Goal: Task Accomplishment & Management: Complete application form

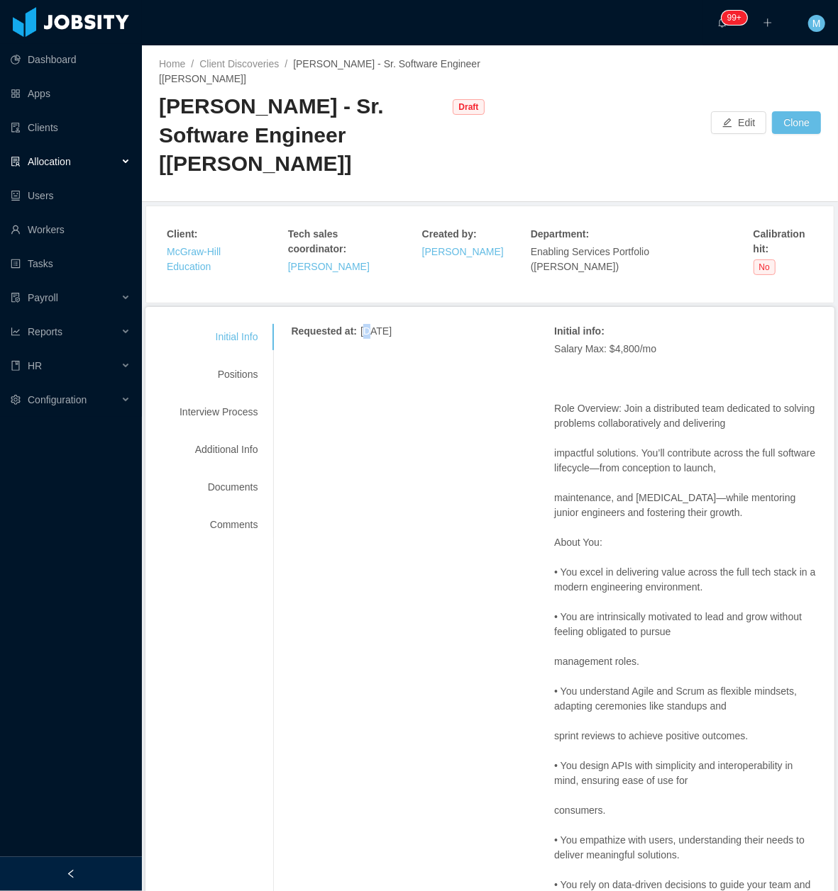
drag, startPoint x: 364, startPoint y: 445, endPoint x: 401, endPoint y: 129, distance: 318.4
click at [401, 129] on div "McGraw-Hill - Sr. Software Engineer [Sai Yeluri]" at bounding box center [302, 135] width 287 height 87
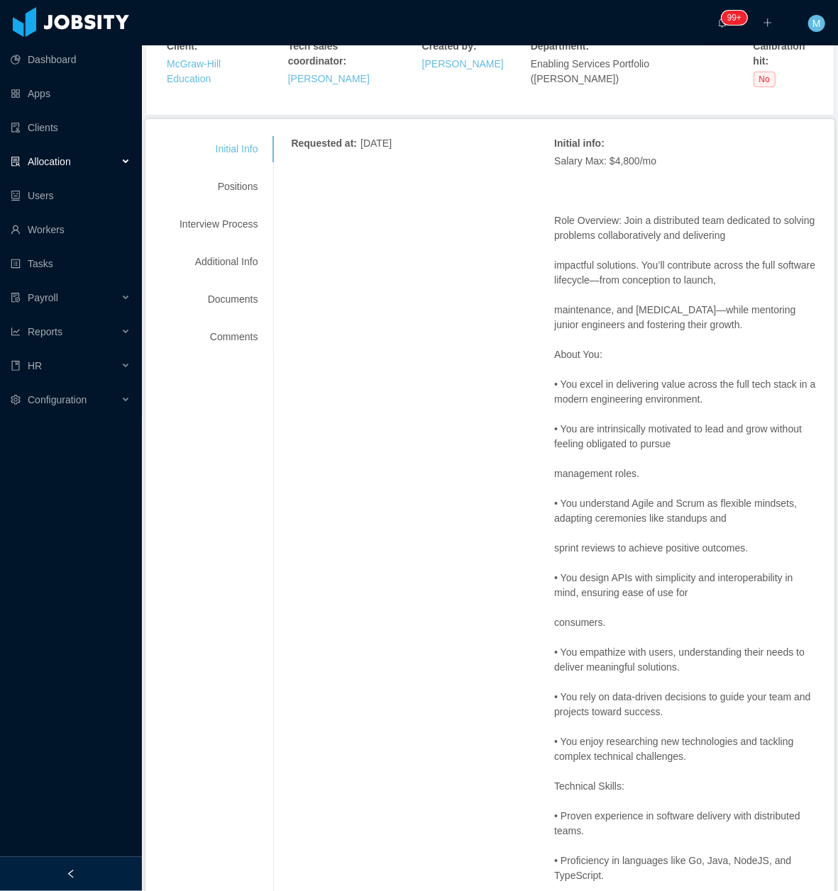
scroll to position [189, 0]
click at [98, 879] on div at bounding box center [71, 874] width 142 height 34
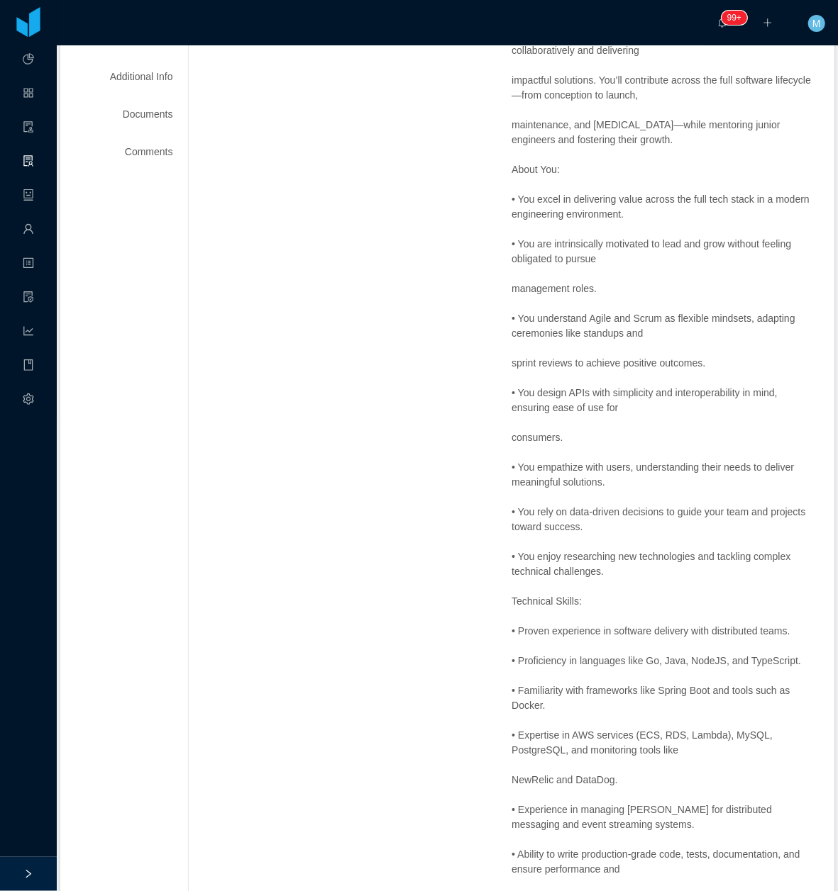
scroll to position [363, 0]
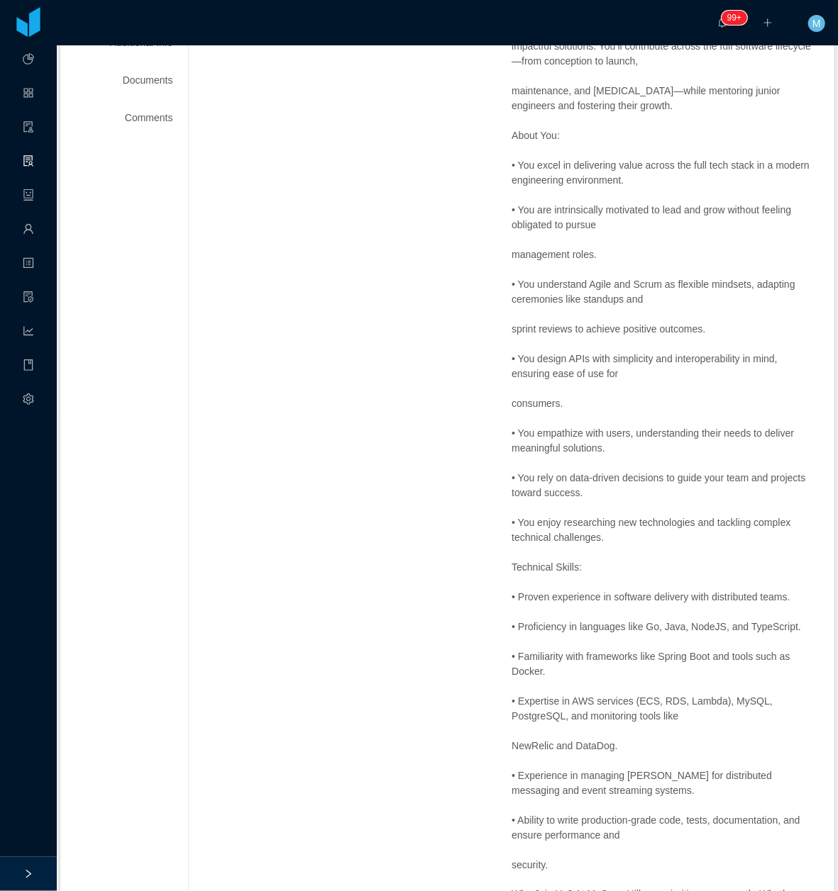
click at [539, 590] on p "• Proven experience in software delivery with distributed teams." at bounding box center [664, 597] width 306 height 15
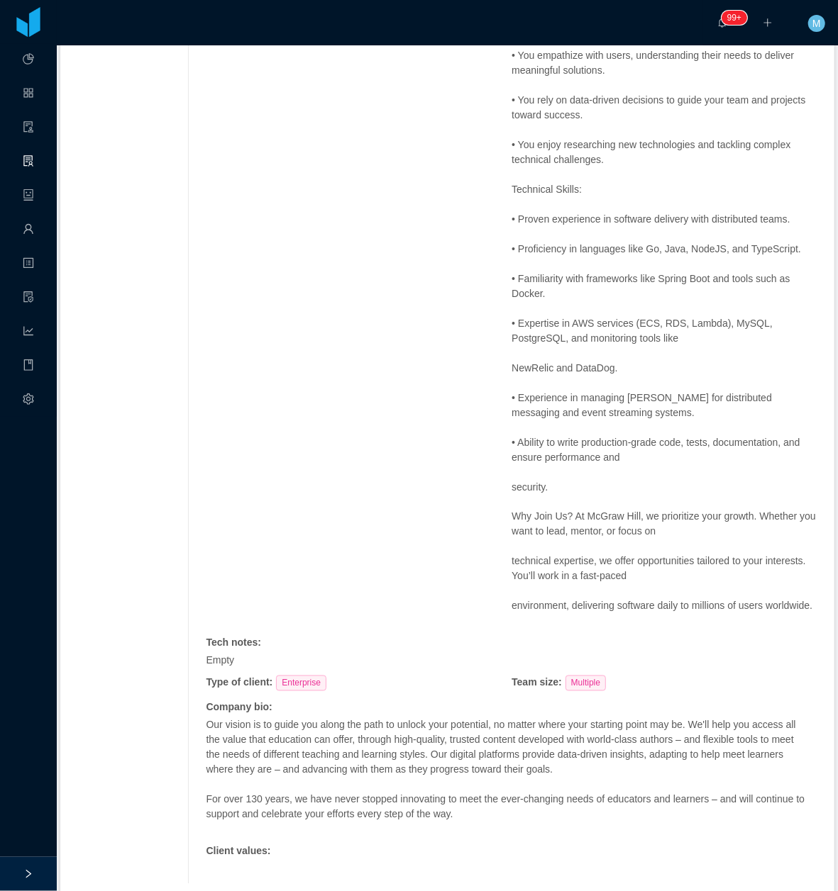
scroll to position [457, 0]
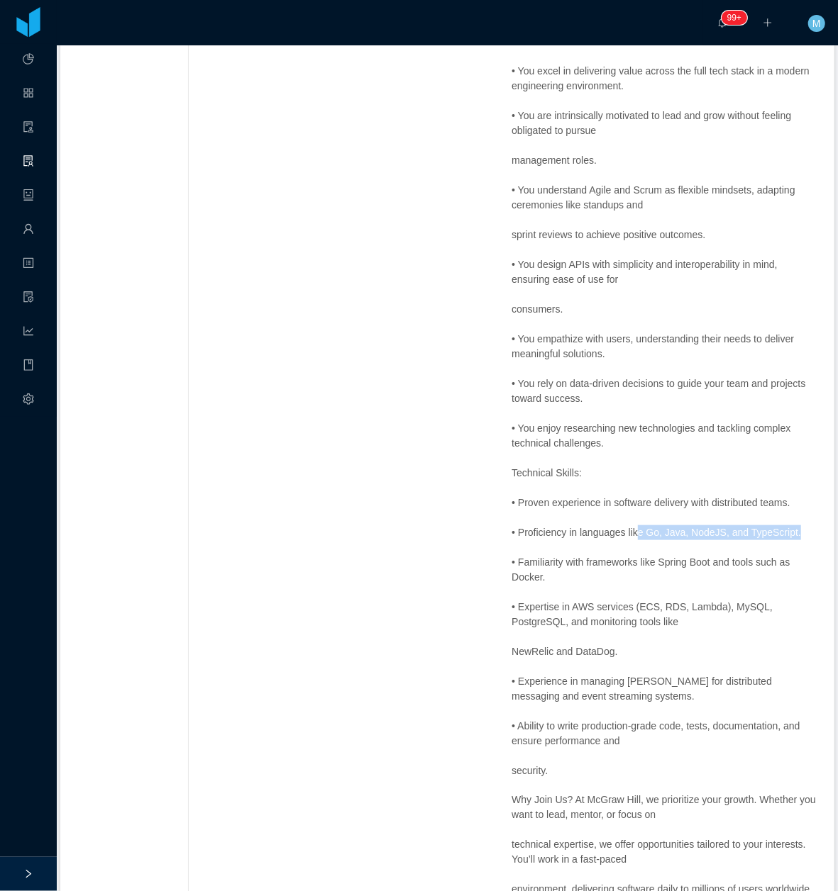
drag, startPoint x: 787, startPoint y: 517, endPoint x: 628, endPoint y: 517, distance: 158.9
click at [628, 525] on p "• Proficiency in languages like Go, Java, NodeJS, and TypeScript." at bounding box center [664, 532] width 306 height 15
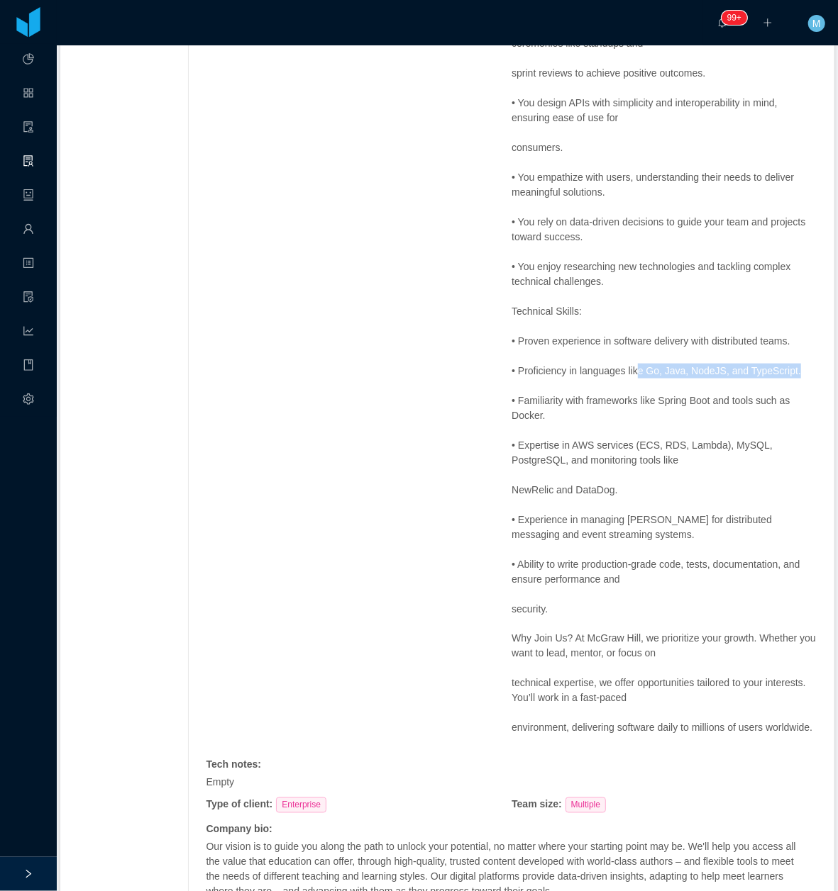
scroll to position [647, 0]
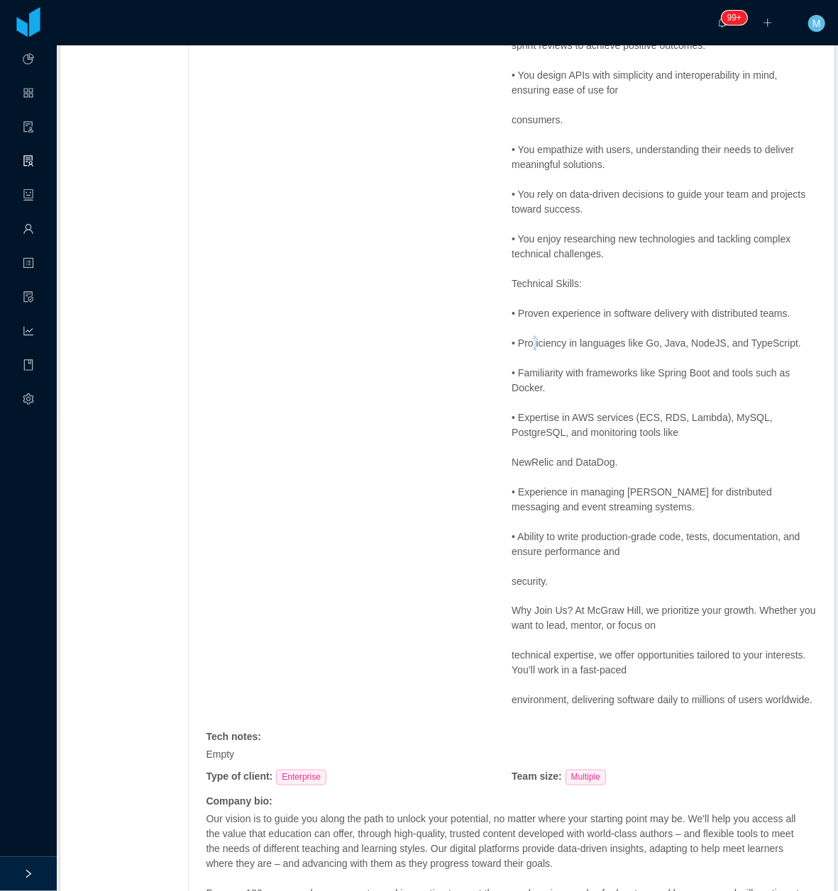
click at [528, 336] on p "• Proficiency in languages like Go, Java, NodeJS, and TypeScript." at bounding box center [664, 343] width 306 height 15
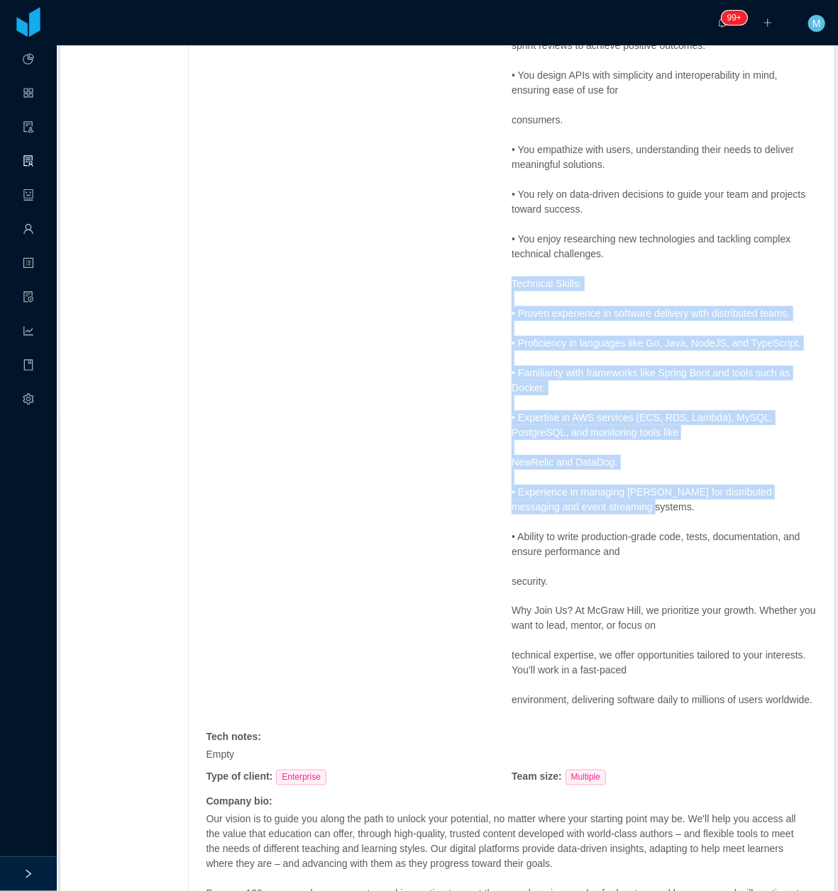
drag, startPoint x: 528, startPoint y: 332, endPoint x: 602, endPoint y: 500, distance: 183.8
click at [602, 500] on div "Requested at : September 23, 2025 Initial info : Salary Max: $4,800/mo Role Ove…" at bounding box center [511, 305] width 611 height 1345
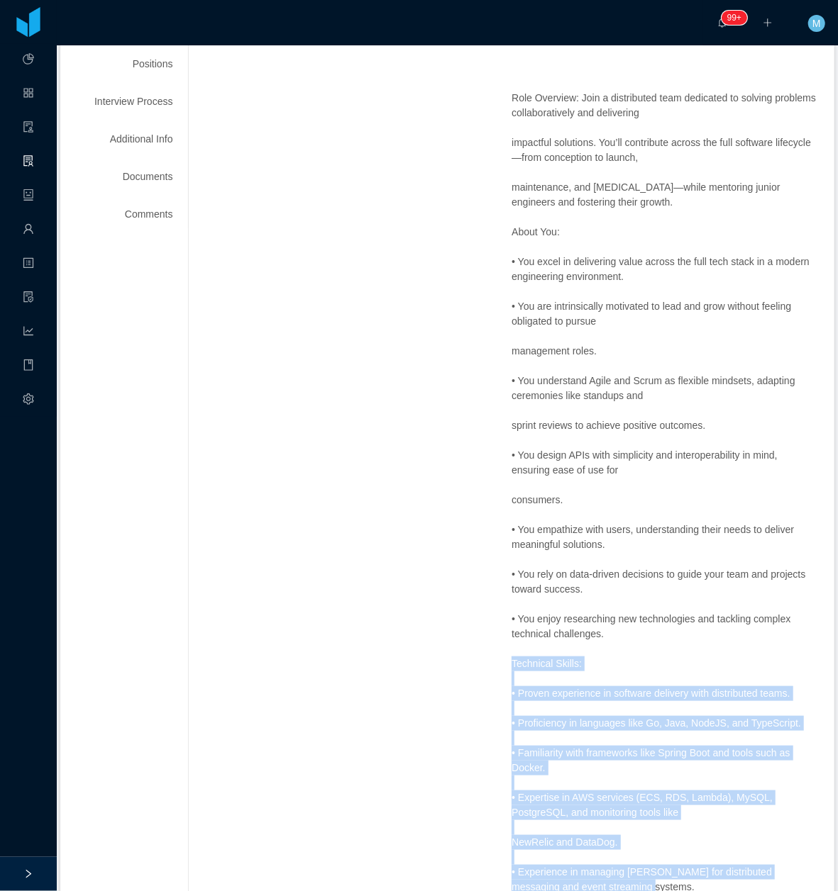
scroll to position [79, 0]
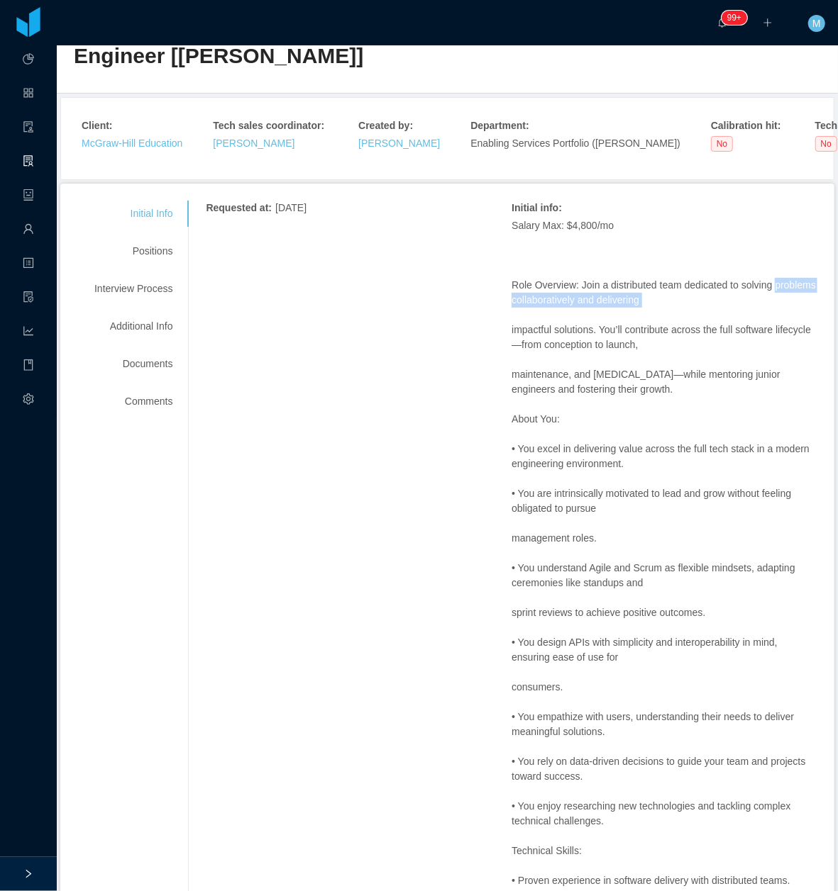
click at [500, 293] on div "Requested at : September 23, 2025 Initial info : Salary Max: $4,800/mo Role Ove…" at bounding box center [511, 873] width 611 height 1345
drag, startPoint x: 500, startPoint y: 293, endPoint x: 495, endPoint y: 279, distance: 14.4
click at [498, 270] on div "Requested at : September 23, 2025 Initial info : Salary Max: $4,800/mo Role Ove…" at bounding box center [511, 873] width 611 height 1345
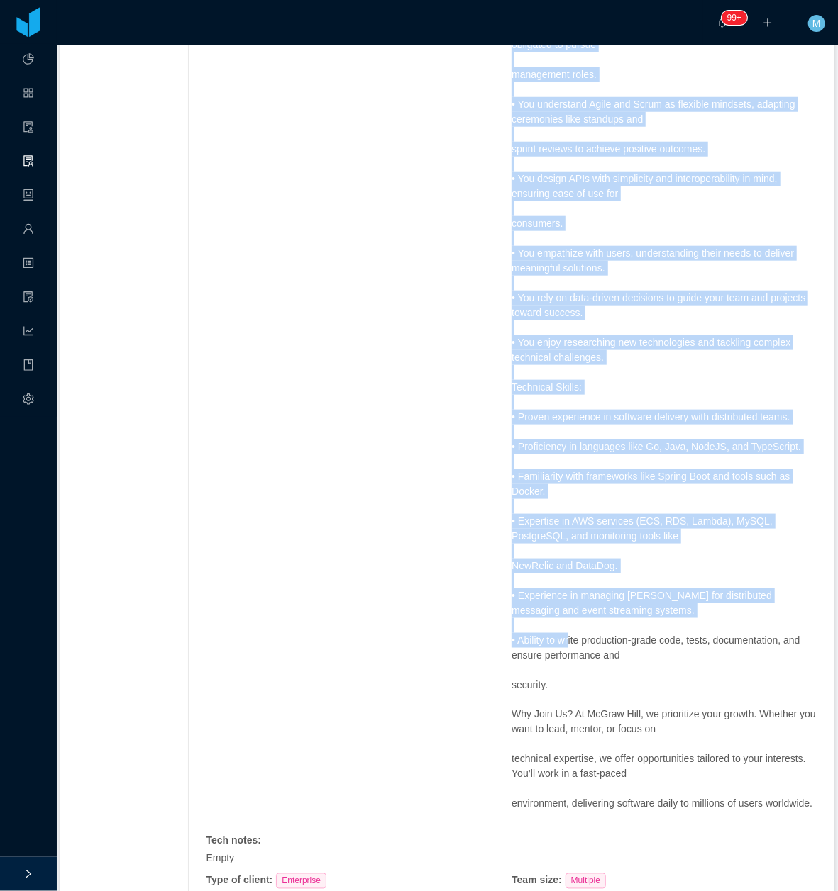
scroll to position [741, 0]
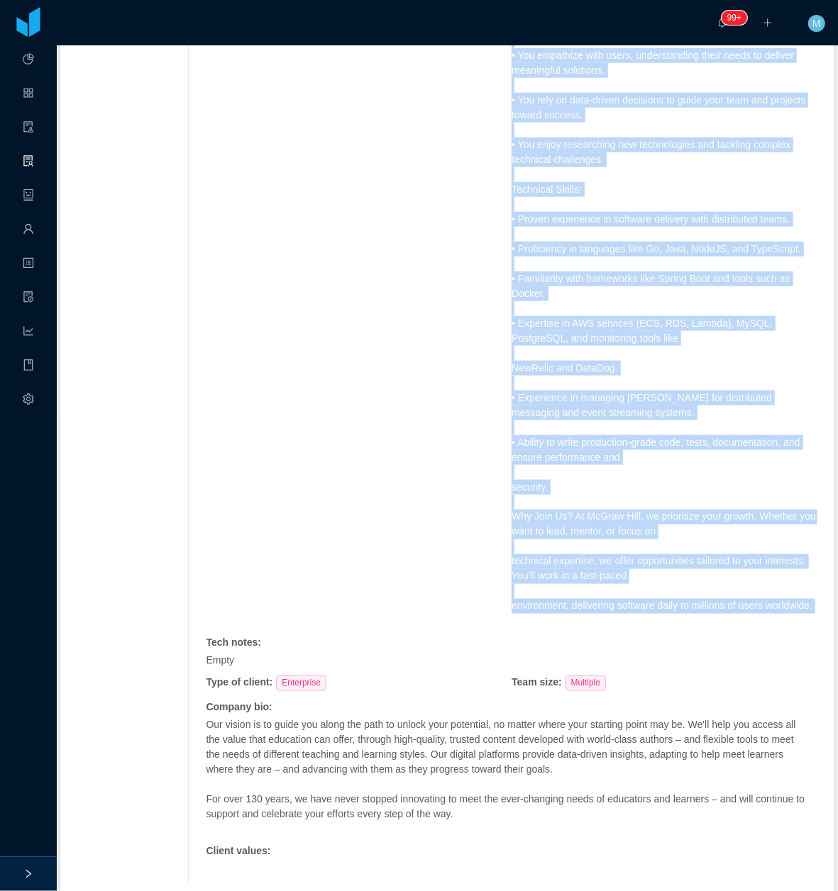
drag, startPoint x: 496, startPoint y: 274, endPoint x: 628, endPoint y: 620, distance: 370.1
click at [628, 620] on div "Requested at : September 23, 2025 Initial info : Salary Max: $4,800/mo Role Ove…" at bounding box center [511, 211] width 611 height 1345
copy span "Role Overview: Join a distributed team dedicated to solving problems collaborat…"
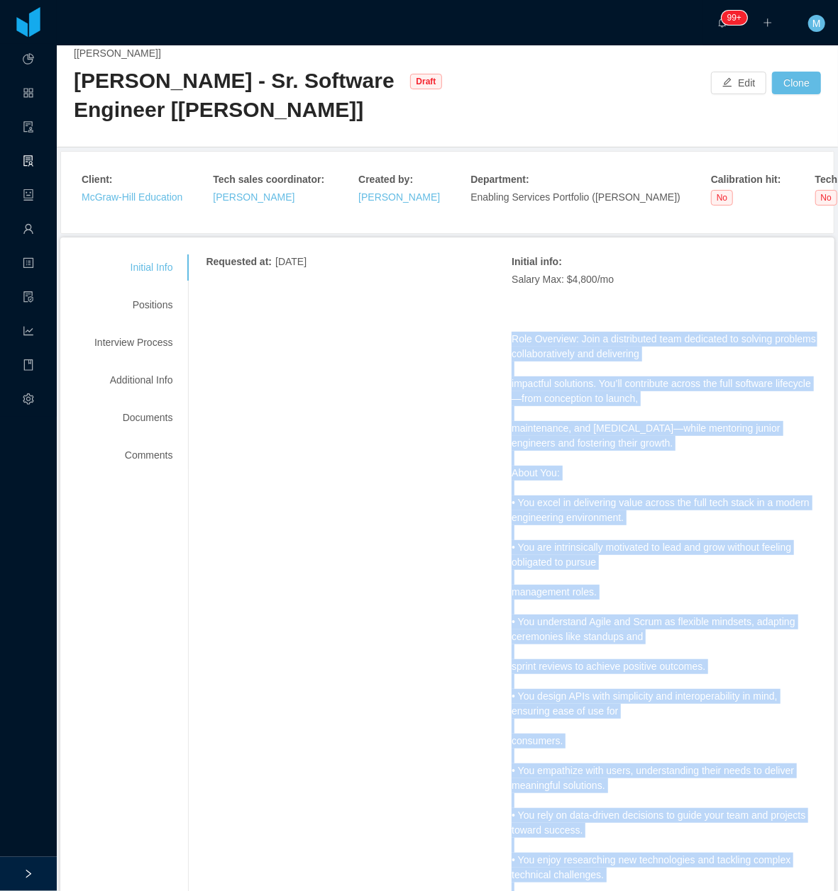
scroll to position [0, 0]
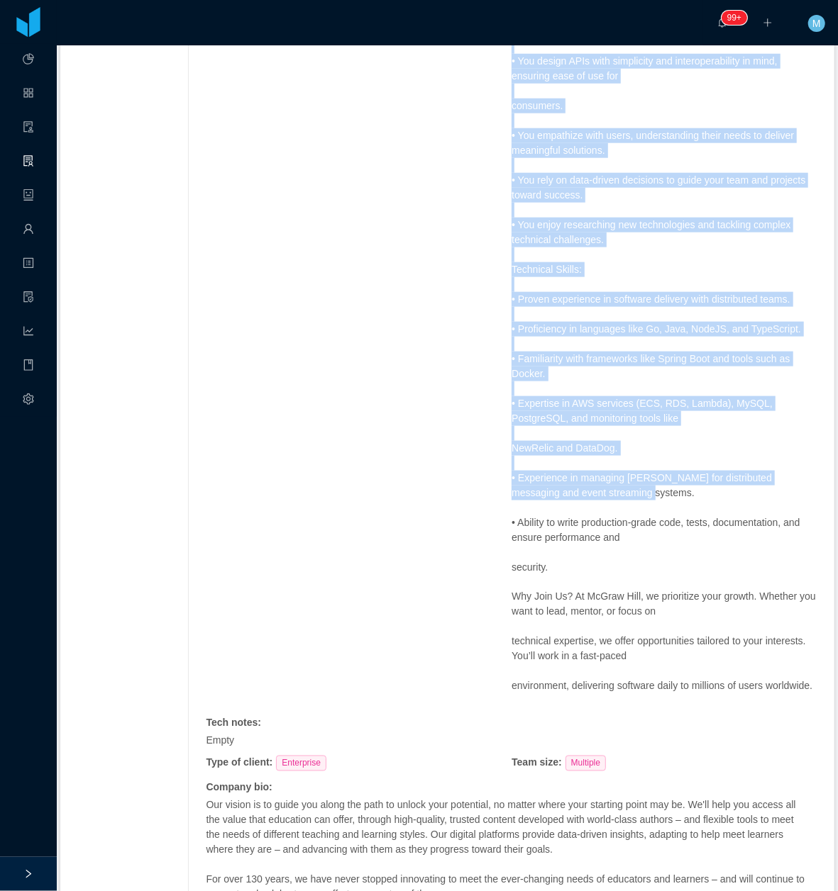
scroll to position [662, 0]
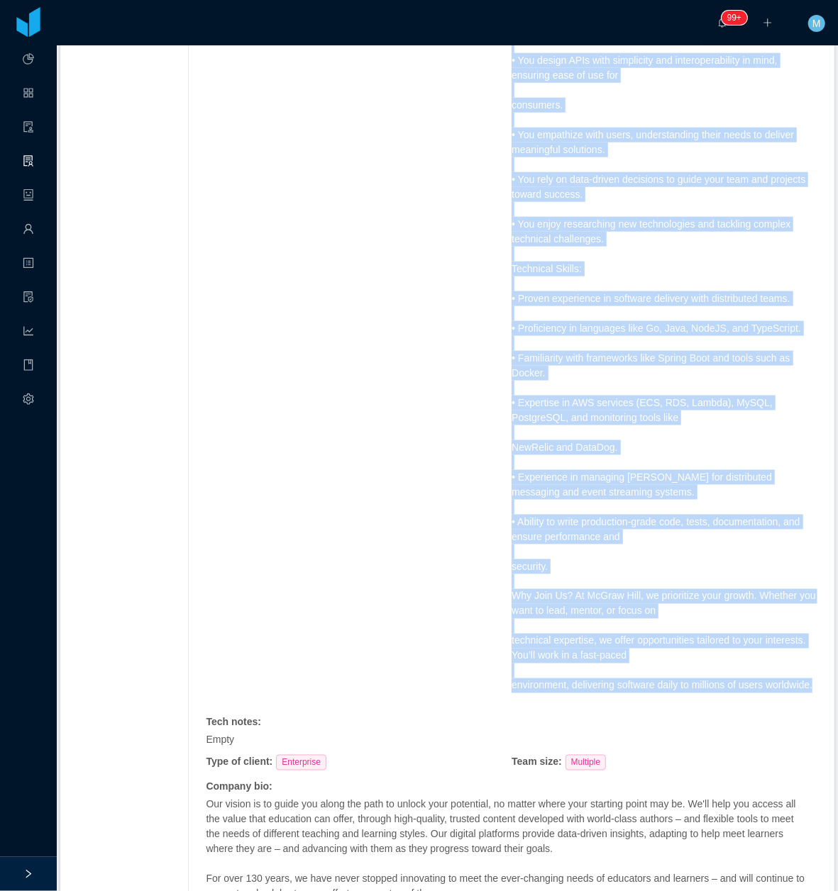
drag, startPoint x: 494, startPoint y: 166, endPoint x: 718, endPoint y: 694, distance: 573.5
click at [718, 694] on div "Requested at : September 23, 2025 Initial info : Salary Max: $4,800/mo Role Ove…" at bounding box center [511, 290] width 611 height 1345
copy span "Role Overview: Join a distributed team dedicated to solving problems collaborat…"
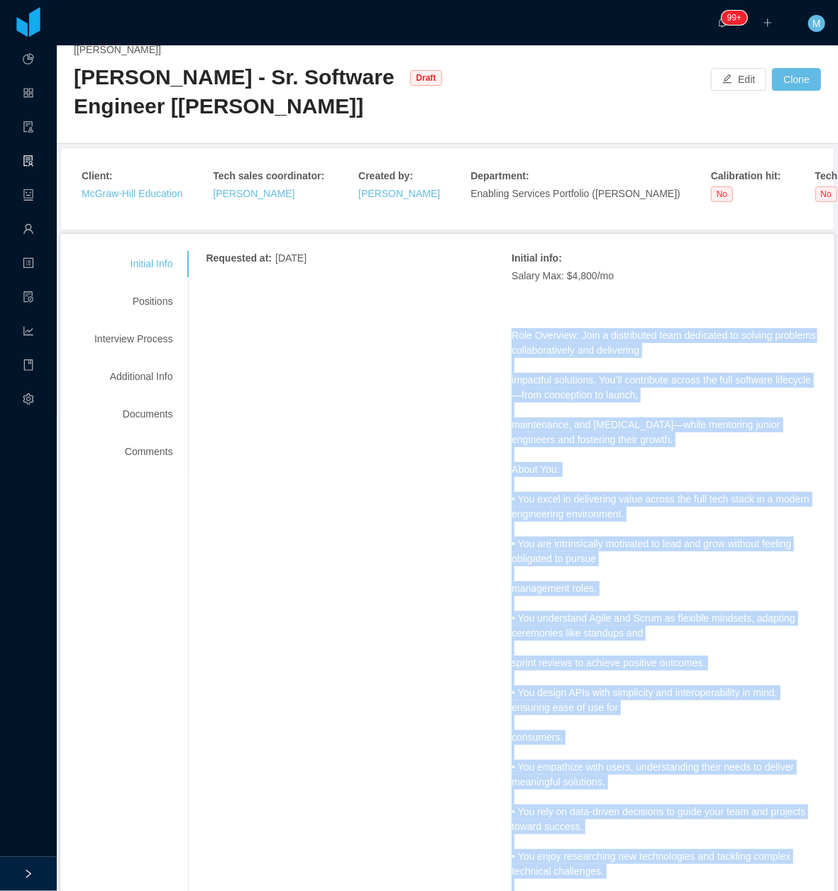
scroll to position [0, 0]
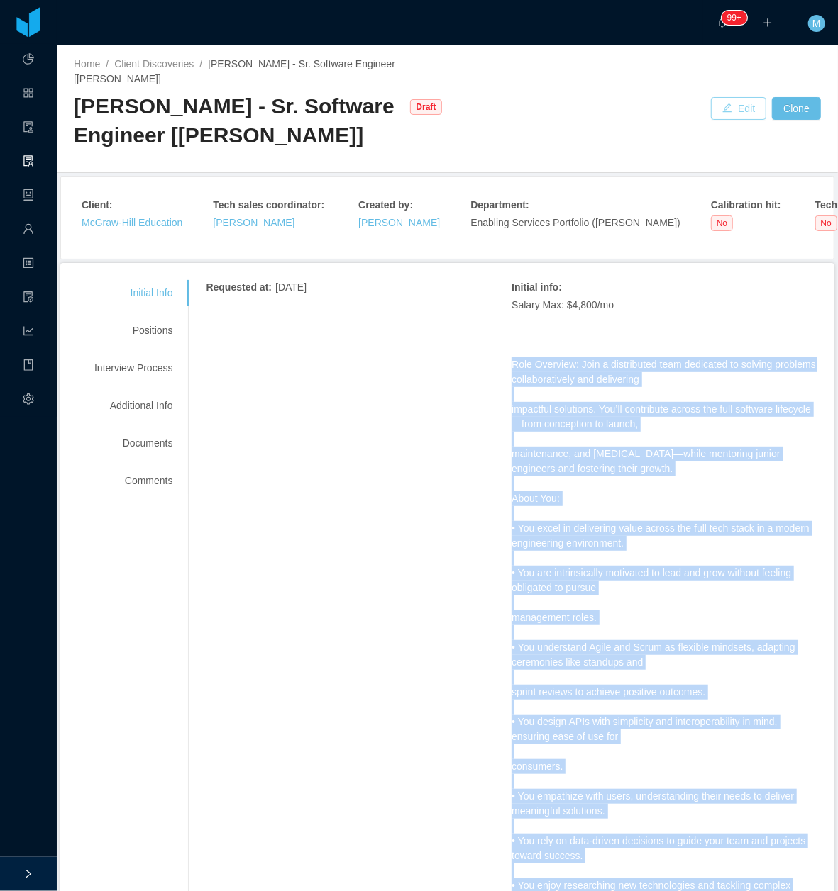
click at [722, 97] on button "Edit" at bounding box center [738, 108] width 55 height 23
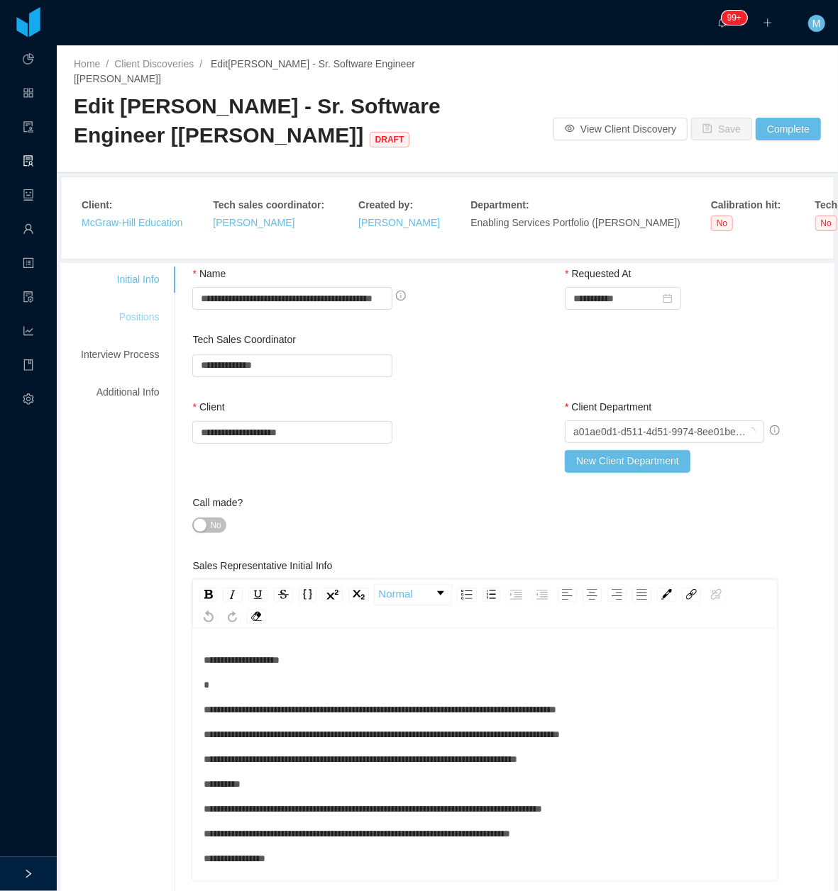
click at [130, 304] on div "Positions" at bounding box center [120, 317] width 112 height 26
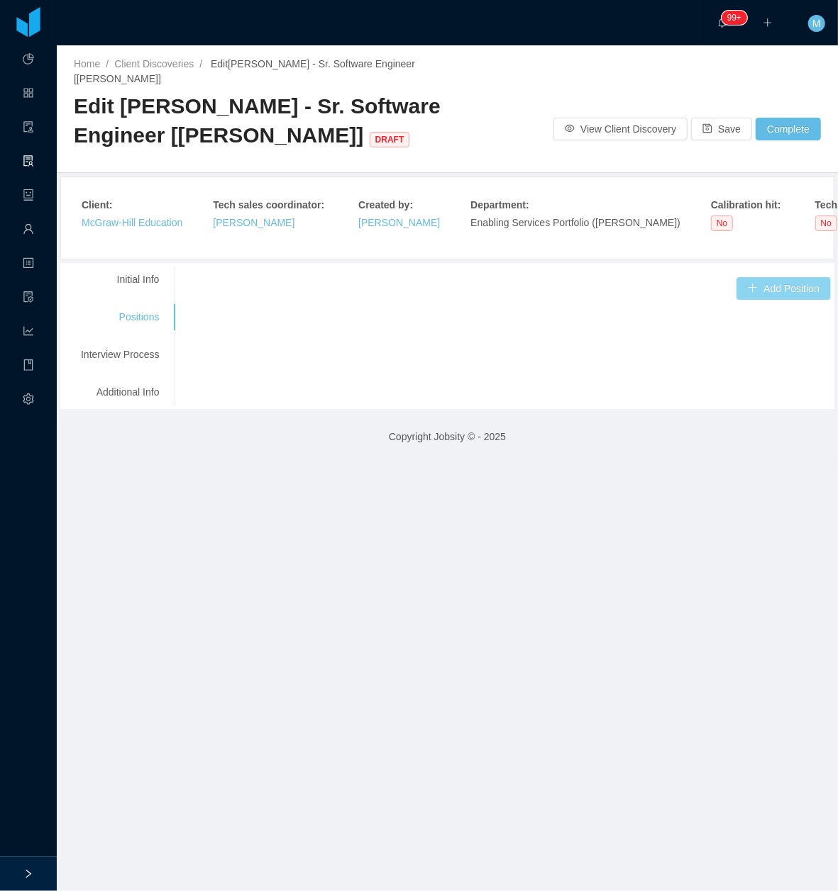
click at [782, 277] on button "Add Position" at bounding box center [783, 288] width 94 height 23
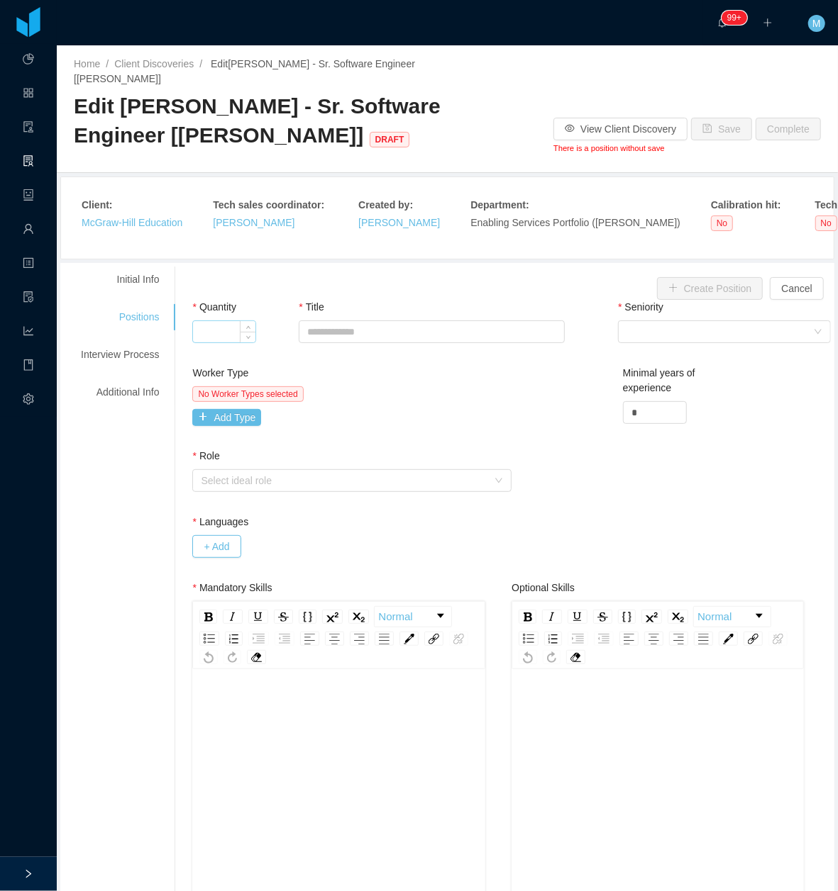
click at [218, 321] on input "Quantity" at bounding box center [224, 331] width 62 height 21
type input "*"
drag, startPoint x: 471, startPoint y: 306, endPoint x: 464, endPoint y: 305, distance: 7.2
click at [468, 306] on div "Title" at bounding box center [432, 324] width 266 height 49
click at [437, 321] on input "Title" at bounding box center [432, 332] width 266 height 23
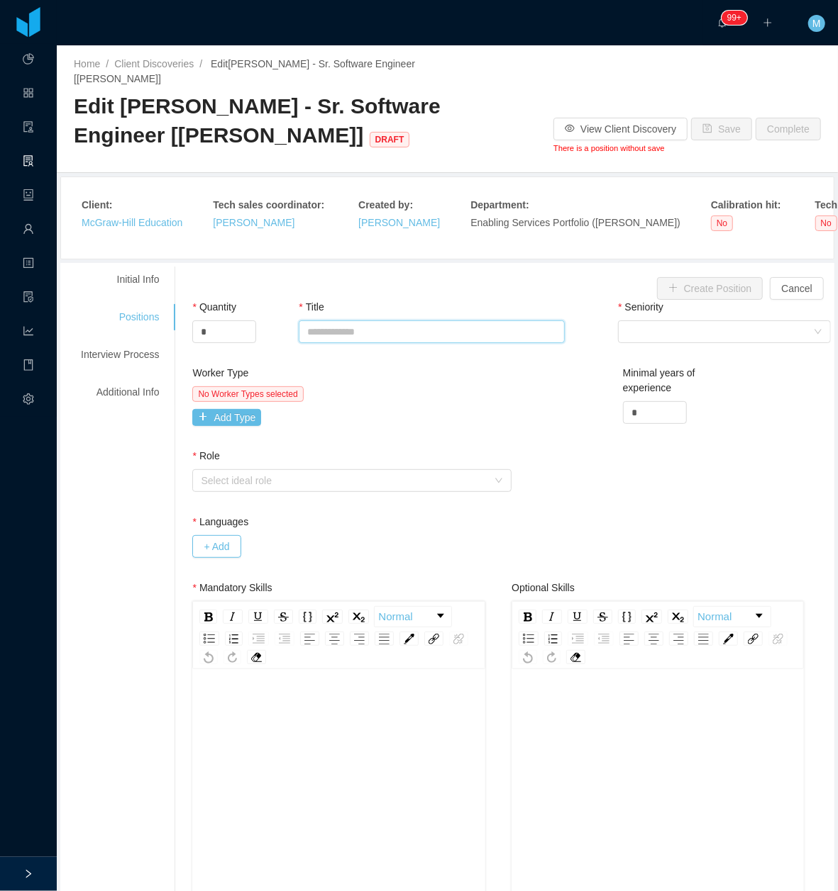
click at [382, 321] on input "Title" at bounding box center [432, 332] width 266 height 23
paste input "**********"
type input "**********"
drag, startPoint x: 757, startPoint y: 313, endPoint x: 739, endPoint y: 327, distance: 22.8
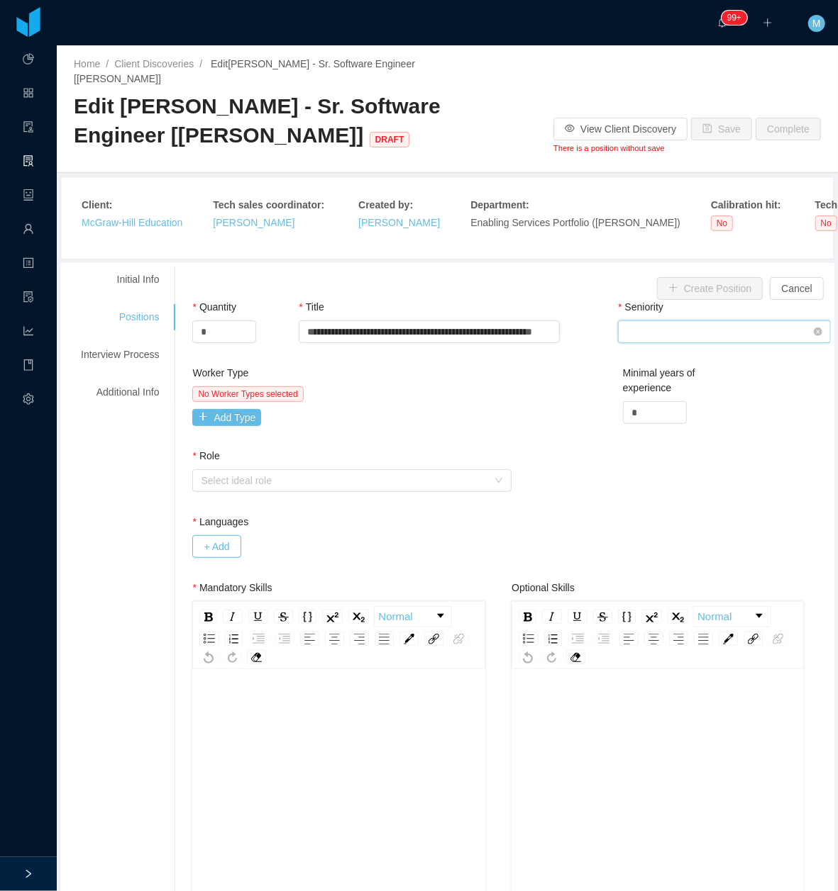
click at [756, 321] on div "Select Seniority" at bounding box center [719, 331] width 187 height 21
drag, startPoint x: 669, startPoint y: 434, endPoint x: 651, endPoint y: 407, distance: 32.7
click at [668, 434] on li "Senior" at bounding box center [713, 437] width 213 height 23
drag, startPoint x: 628, startPoint y: 400, endPoint x: 545, endPoint y: 398, distance: 83.7
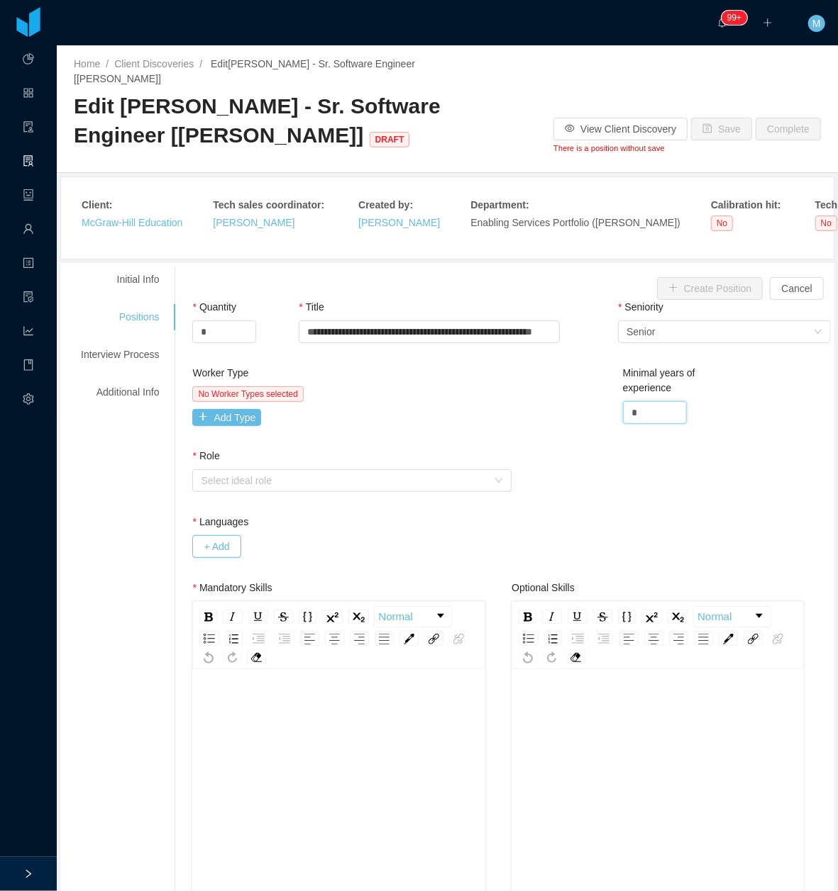
click at [545, 398] on div "Worker Type No Worker Types selected Add Type Minimal years of experience *" at bounding box center [511, 407] width 645 height 83
type input "*"
click at [463, 404] on div "No Worker Types selected Add Type" at bounding box center [350, 407] width 316 height 40
click at [240, 409] on button "Add Type" at bounding box center [226, 417] width 69 height 17
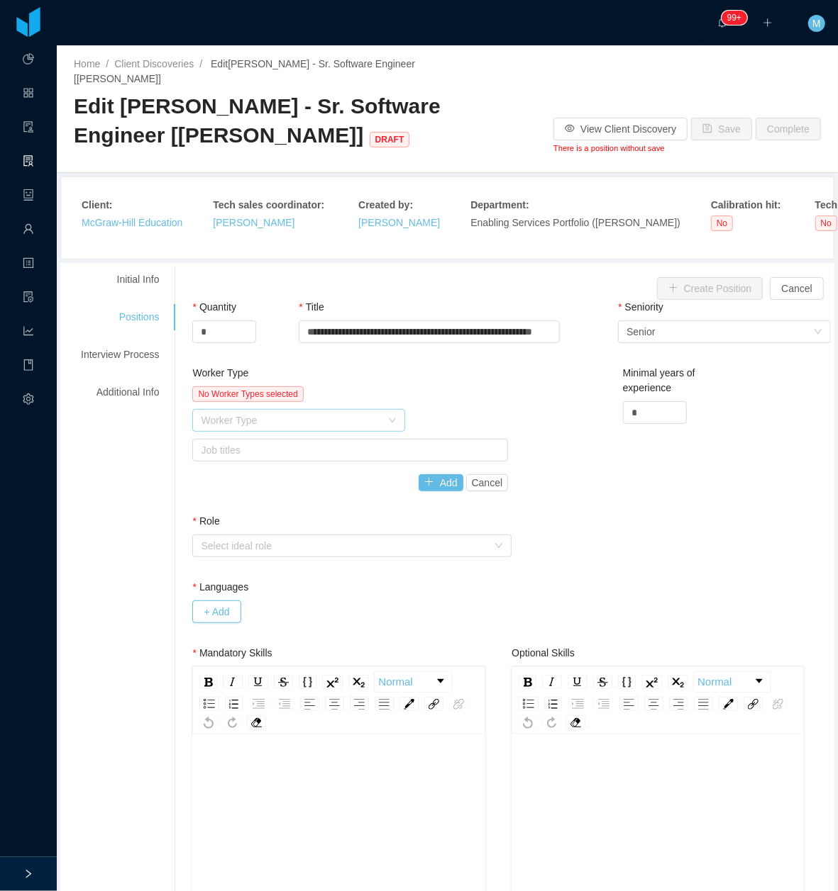
click at [262, 417] on div "Worker Type" at bounding box center [294, 420] width 187 height 21
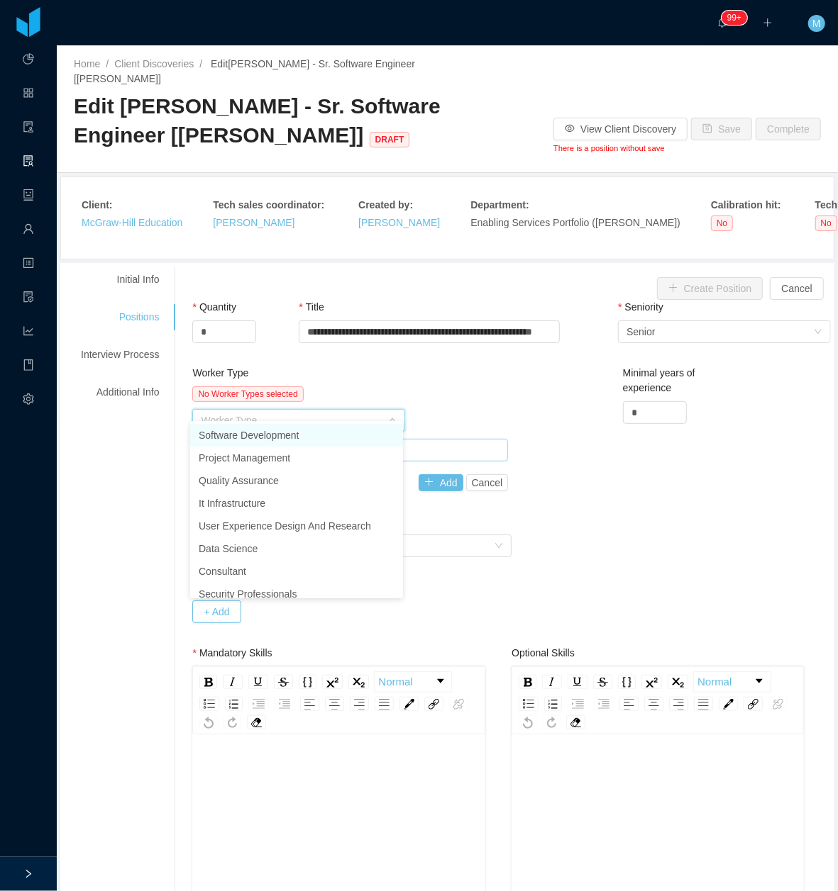
drag, startPoint x: 259, startPoint y: 437, endPoint x: 352, endPoint y: 443, distance: 93.8
click at [258, 437] on li "Software Development" at bounding box center [296, 435] width 213 height 23
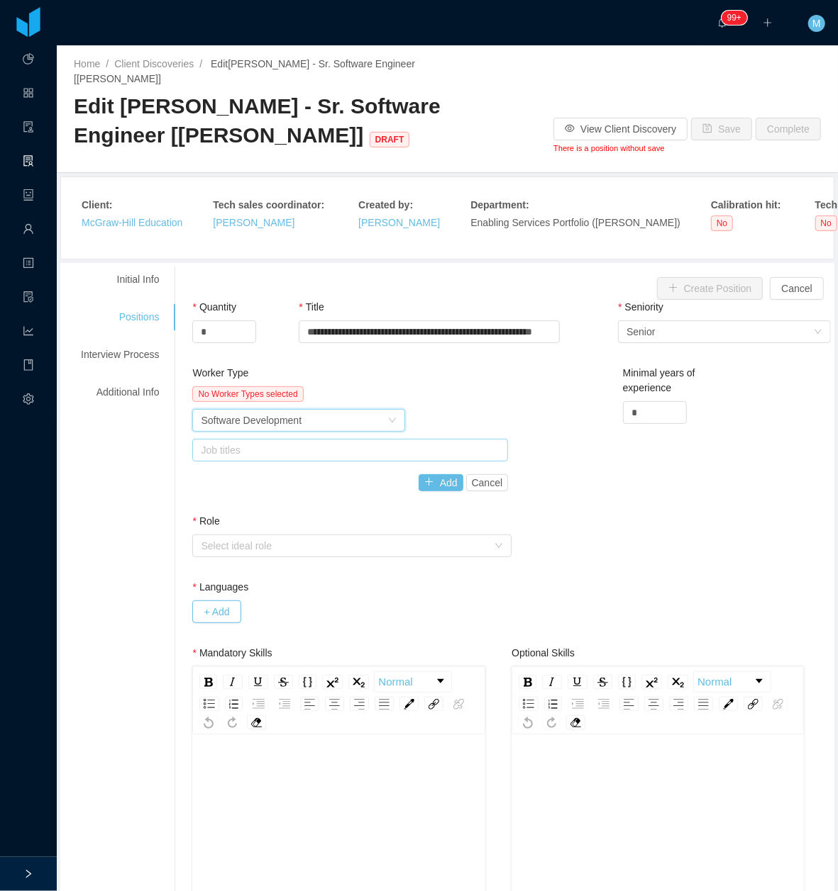
click at [367, 443] on div "Job titles" at bounding box center [347, 450] width 292 height 14
type input "**"
click at [325, 462] on li "GO Developer" at bounding box center [345, 465] width 310 height 23
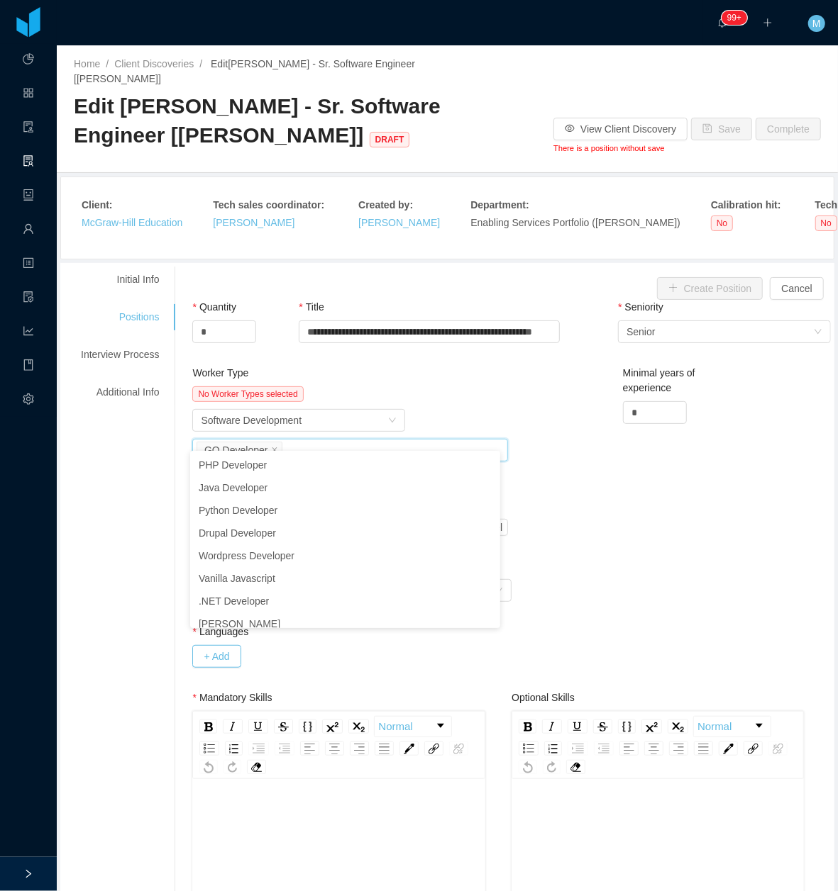
click at [440, 409] on div "Worker Type Software Development" at bounding box center [350, 420] width 316 height 23
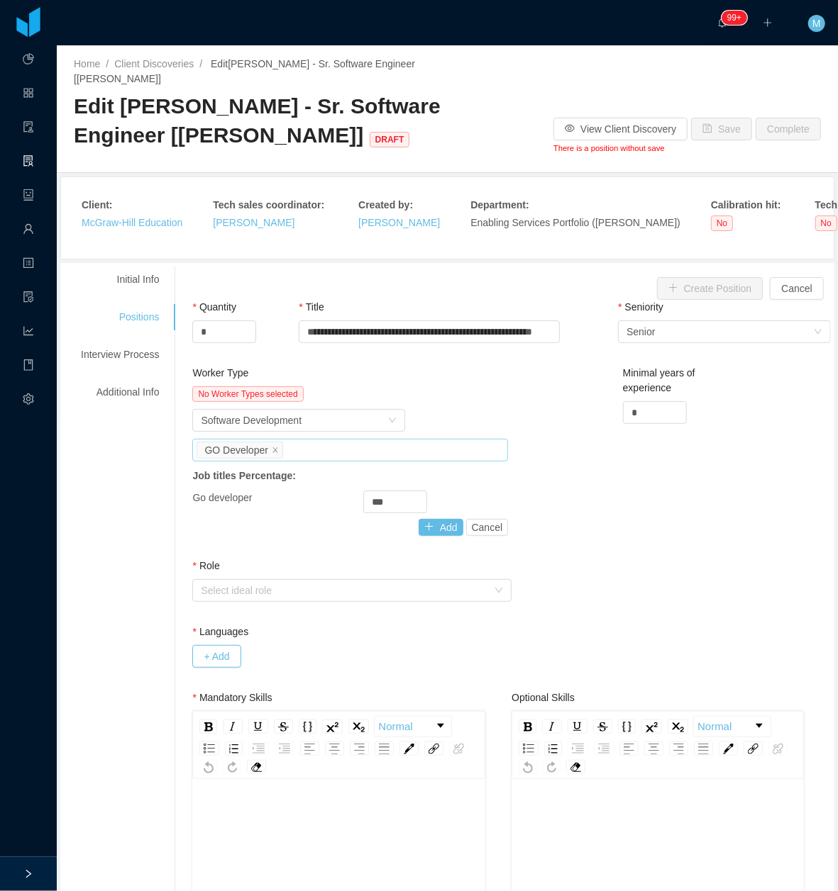
click at [304, 440] on div "Job titles GO Developer" at bounding box center [347, 450] width 303 height 21
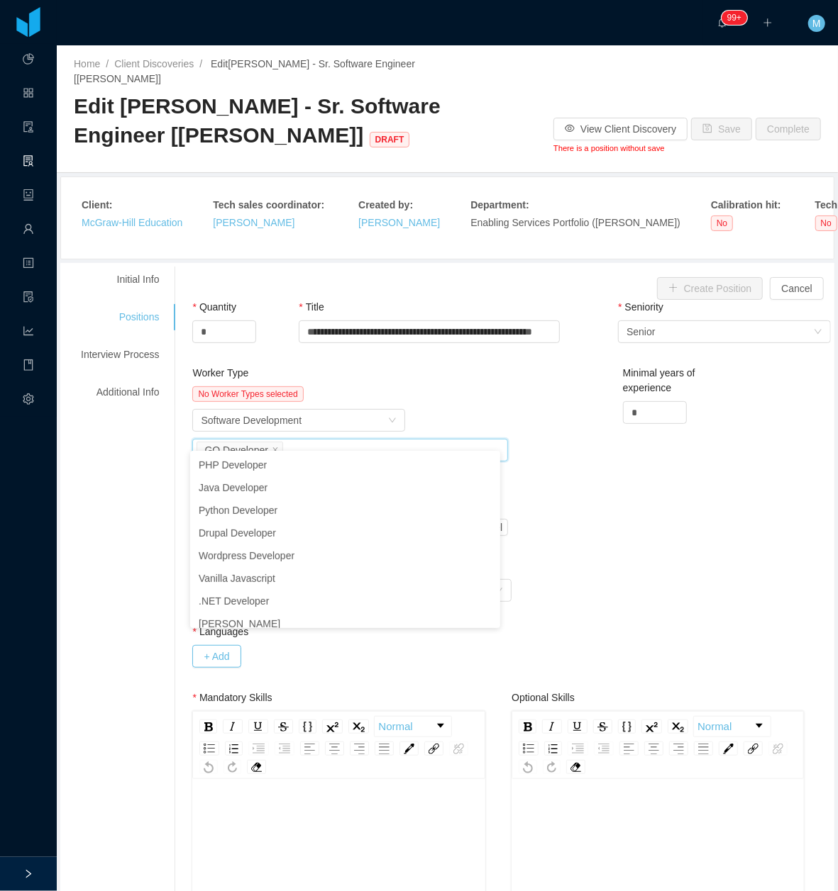
scroll to position [75, 0]
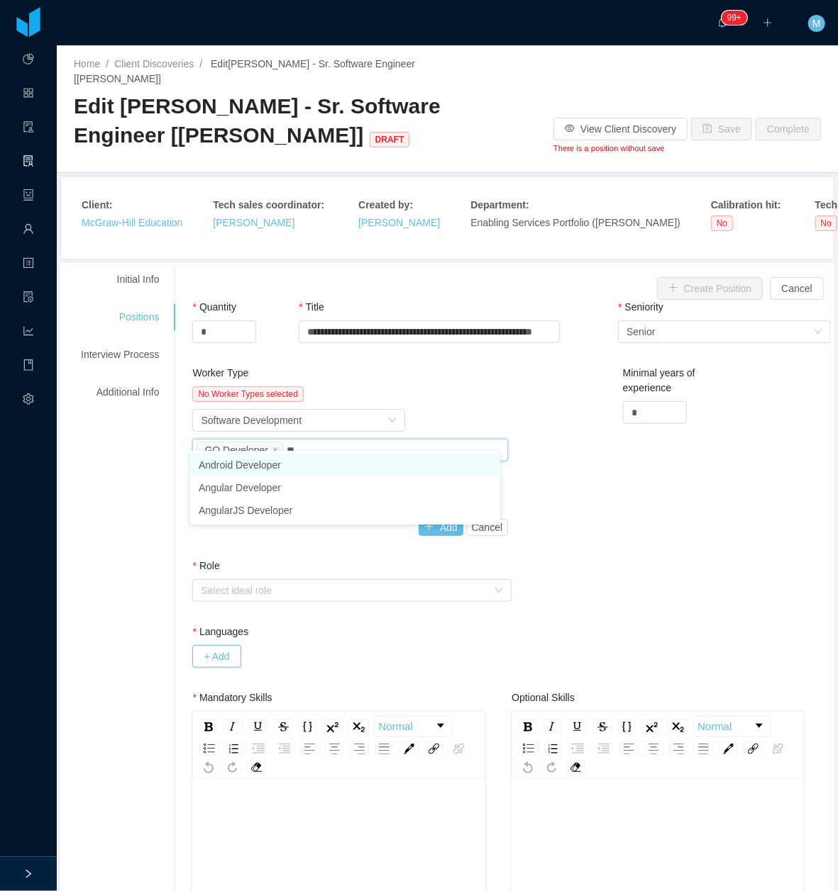
type input "***"
click at [322, 463] on li "Angular Developer" at bounding box center [345, 465] width 310 height 23
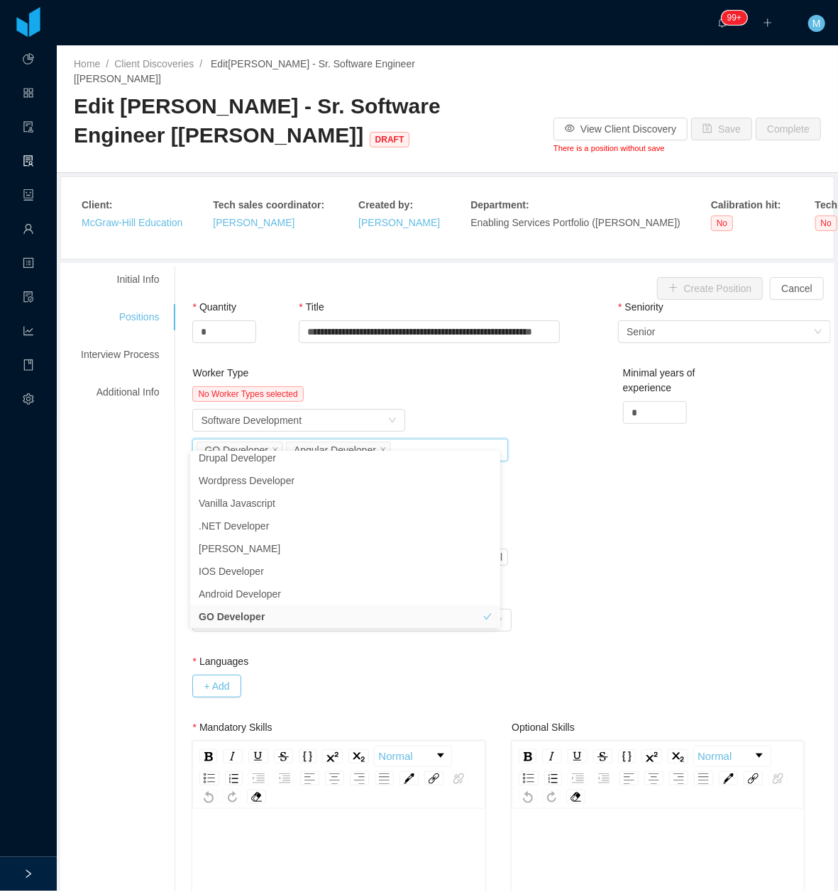
drag, startPoint x: 477, startPoint y: 398, endPoint x: 449, endPoint y: 446, distance: 55.9
click at [477, 409] on div "Worker Type Software Development" at bounding box center [350, 420] width 316 height 23
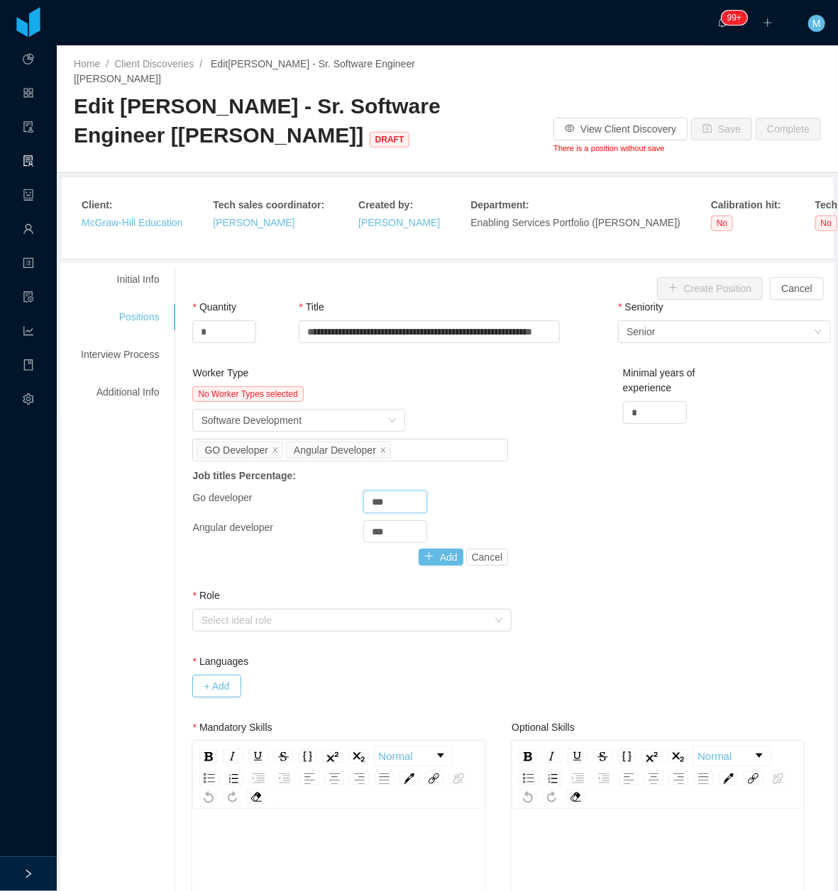
drag, startPoint x: 394, startPoint y: 489, endPoint x: 339, endPoint y: 492, distance: 55.4
click at [339, 492] on div "Go developer ***" at bounding box center [350, 502] width 316 height 23
type input "**"
drag, startPoint x: 394, startPoint y: 525, endPoint x: 333, endPoint y: 521, distance: 61.2
click at [333, 521] on div "Angular developer ***" at bounding box center [350, 532] width 316 height 23
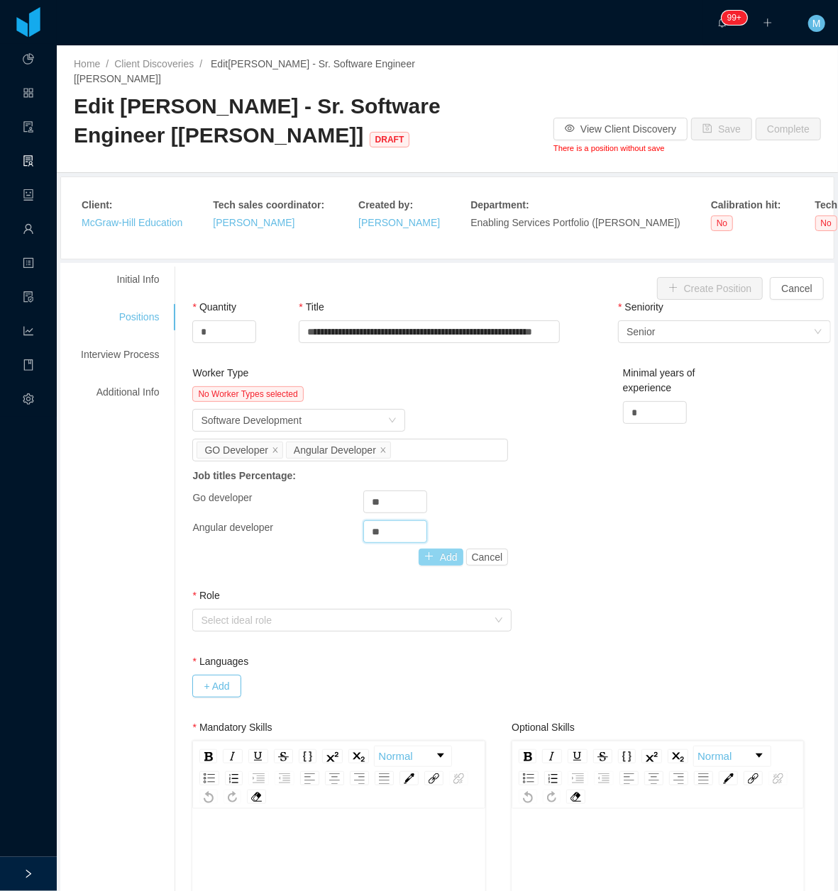
type input "**"
click at [428, 549] on button "Add" at bounding box center [440, 557] width 45 height 17
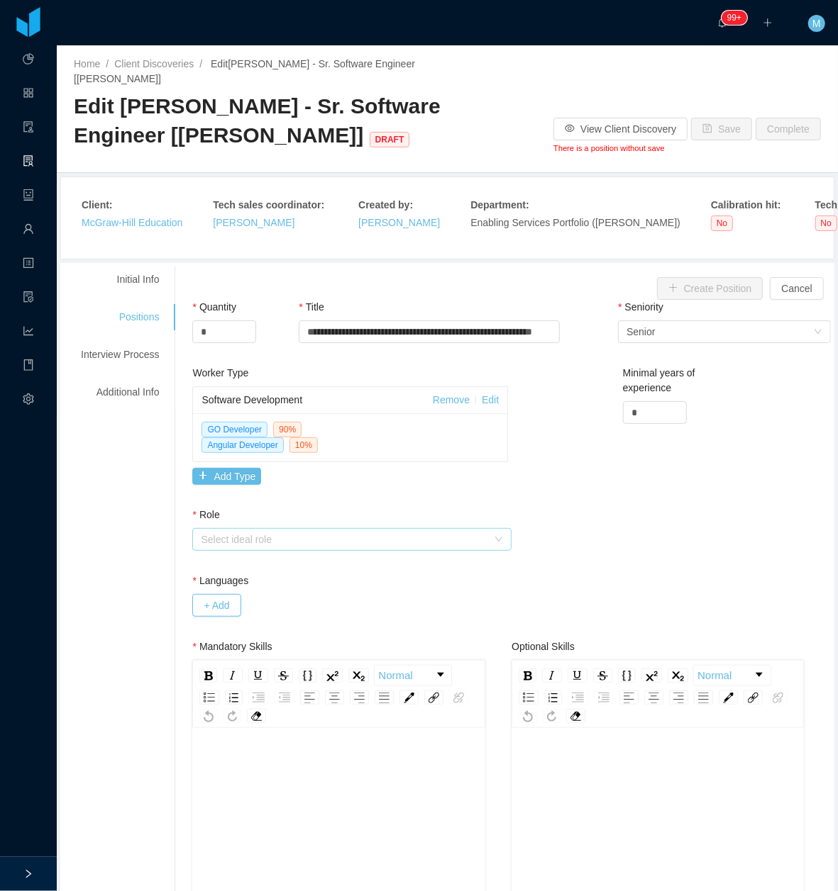
click at [295, 533] on div "Select ideal role" at bounding box center [344, 540] width 287 height 14
click at [242, 577] on li "Operational" at bounding box center [346, 578] width 313 height 23
click at [222, 594] on button "+ Add" at bounding box center [216, 605] width 48 height 23
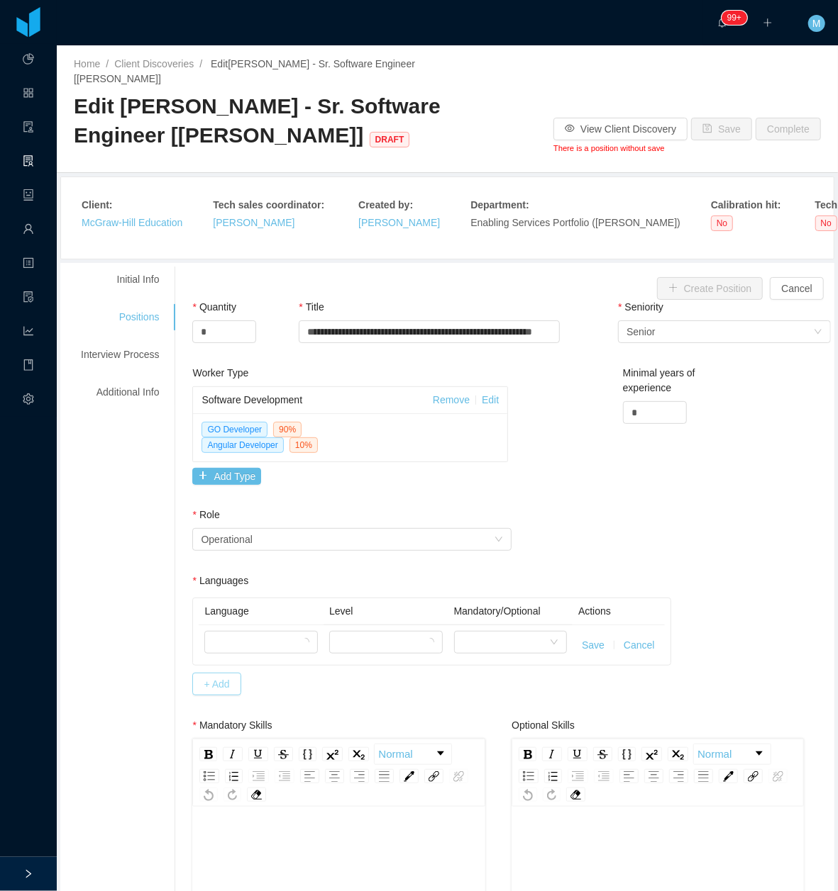
scroll to position [94, 0]
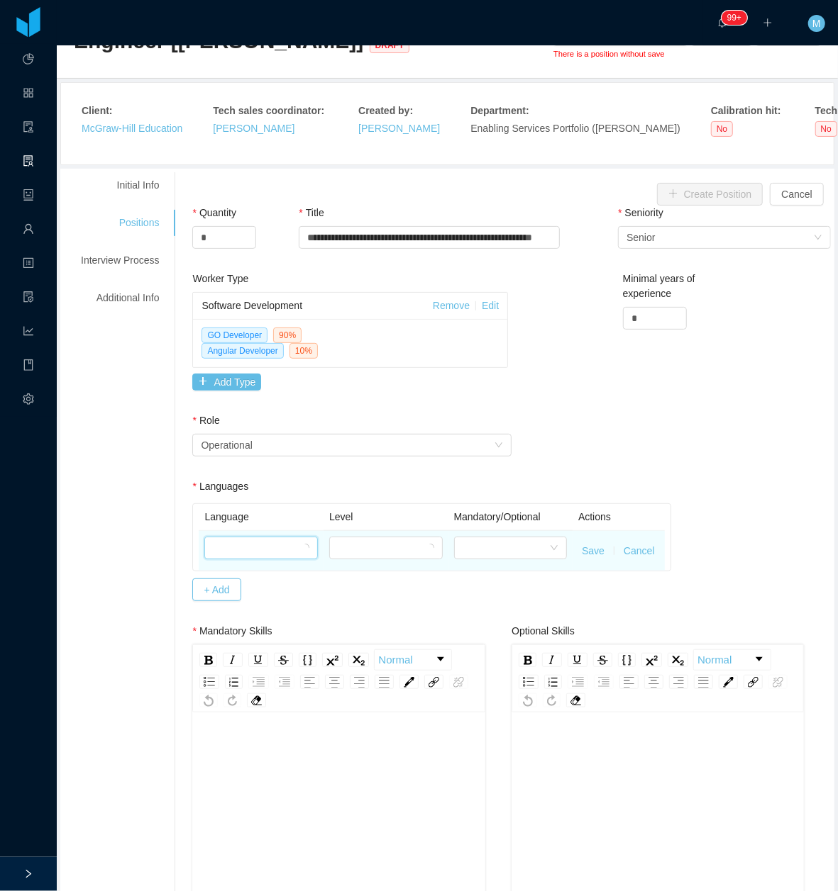
click at [250, 538] on div at bounding box center [256, 548] width 87 height 21
type input "***"
click at [248, 586] on li "English" at bounding box center [257, 587] width 110 height 23
click at [359, 539] on div at bounding box center [383, 548] width 85 height 21
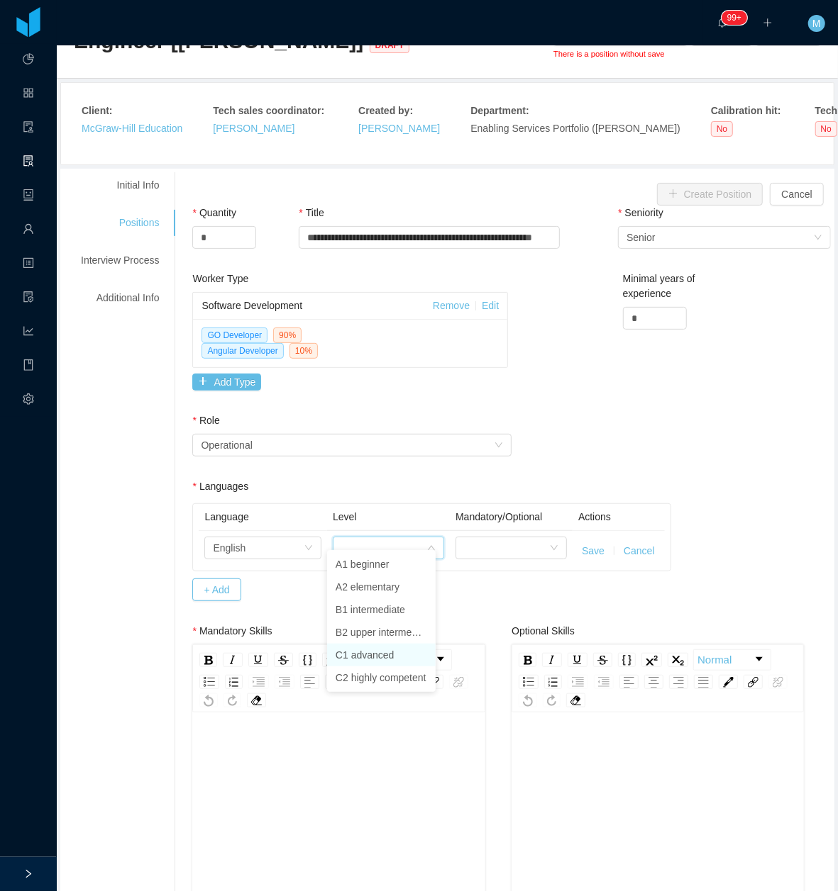
click at [372, 656] on li "C1 advanced" at bounding box center [381, 655] width 109 height 23
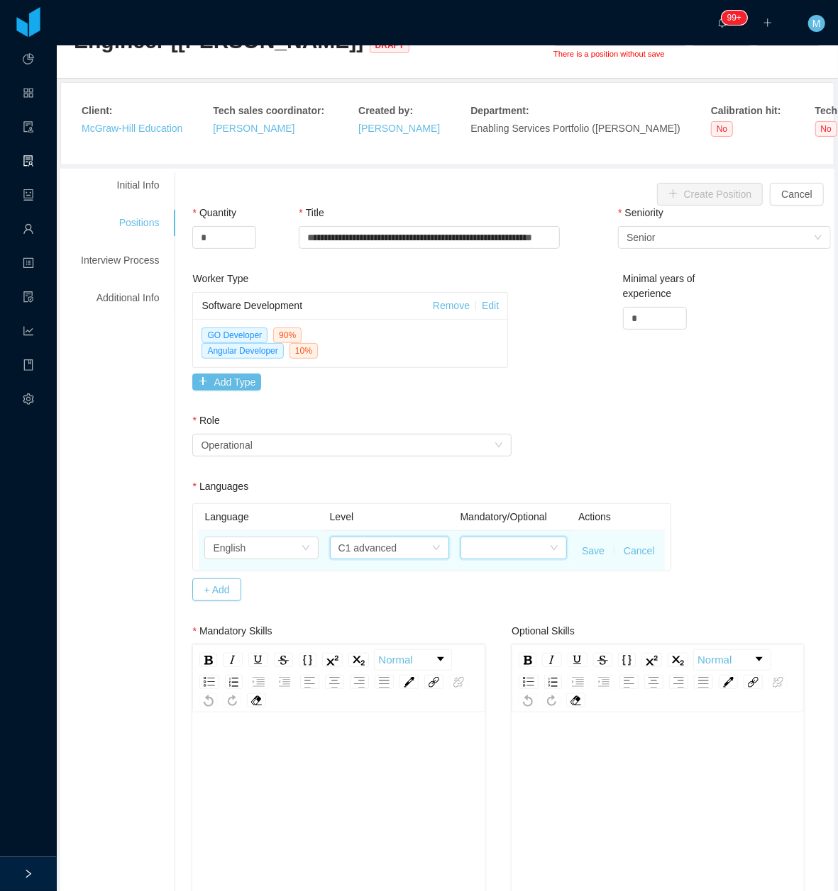
click at [512, 538] on div at bounding box center [509, 548] width 80 height 21
click at [489, 565] on li "Mandatory" at bounding box center [504, 564] width 104 height 23
click at [582, 544] on button "Save" at bounding box center [593, 551] width 23 height 15
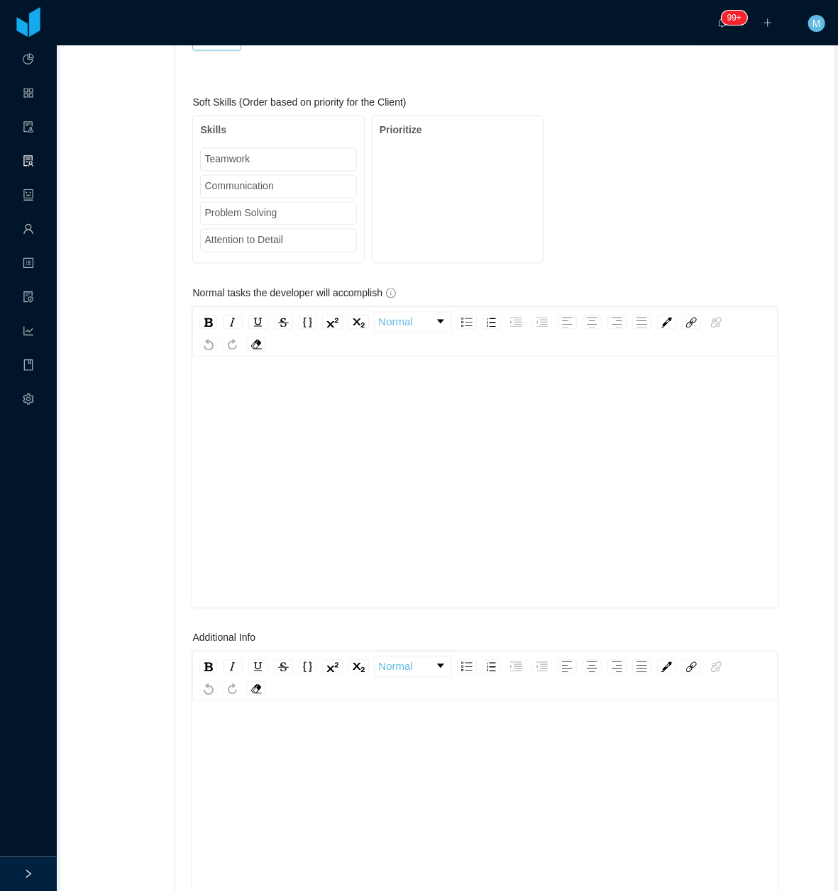
scroll to position [1513, 0]
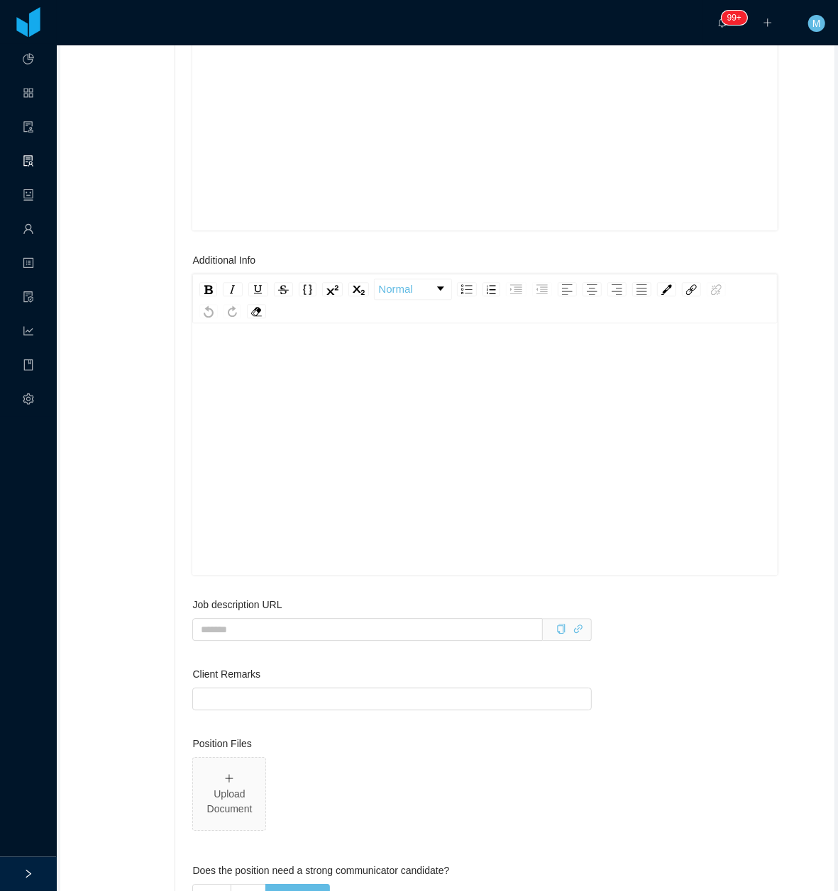
click at [344, 443] on div "rdw-editor" at bounding box center [485, 471] width 563 height 248
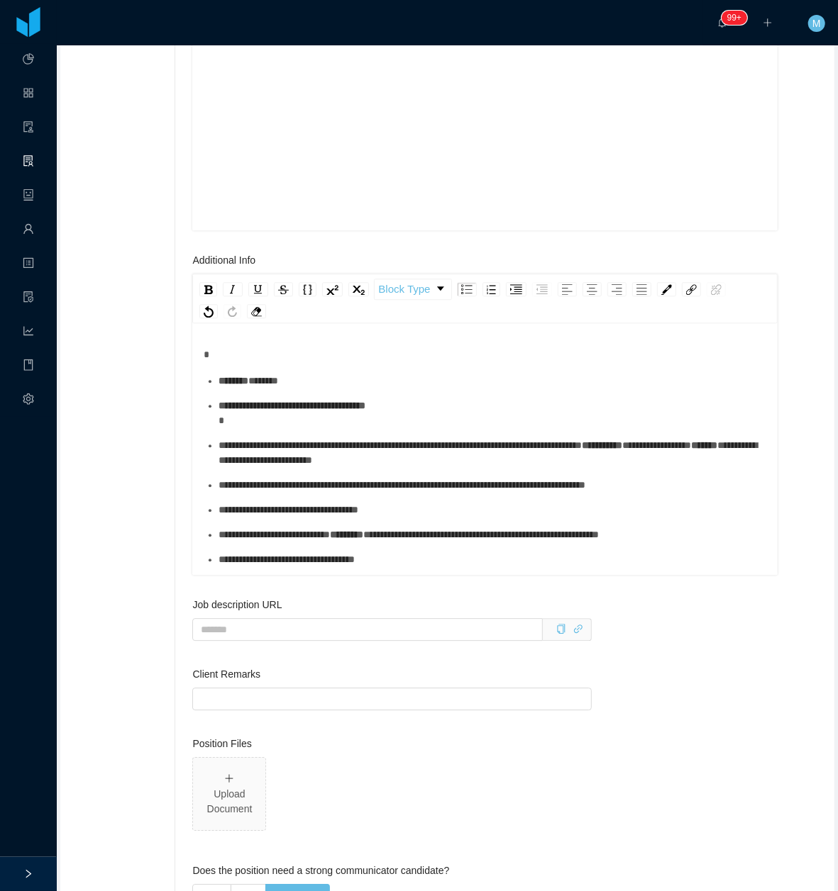
click at [270, 382] on div "******** *****" at bounding box center [492, 381] width 548 height 15
click at [284, 367] on div "**********" at bounding box center [485, 457] width 563 height 220
click at [259, 400] on ul "**********" at bounding box center [485, 471] width 563 height 194
click at [260, 389] on div "******** *****" at bounding box center [492, 381] width 548 height 15
click at [281, 416] on div "**********" at bounding box center [492, 414] width 548 height 30
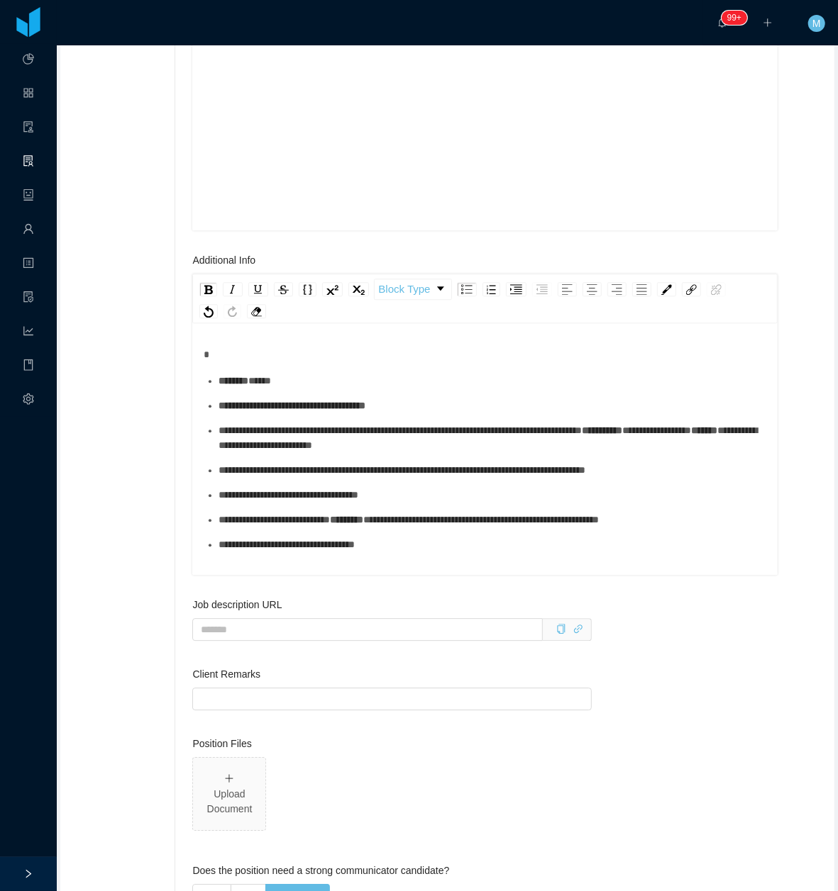
click at [284, 449] on div "**********" at bounding box center [492, 438] width 548 height 30
click at [282, 478] on div "**********" at bounding box center [492, 470] width 548 height 15
click at [264, 503] on div "**********" at bounding box center [492, 495] width 548 height 15
click at [262, 528] on div "**********" at bounding box center [492, 520] width 548 height 15
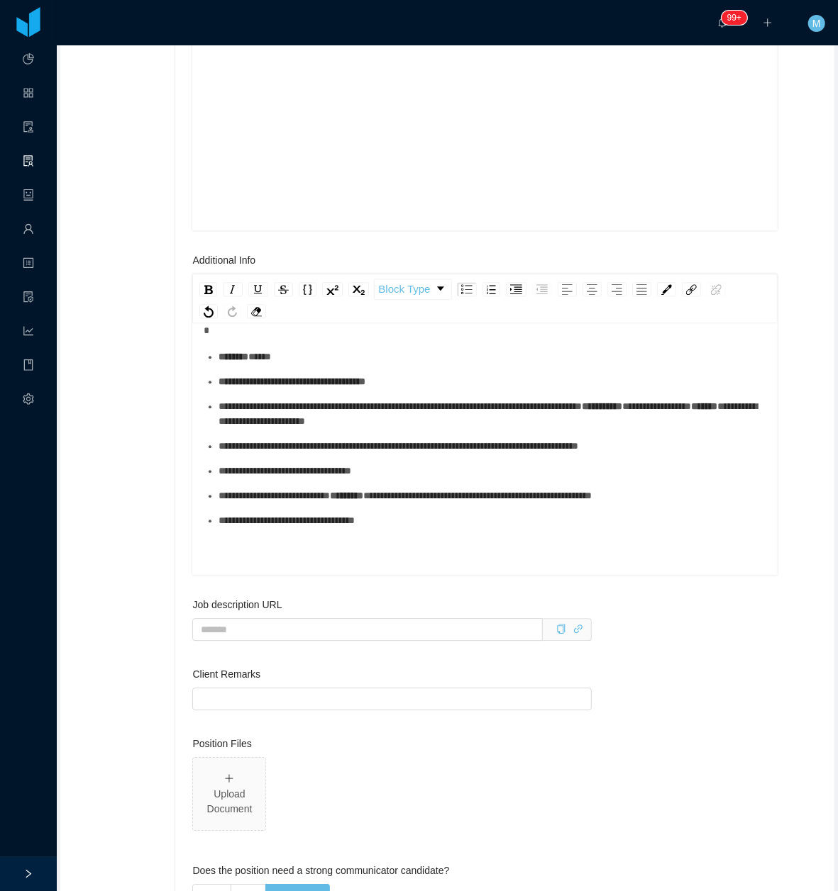
scroll to position [31, 0]
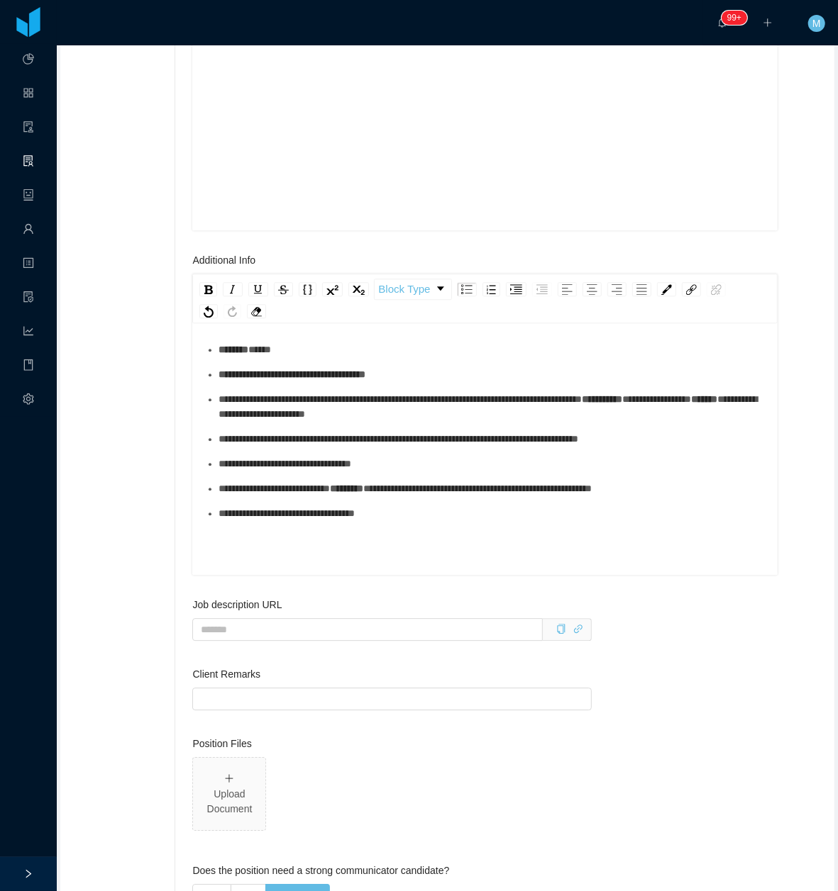
click at [245, 545] on div "**********" at bounding box center [485, 440] width 563 height 248
click at [233, 568] on div "**********" at bounding box center [484, 417] width 585 height 328
click at [254, 540] on div "**********" at bounding box center [485, 440] width 563 height 248
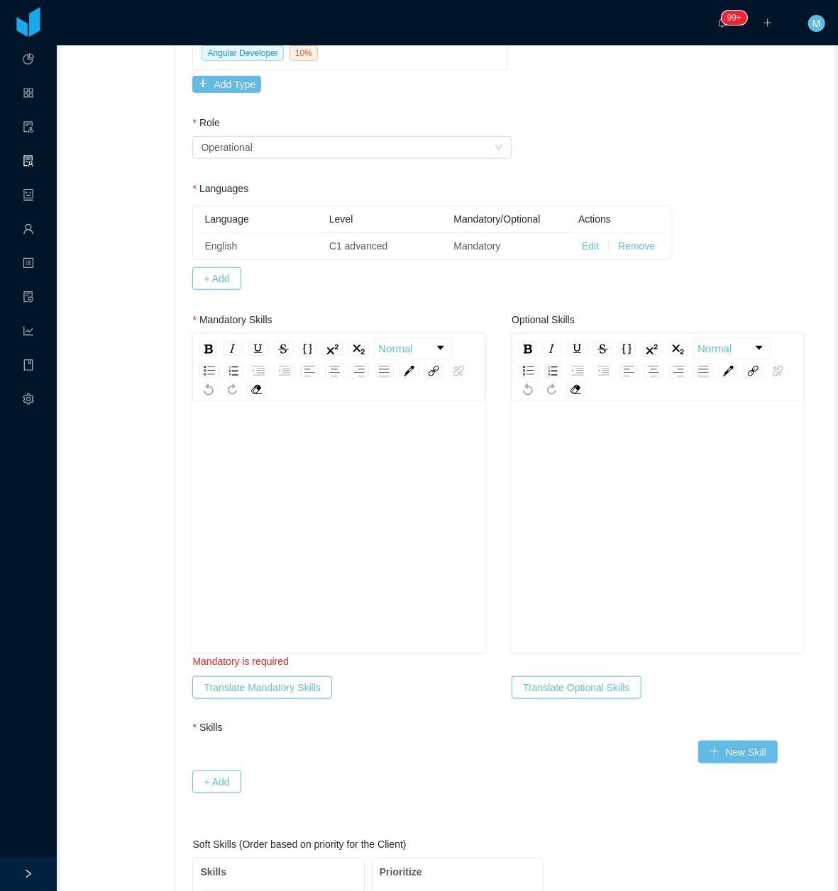
scroll to position [378, 0]
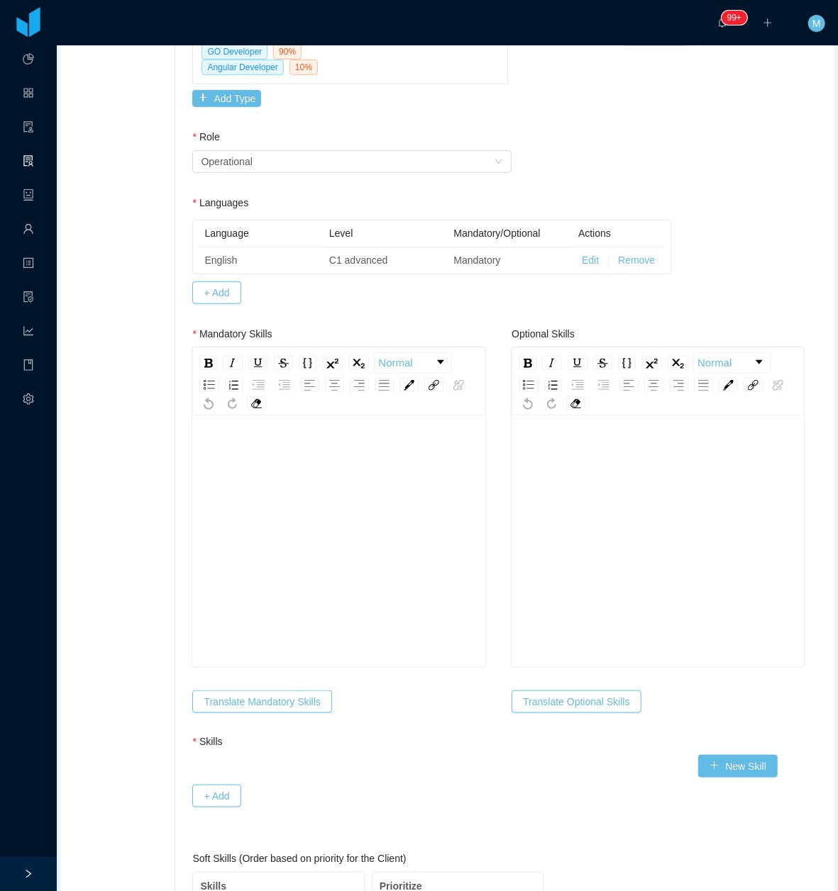
click at [267, 530] on div "rdw-editor" at bounding box center [339, 564] width 270 height 248
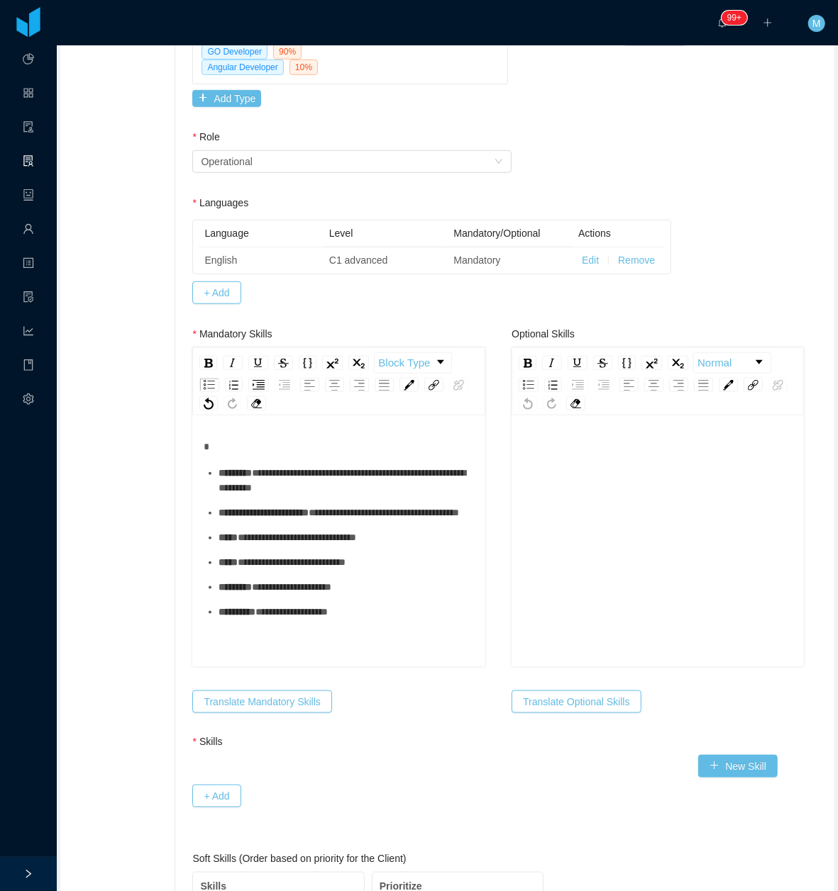
click at [274, 486] on div "**********" at bounding box center [345, 481] width 255 height 30
click at [253, 540] on ul "**********" at bounding box center [339, 543] width 270 height 154
click at [255, 521] on div "**********" at bounding box center [345, 513] width 255 height 15
click at [250, 545] on div "**********" at bounding box center [345, 537] width 255 height 15
click at [237, 570] on div "**********" at bounding box center [345, 562] width 255 height 15
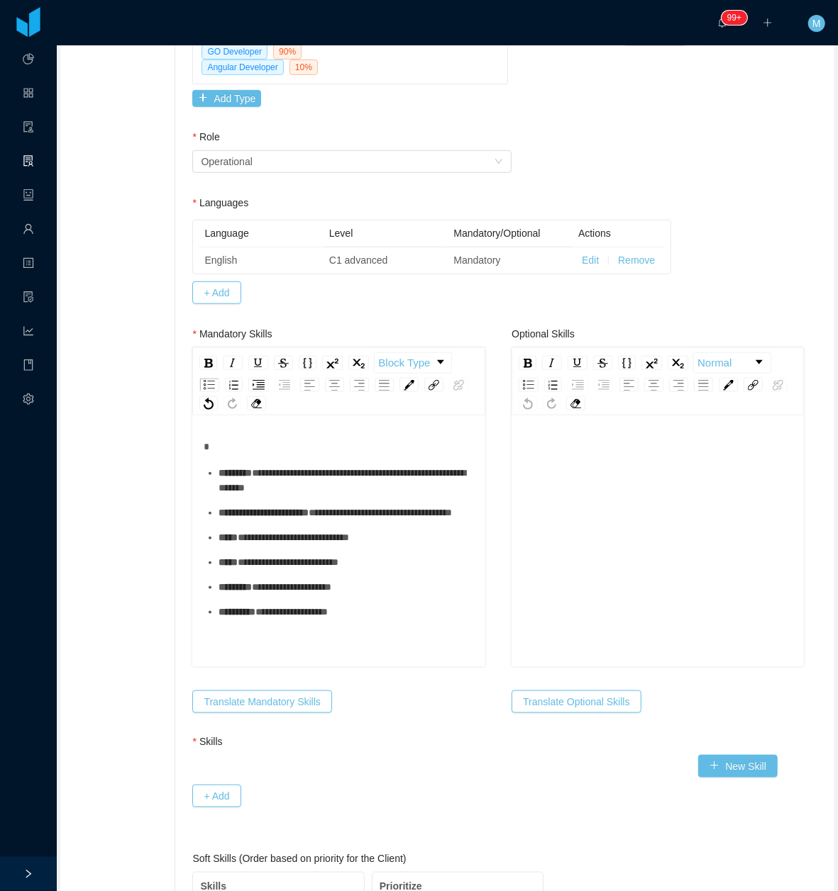
click at [244, 595] on div "**********" at bounding box center [345, 587] width 255 height 15
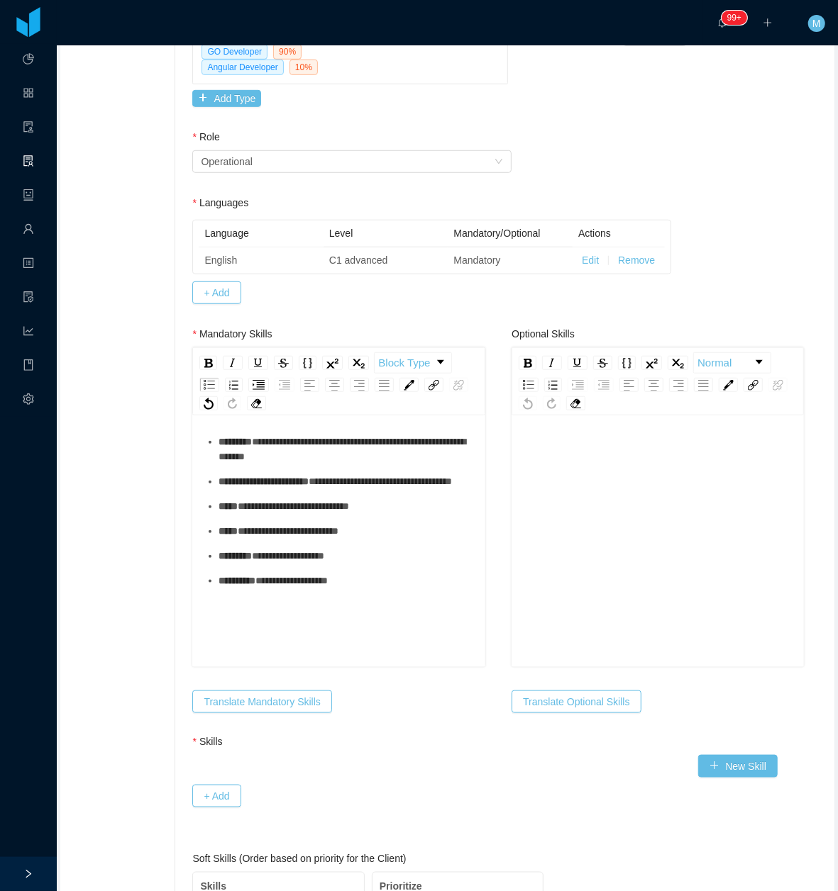
scroll to position [0, 0]
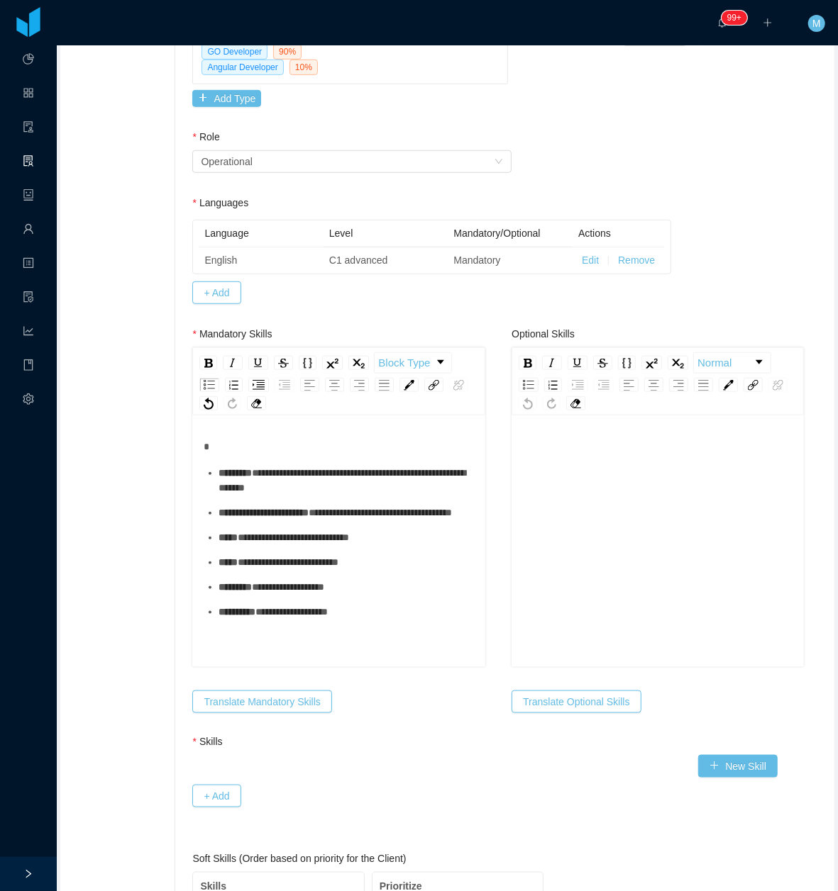
click at [235, 440] on div "rdw-editor" at bounding box center [339, 447] width 270 height 15
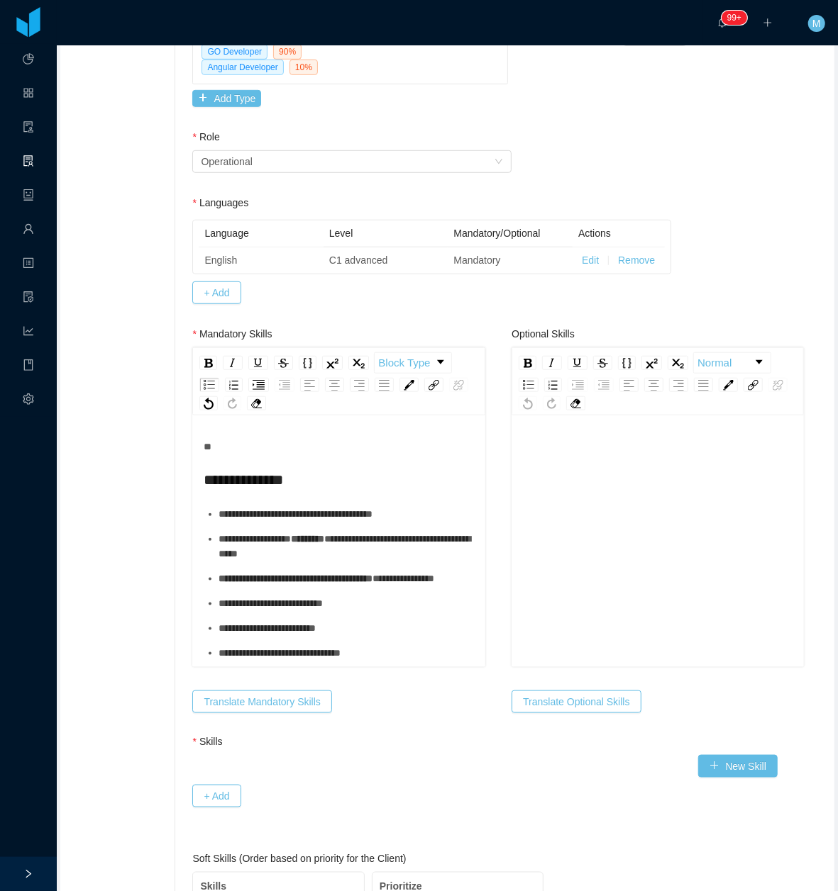
click at [204, 473] on span "**********" at bounding box center [243, 480] width 79 height 14
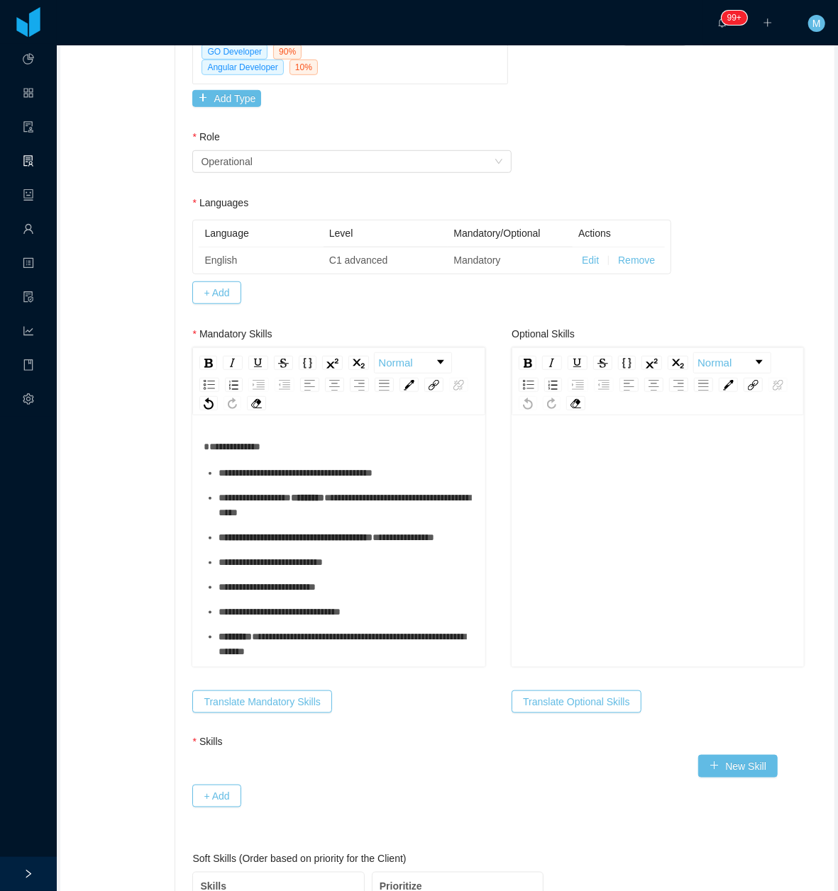
click at [242, 486] on ul "**********" at bounding box center [339, 625] width 270 height 318
click at [251, 477] on div "**********" at bounding box center [345, 473] width 255 height 15
click at [248, 512] on div "**********" at bounding box center [345, 506] width 255 height 30
click at [250, 545] on div "**********" at bounding box center [345, 537] width 255 height 15
drag, startPoint x: 245, startPoint y: 554, endPoint x: 239, endPoint y: 565, distance: 12.1
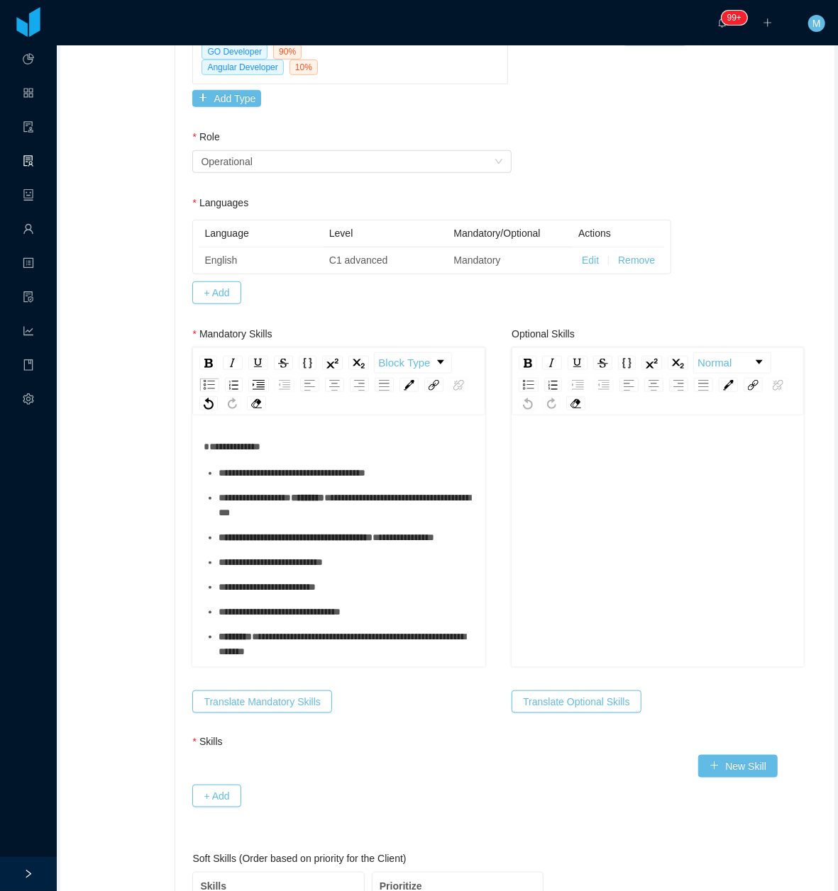
click at [241, 545] on div "**********" at bounding box center [345, 537] width 255 height 15
click at [245, 570] on div "**********" at bounding box center [345, 562] width 255 height 15
click at [238, 595] on div "**********" at bounding box center [345, 587] width 255 height 15
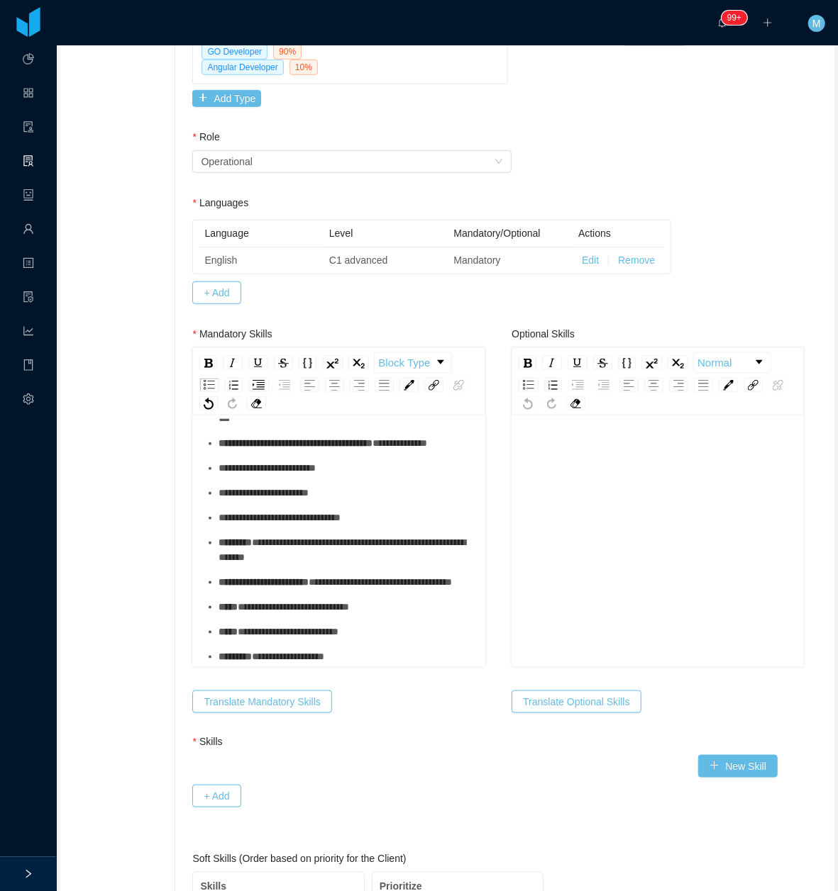
scroll to position [145, 0]
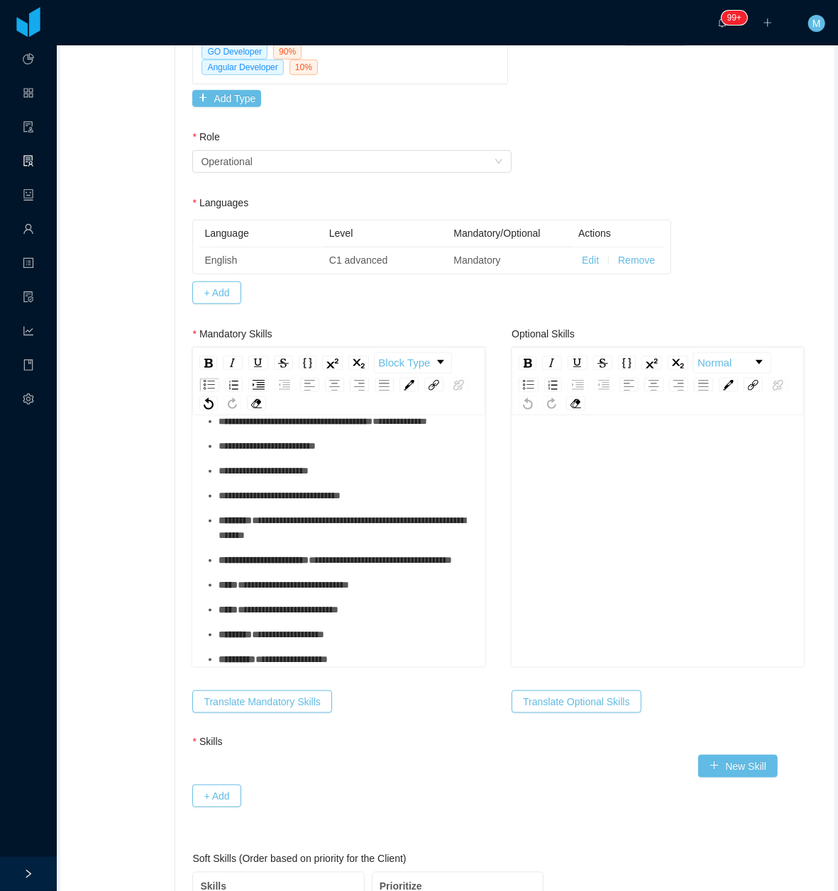
click at [396, 460] on ul "**********" at bounding box center [339, 509] width 270 height 318
click at [407, 480] on ul "**********" at bounding box center [339, 509] width 270 height 318
click at [407, 489] on div "**********" at bounding box center [345, 496] width 255 height 15
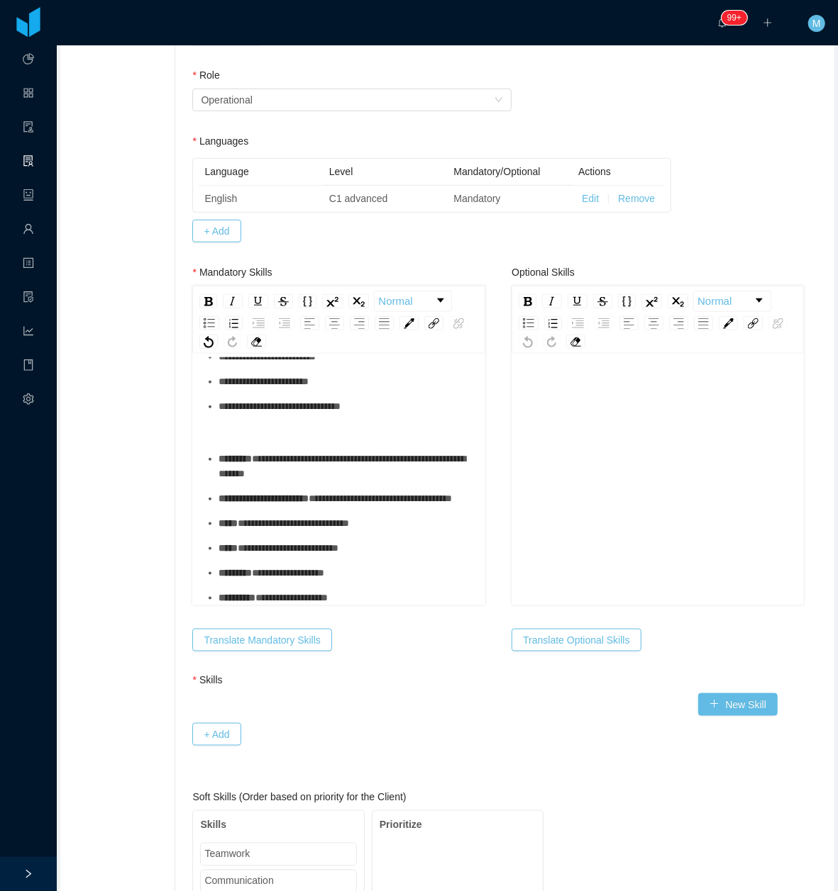
scroll to position [472, 0]
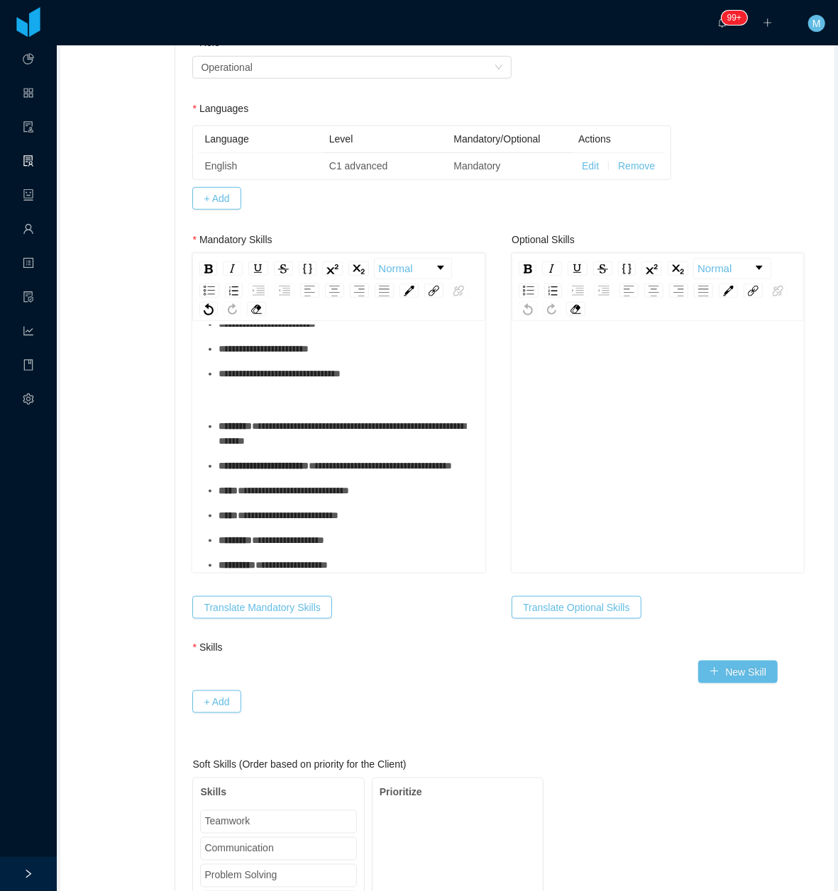
click at [287, 465] on ul "**********" at bounding box center [339, 496] width 270 height 154
click at [256, 366] on div "**********" at bounding box center [339, 387] width 270 height 372
drag, startPoint x: 324, startPoint y: 373, endPoint x: 261, endPoint y: 307, distance: 91.3
drag, startPoint x: 208, startPoint y: 253, endPoint x: 250, endPoint y: 372, distance: 125.4
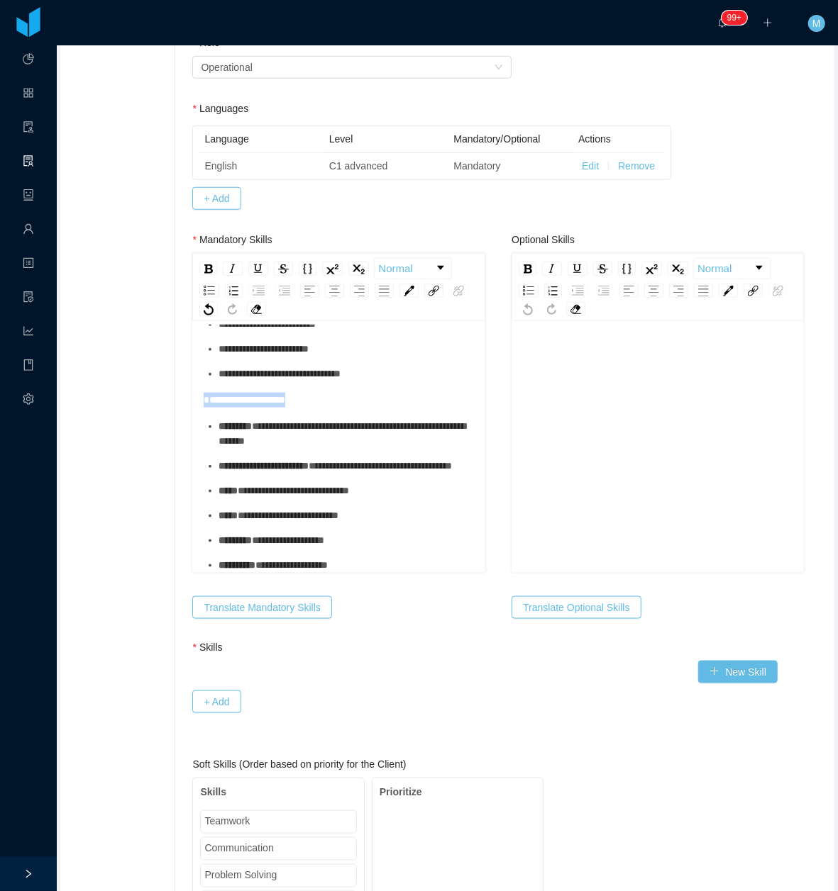
click at [206, 265] on img "rdw-inline-control" at bounding box center [208, 269] width 9 height 9
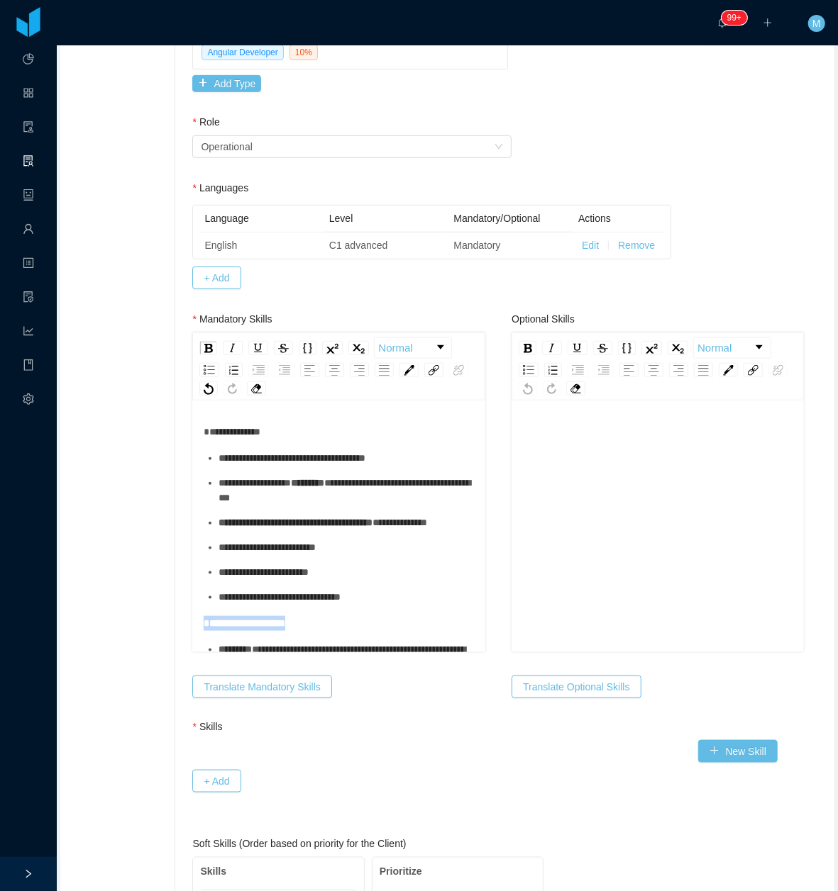
scroll to position [284, 0]
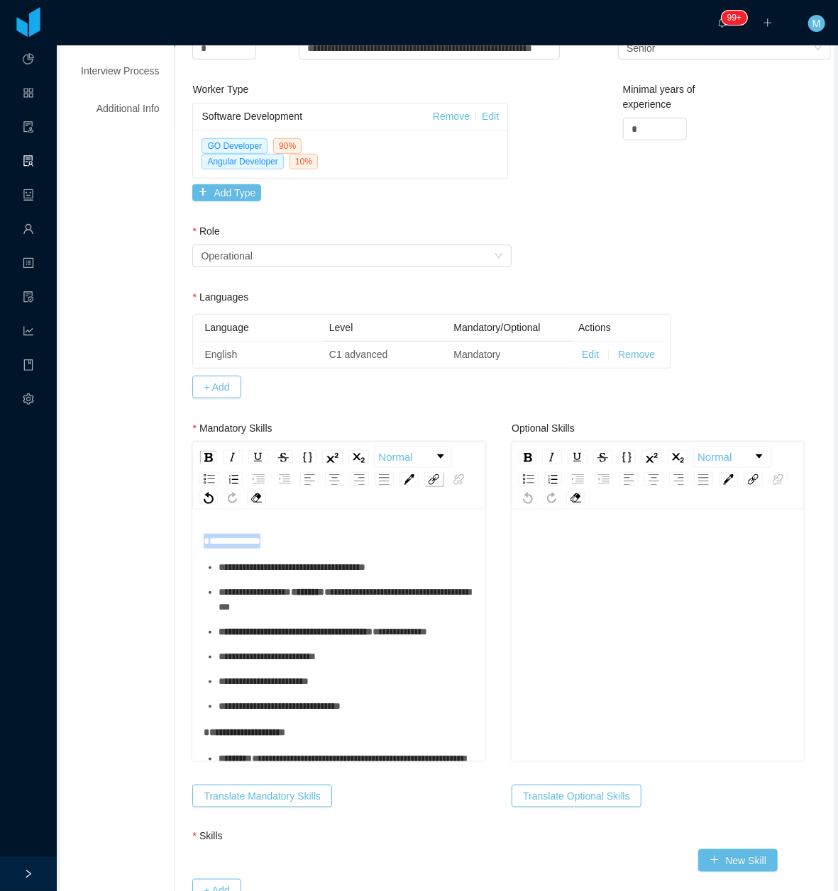
drag, startPoint x: 288, startPoint y: 533, endPoint x: 208, endPoint y: 486, distance: 92.8
click at [199, 534] on div "**********" at bounding box center [338, 637] width 292 height 248
click at [204, 453] on img "rdw-inline-control" at bounding box center [208, 457] width 9 height 9
click at [255, 587] on span "**********" at bounding box center [254, 592] width 72 height 10
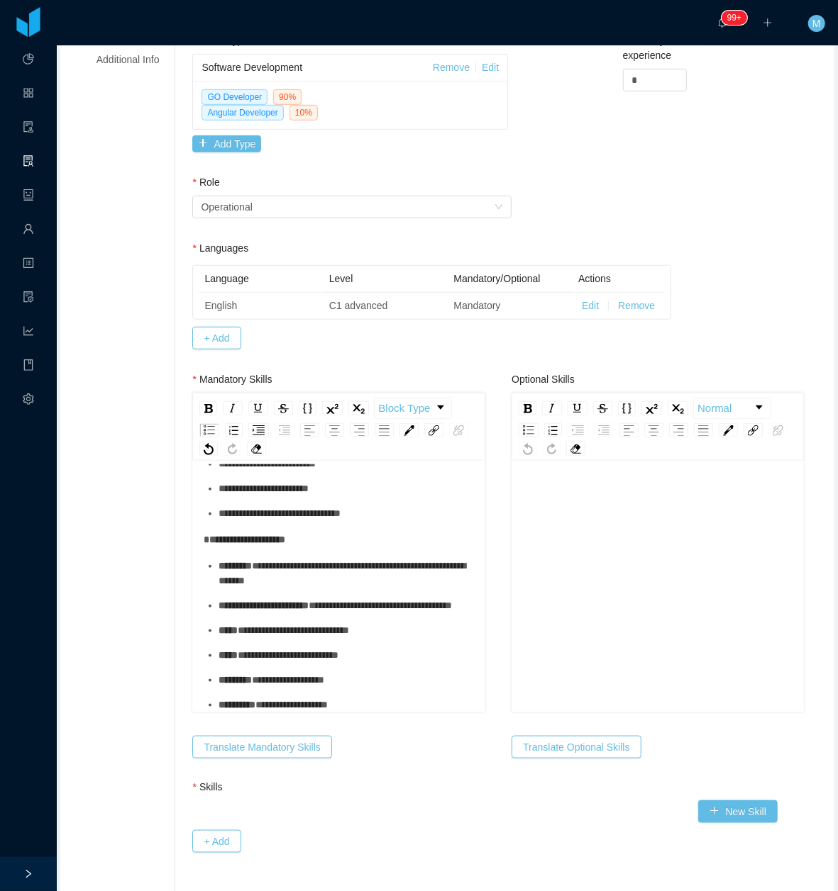
scroll to position [378, 0]
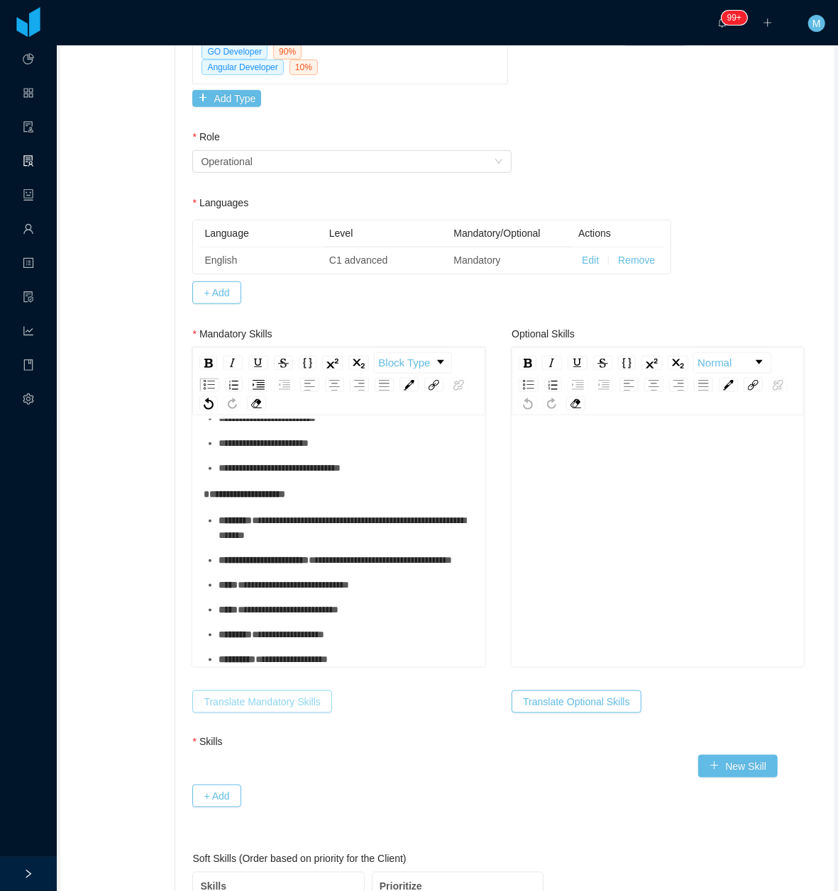
click at [306, 693] on button "Translate Mandatory Skills" at bounding box center [261, 702] width 139 height 23
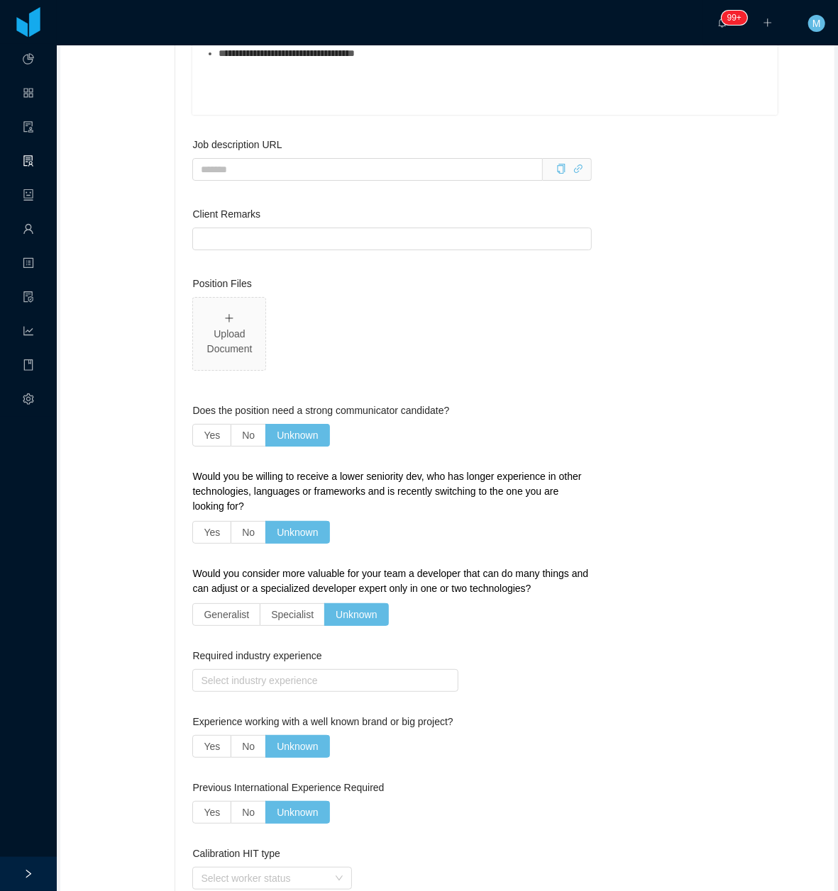
scroll to position [2391, 0]
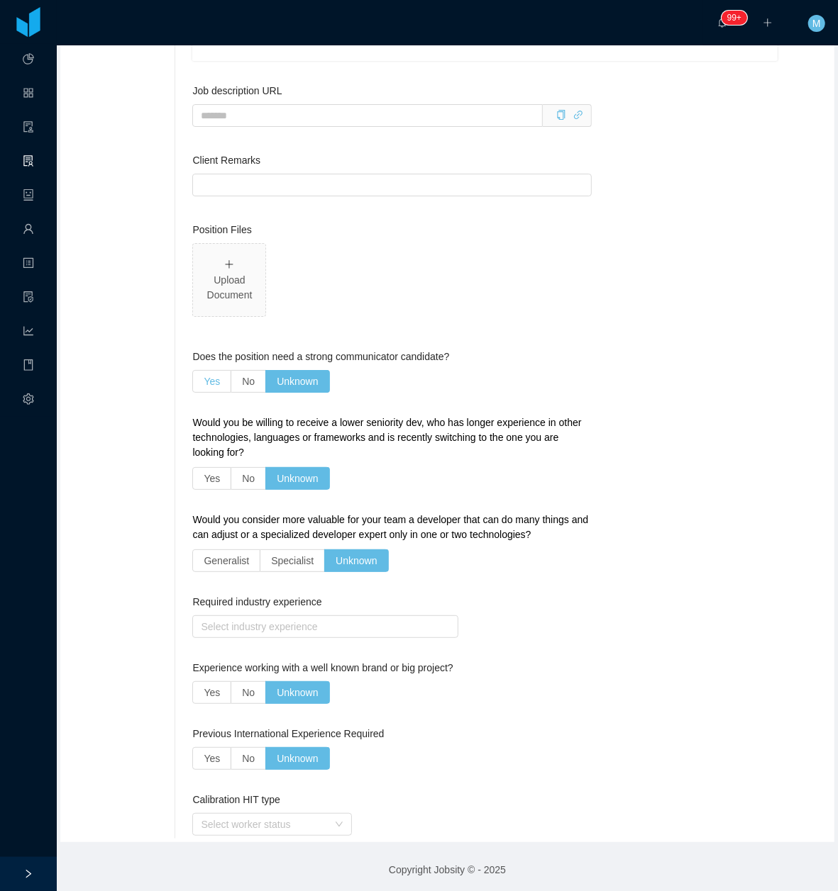
click at [193, 375] on label "Yes" at bounding box center [211, 381] width 39 height 23
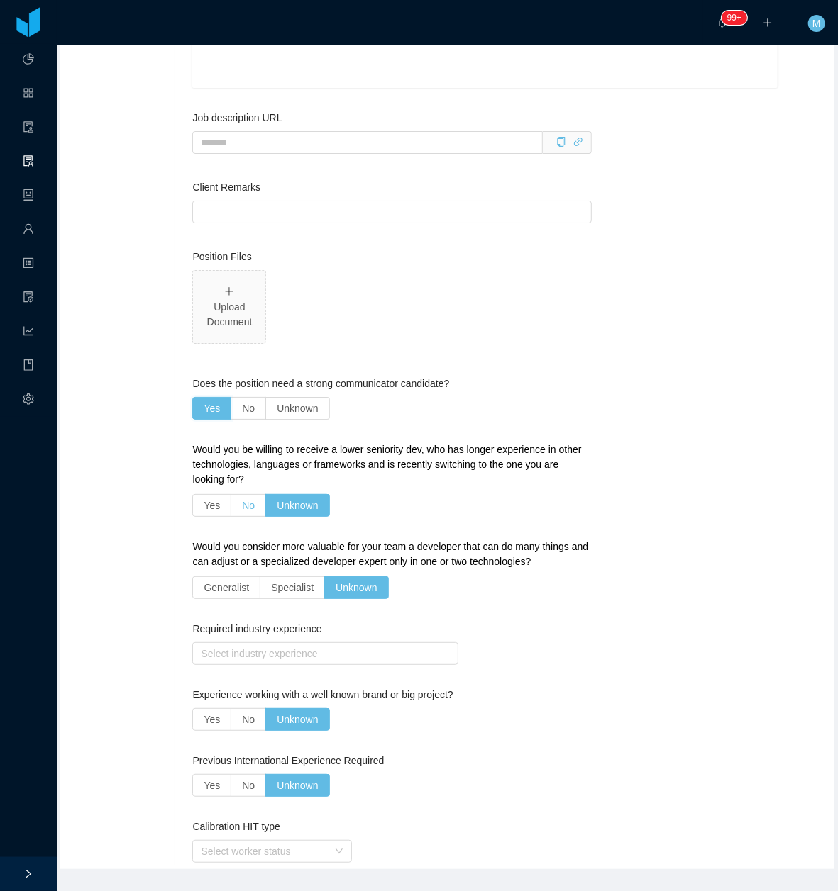
scroll to position [2418, 0]
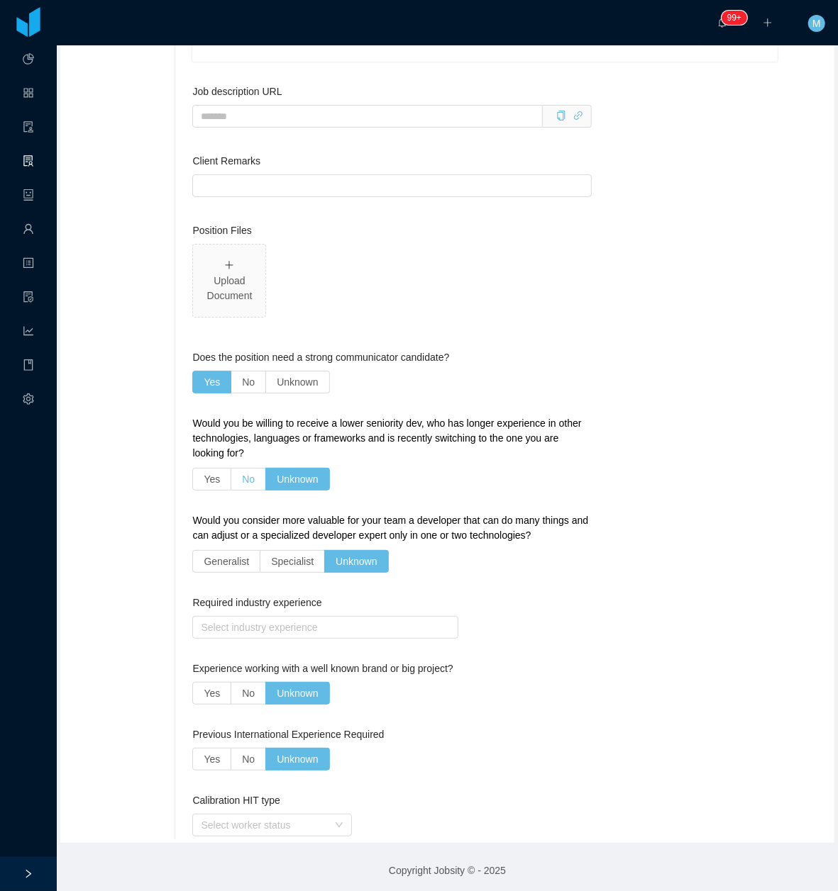
click at [248, 477] on span "No" at bounding box center [248, 479] width 13 height 11
click at [261, 560] on label "Specialist" at bounding box center [292, 561] width 65 height 23
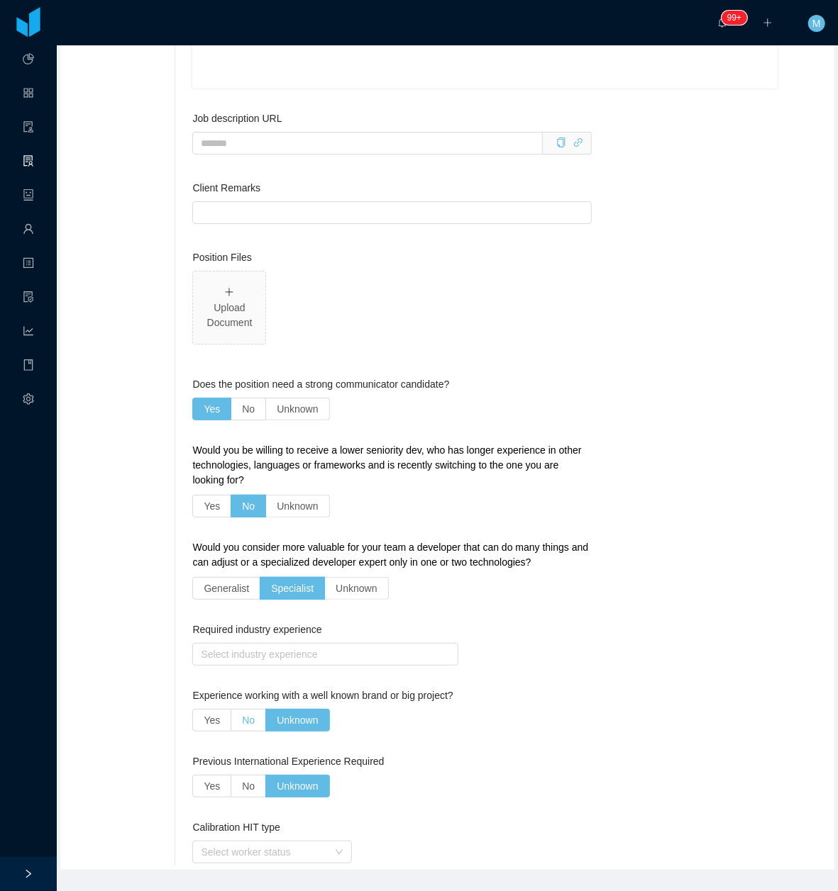
scroll to position [2445, 0]
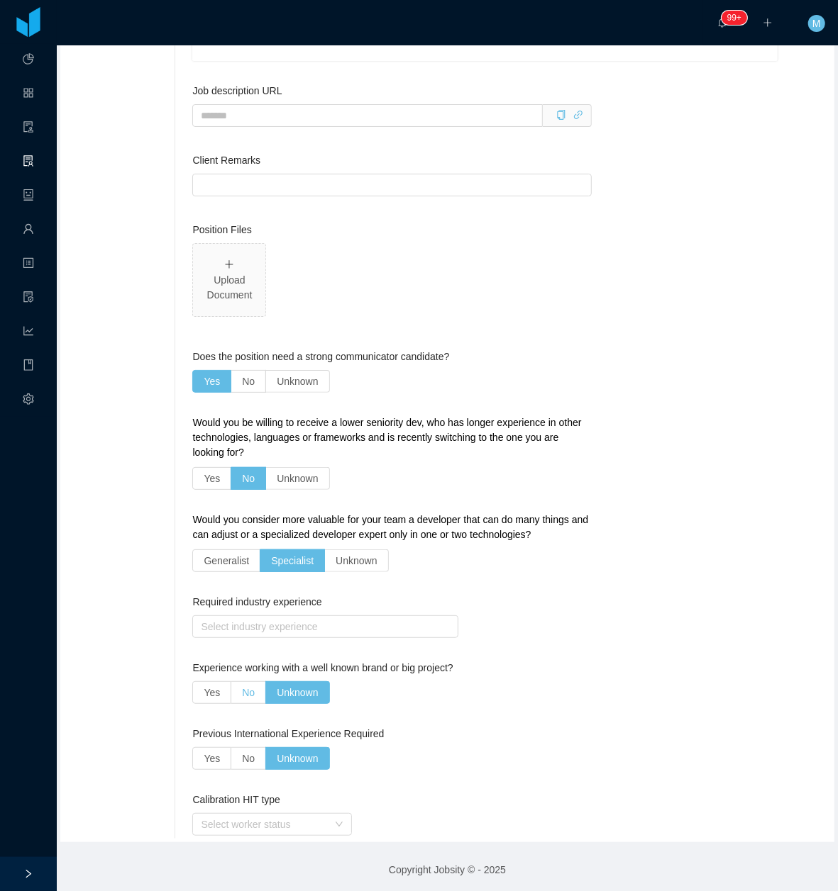
click at [245, 699] on label "No" at bounding box center [248, 693] width 35 height 23
drag, startPoint x: 239, startPoint y: 747, endPoint x: 305, endPoint y: 709, distance: 76.3
click at [238, 749] on label "No" at bounding box center [248, 758] width 35 height 23
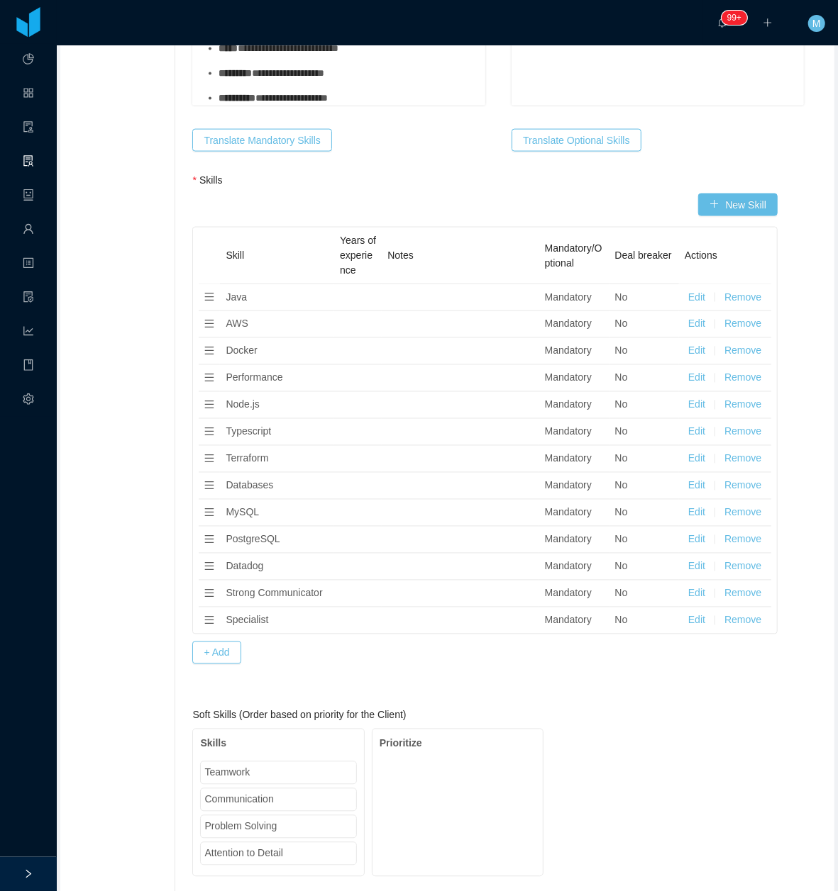
scroll to position [932, 0]
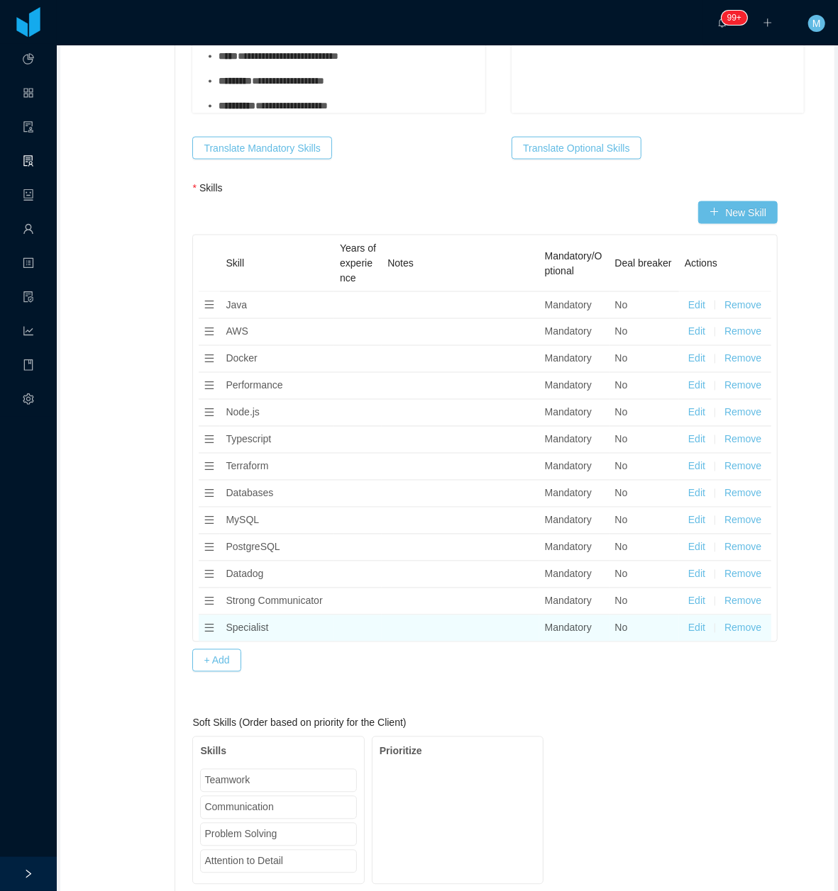
click at [724, 621] on button "Remove" at bounding box center [742, 628] width 37 height 15
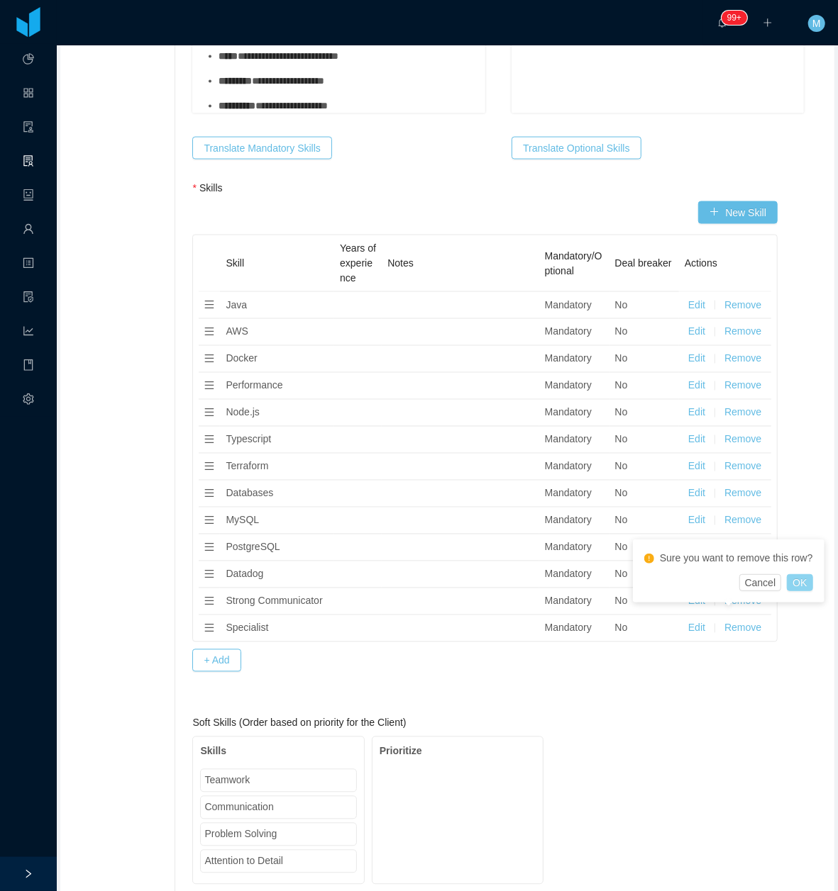
drag, startPoint x: 798, startPoint y: 583, endPoint x: 747, endPoint y: 616, distance: 60.6
click at [798, 584] on button "OK" at bounding box center [799, 582] width 26 height 17
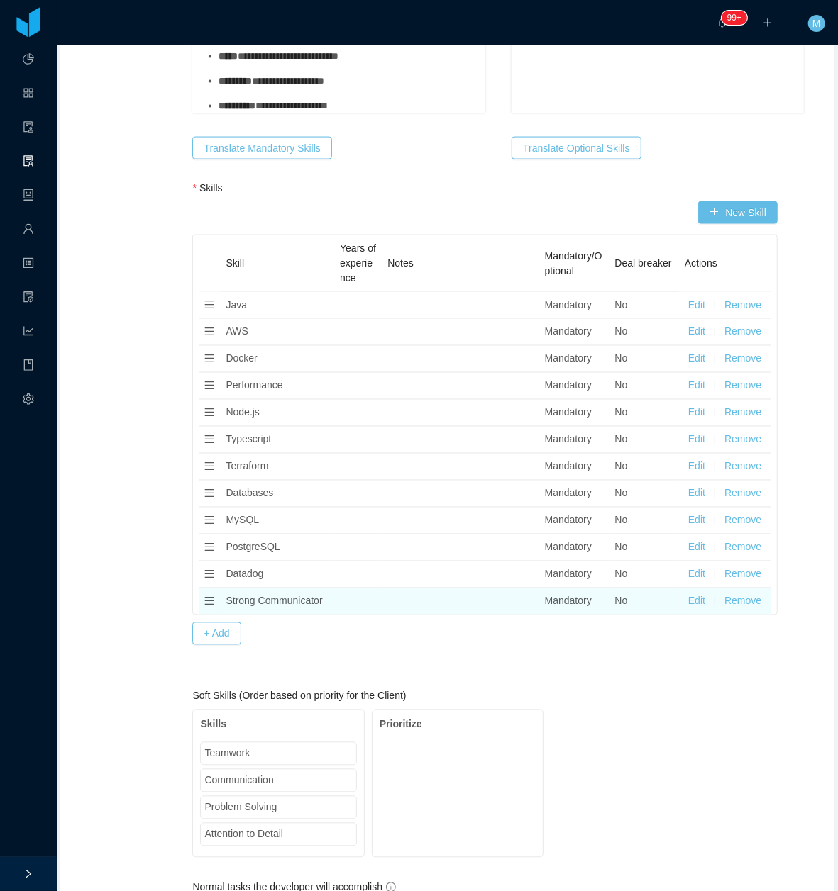
click at [730, 596] on button "Remove" at bounding box center [742, 601] width 37 height 15
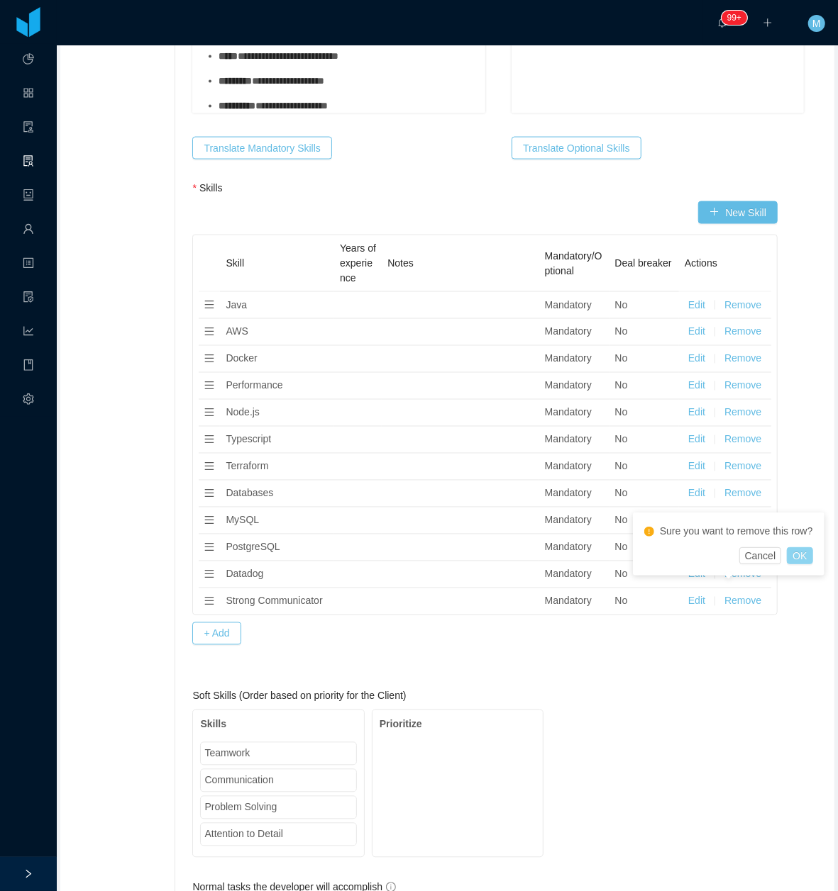
drag, startPoint x: 797, startPoint y: 557, endPoint x: 762, endPoint y: 576, distance: 40.3
click at [797, 557] on button "OK" at bounding box center [799, 555] width 26 height 17
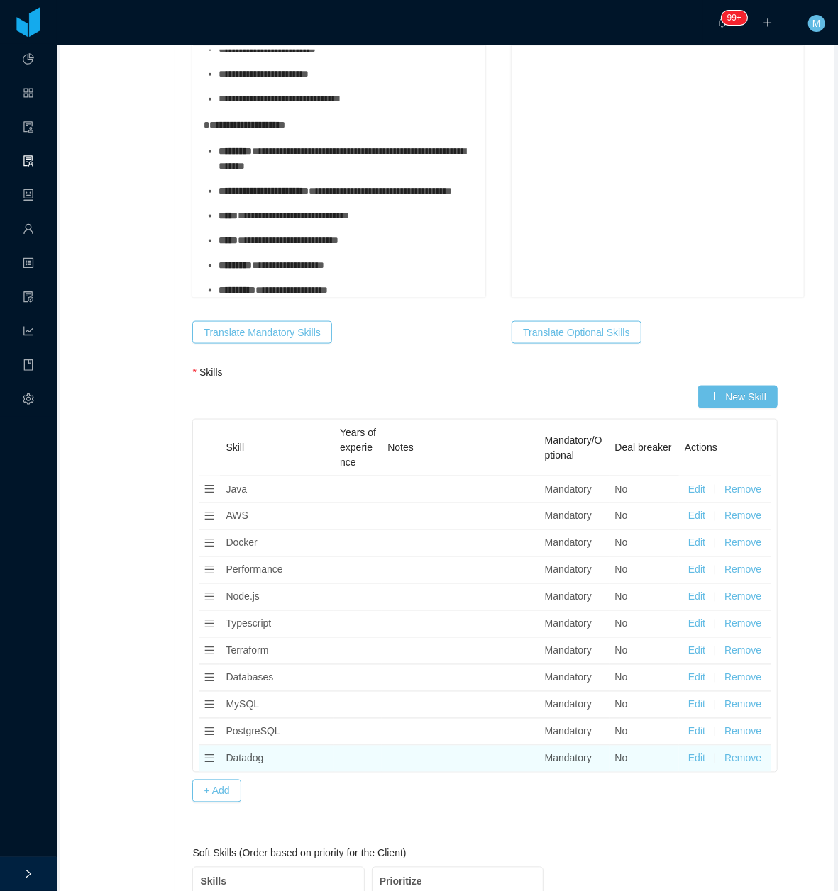
scroll to position [554, 0]
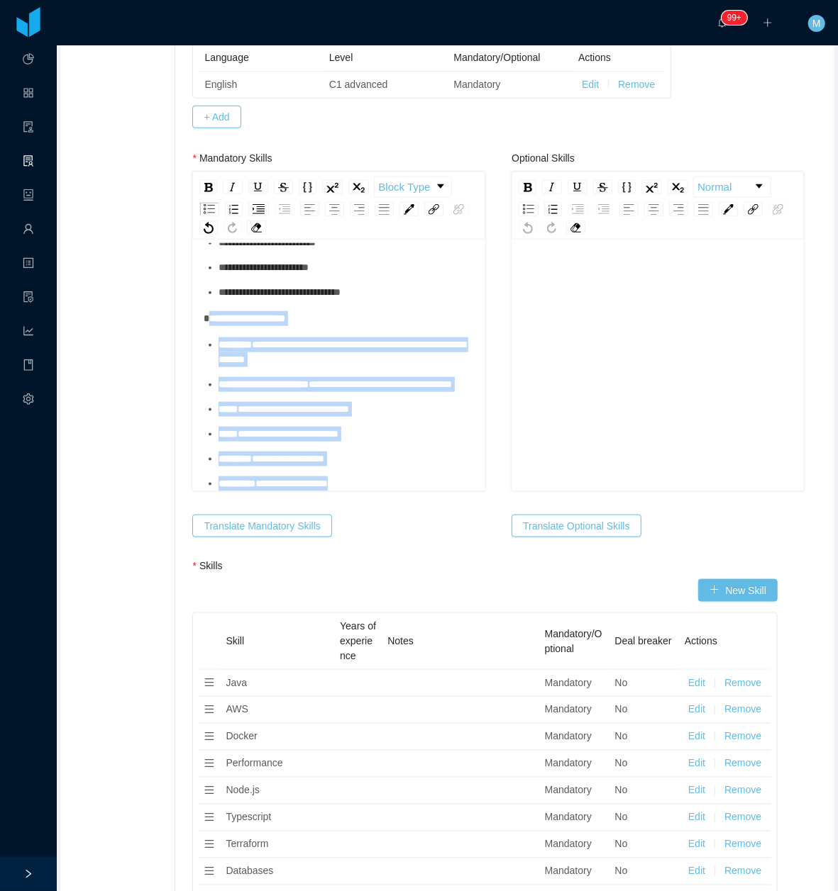
drag, startPoint x: 207, startPoint y: 293, endPoint x: 393, endPoint y: 566, distance: 330.3
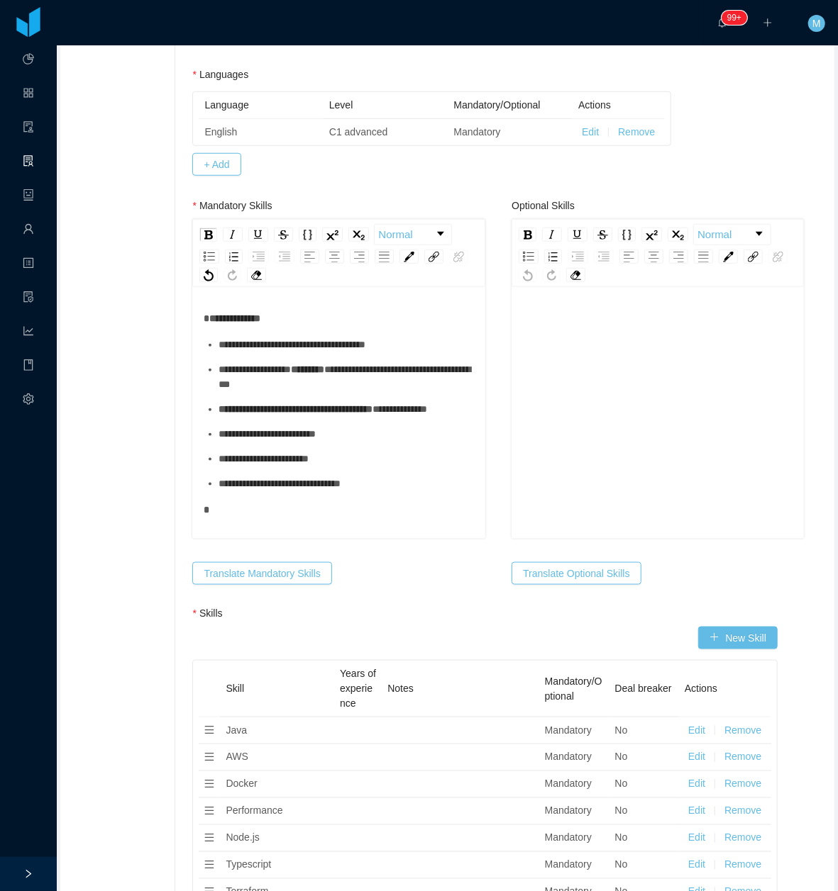
scroll to position [0, 0]
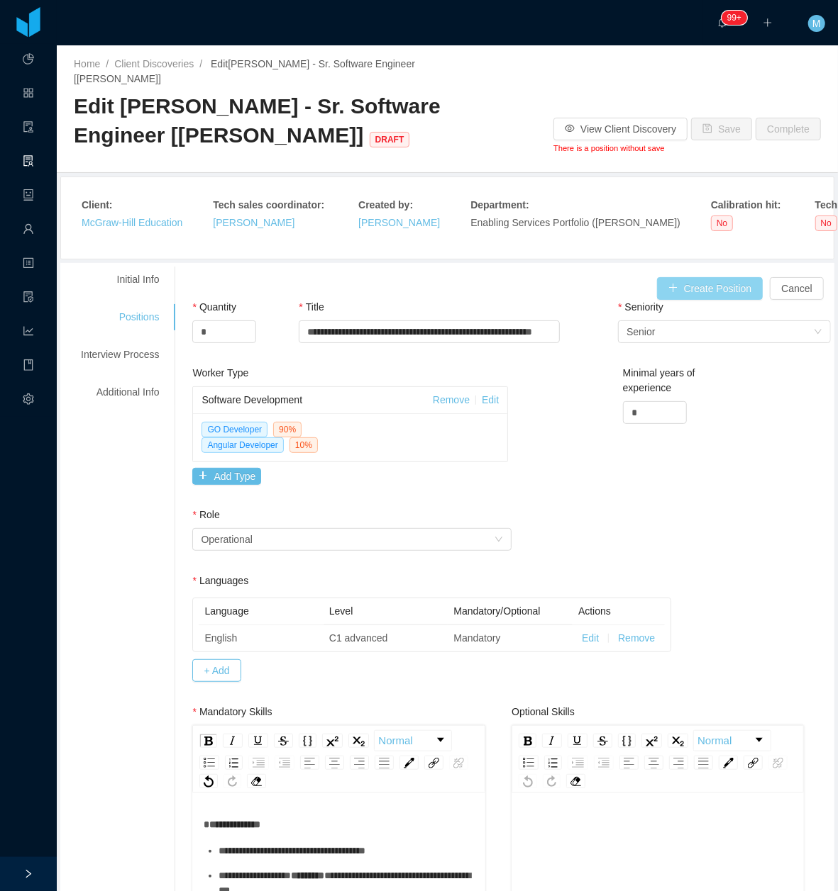
click at [688, 277] on button "Create Position" at bounding box center [710, 288] width 106 height 23
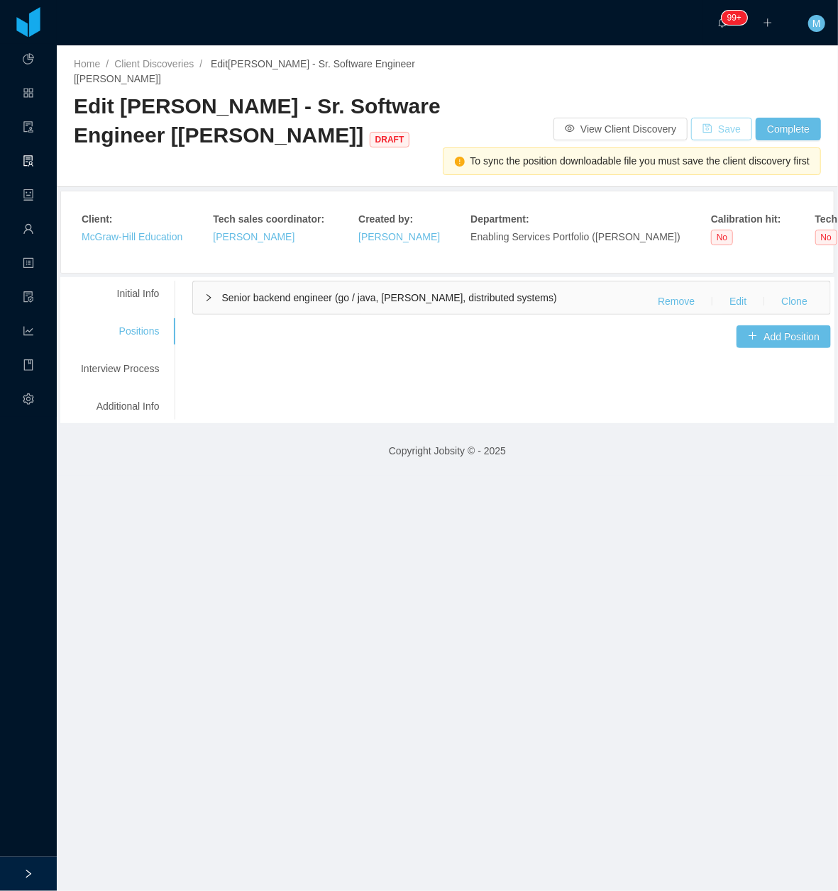
click at [708, 118] on button "Save" at bounding box center [721, 129] width 61 height 23
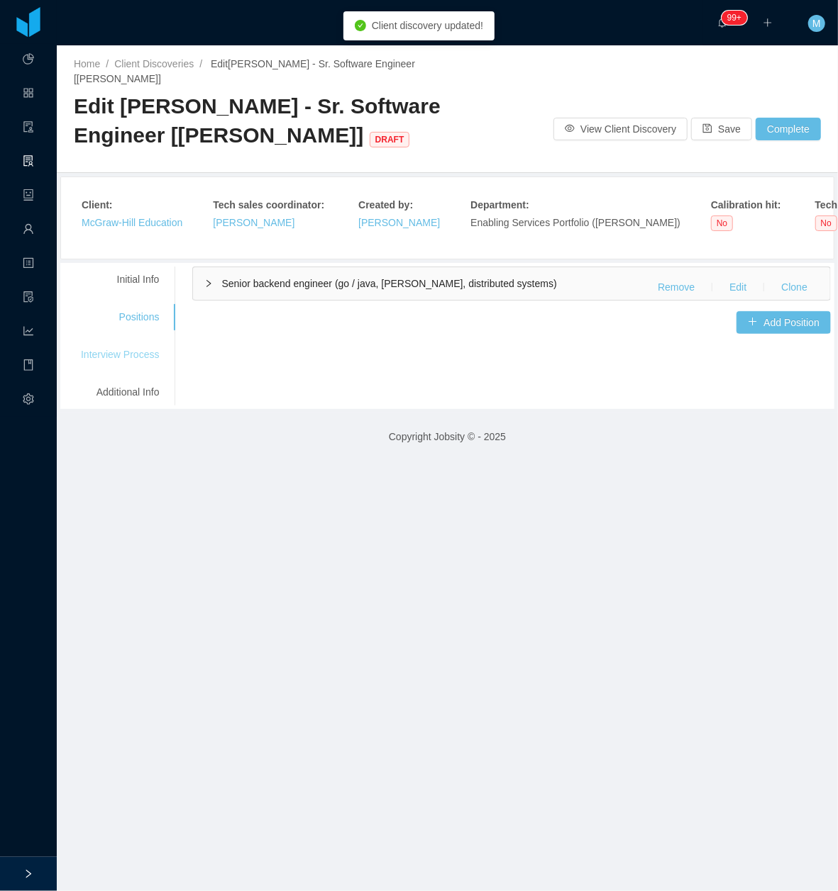
click at [128, 342] on div "Interview Process" at bounding box center [120, 355] width 112 height 26
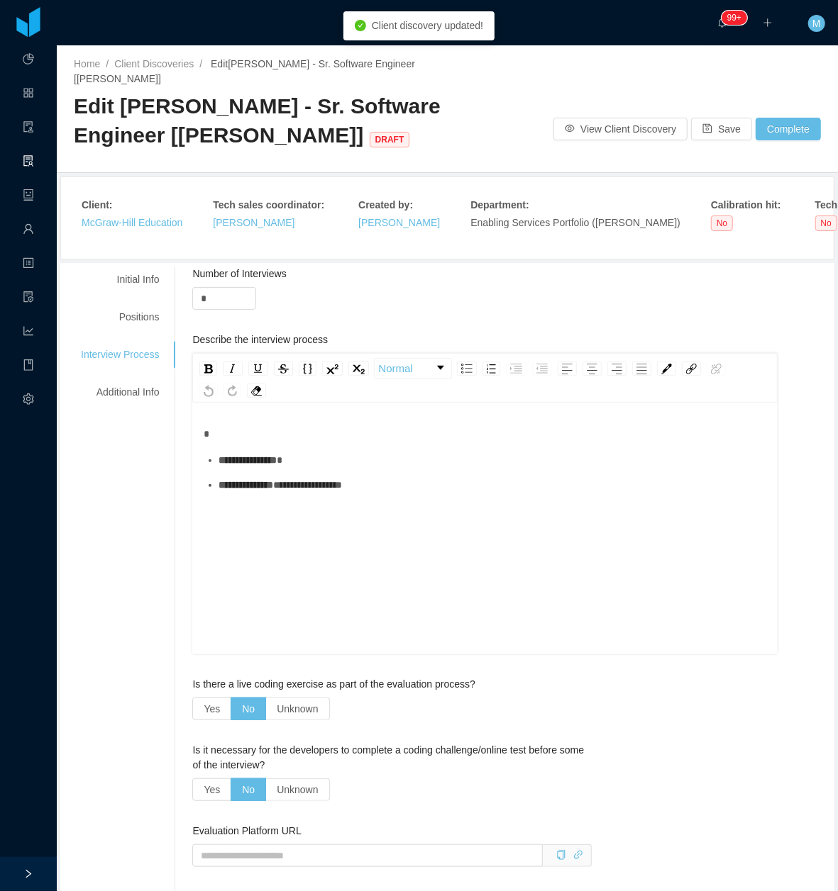
click at [277, 455] on span "**********" at bounding box center [247, 460] width 58 height 10
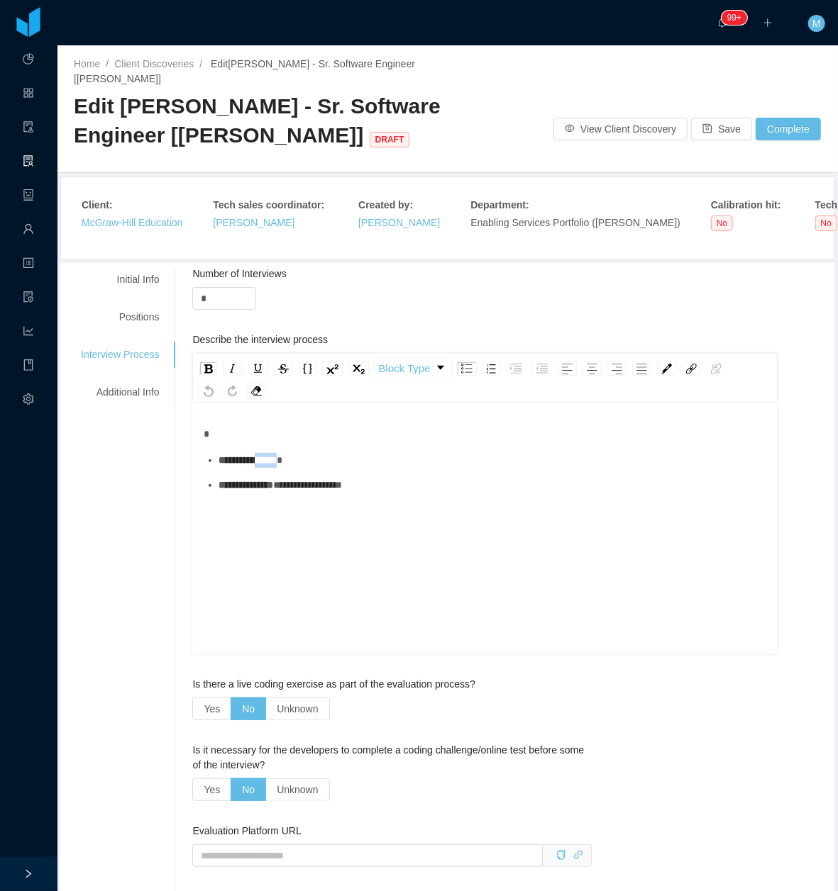
click at [277, 455] on span "**********" at bounding box center [247, 460] width 58 height 10
click at [451, 457] on ul "**********" at bounding box center [485, 473] width 563 height 40
click at [123, 304] on div "Positions" at bounding box center [120, 317] width 112 height 26
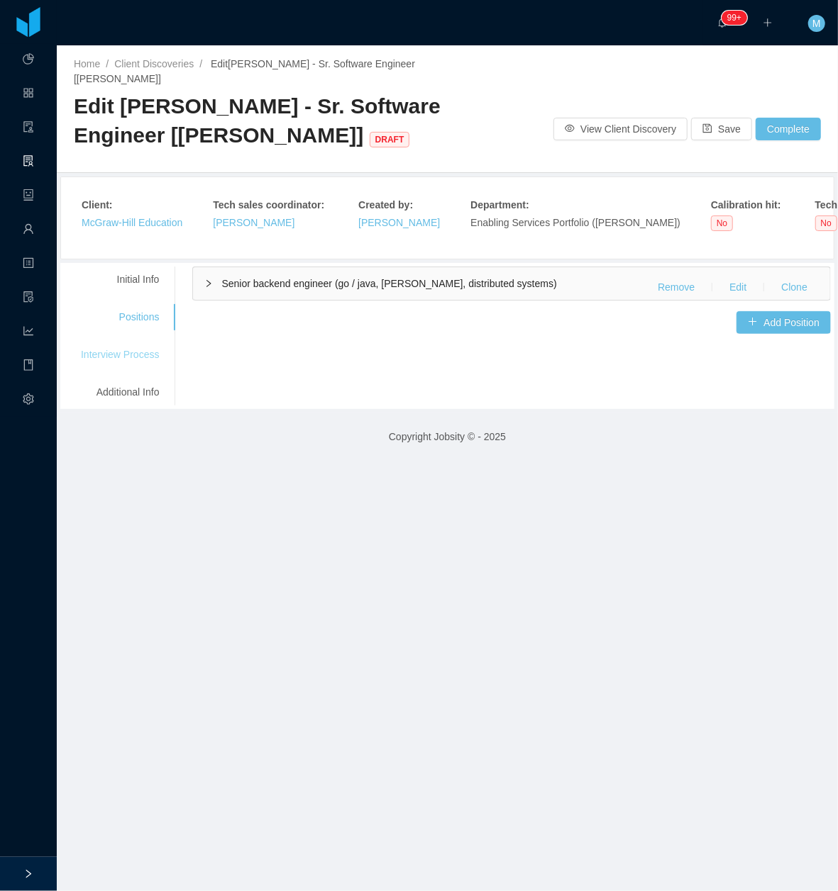
click at [122, 343] on div "Interview Process" at bounding box center [120, 355] width 112 height 26
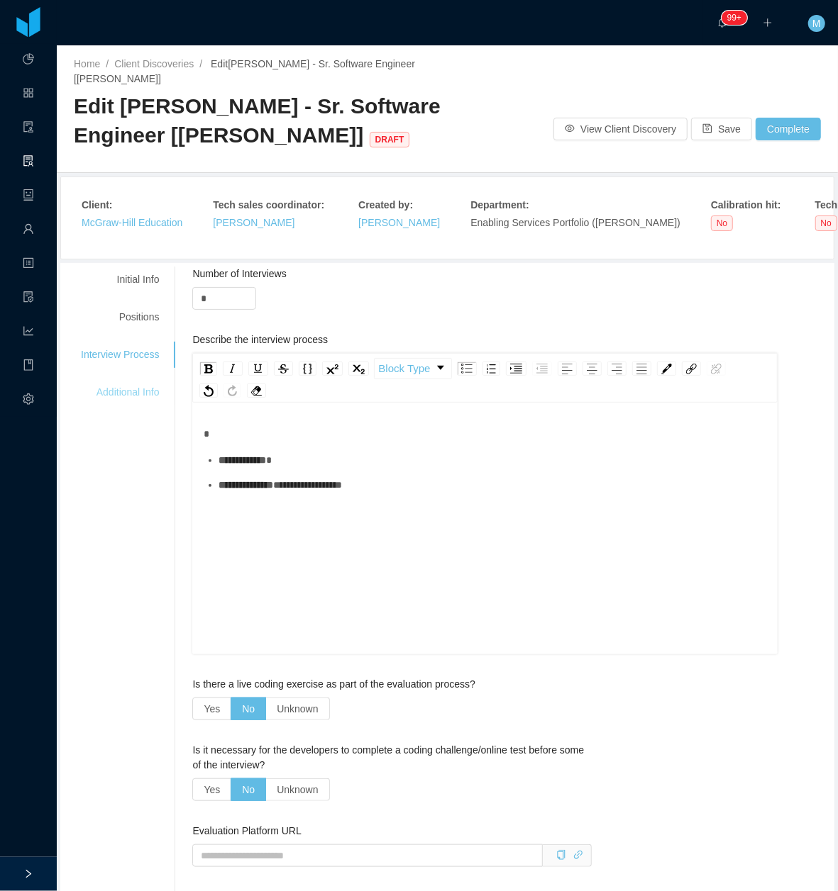
drag, startPoint x: 146, startPoint y: 383, endPoint x: 145, endPoint y: 373, distance: 10.0
click at [145, 383] on div "Additional Info" at bounding box center [120, 392] width 112 height 26
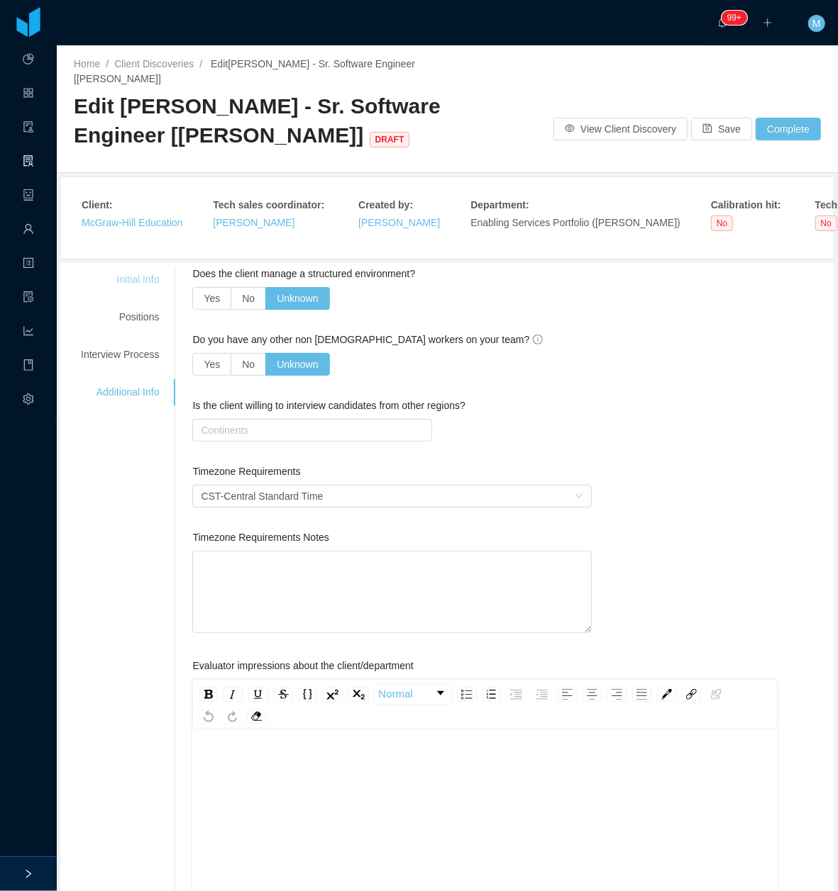
click at [143, 279] on div "Initial Info" at bounding box center [120, 280] width 112 height 26
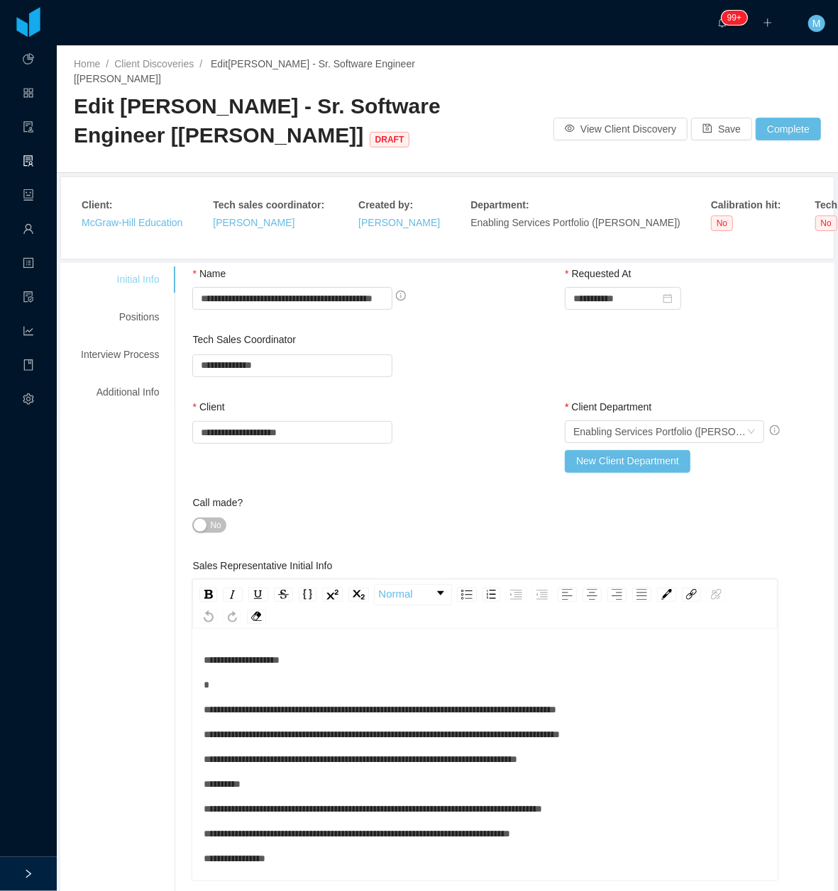
click at [145, 268] on div "Initial Info" at bounding box center [120, 280] width 112 height 26
click at [216, 519] on div "No" at bounding box center [291, 526] width 199 height 20
click at [225, 516] on div "No" at bounding box center [291, 526] width 199 height 20
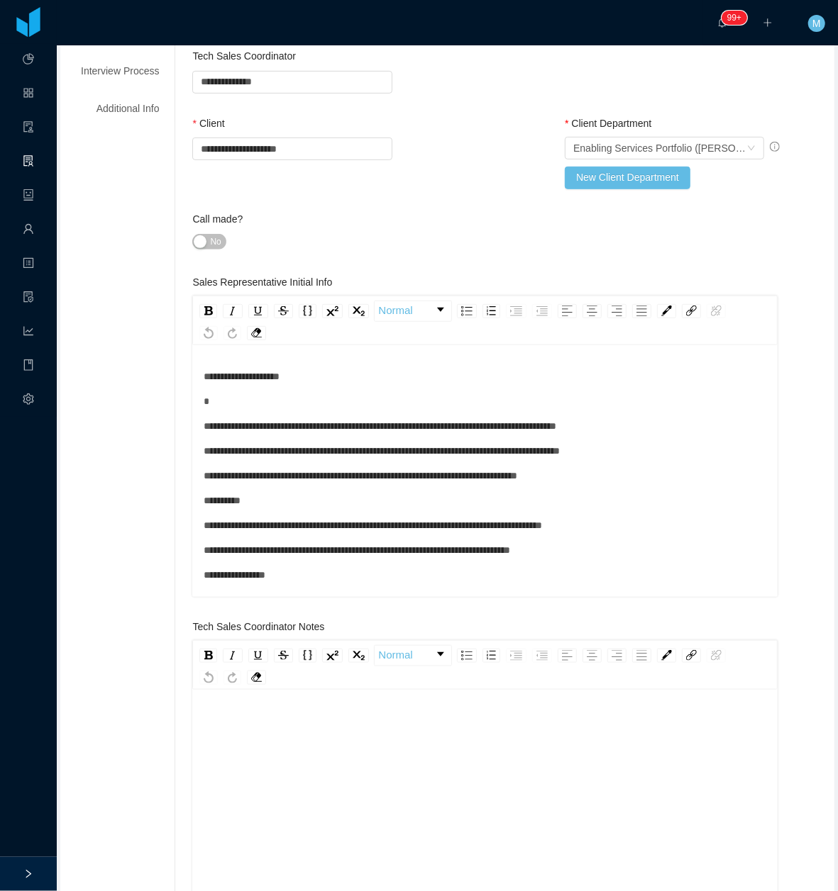
click at [216, 235] on span "No" at bounding box center [215, 242] width 11 height 14
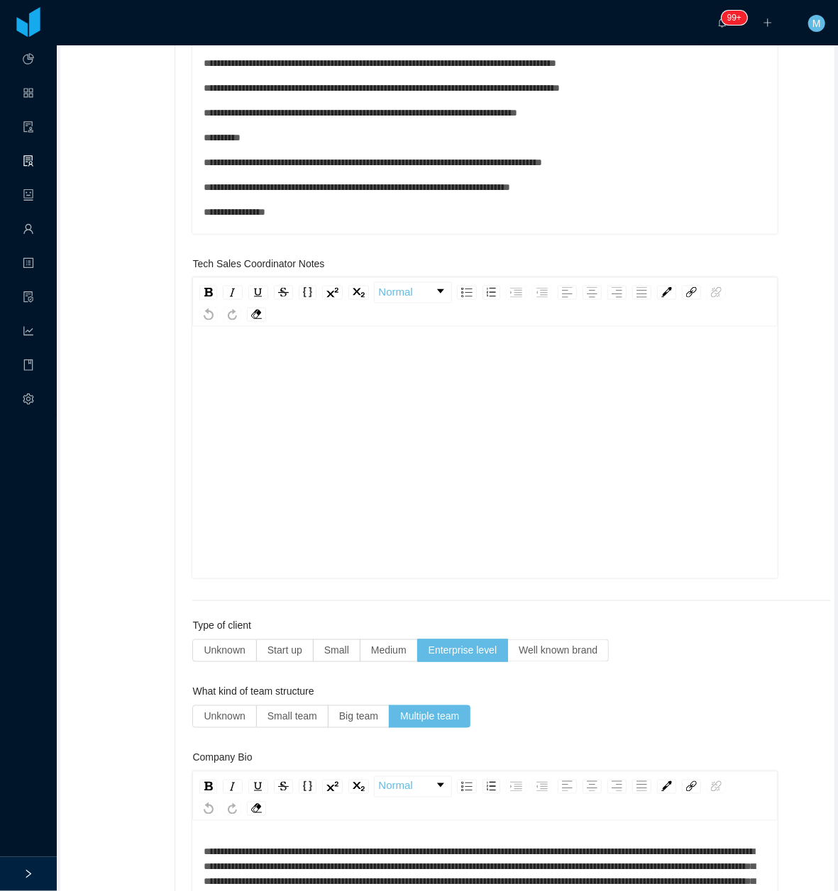
scroll to position [662, 0]
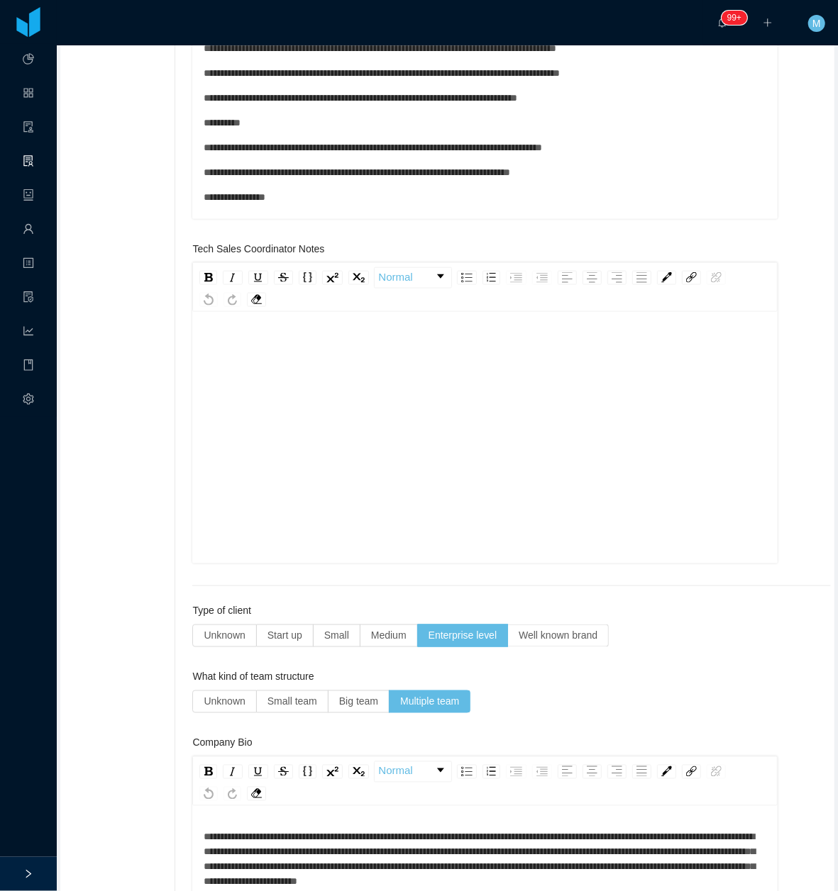
click at [265, 322] on div "rdw-wrapper" at bounding box center [484, 440] width 585 height 248
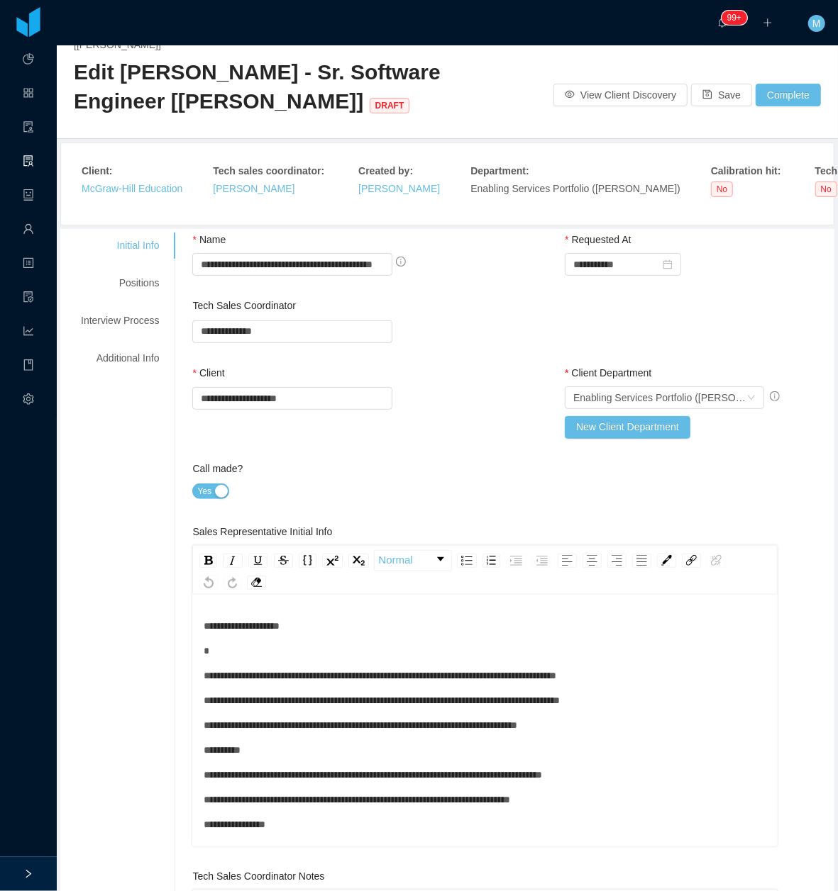
scroll to position [0, 0]
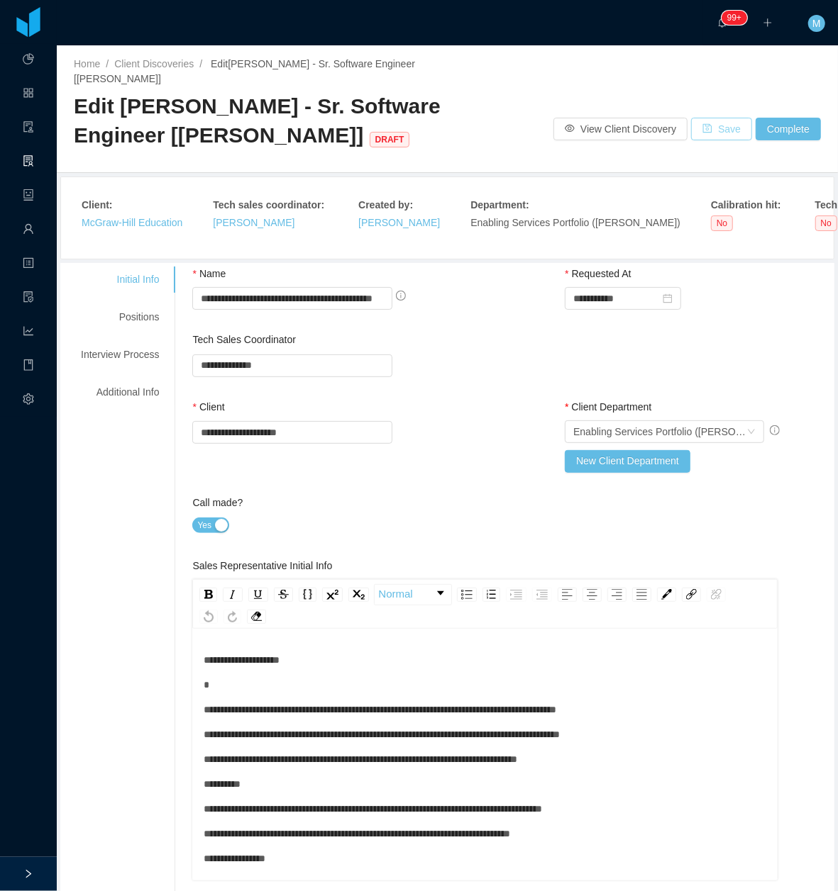
click at [711, 123] on button "Save" at bounding box center [721, 129] width 61 height 23
click at [137, 304] on div "Positions" at bounding box center [120, 317] width 112 height 26
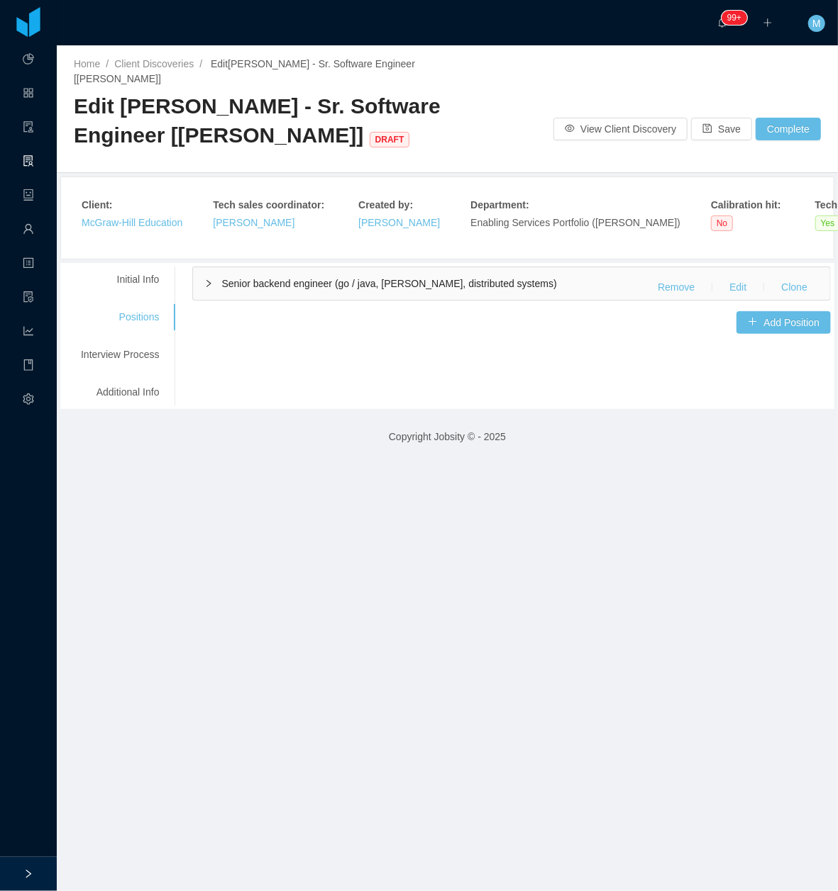
click at [211, 284] on div "Senior backend engineer (go / java, kafka, distributed systems) Remove Edit Clo…" at bounding box center [511, 283] width 637 height 33
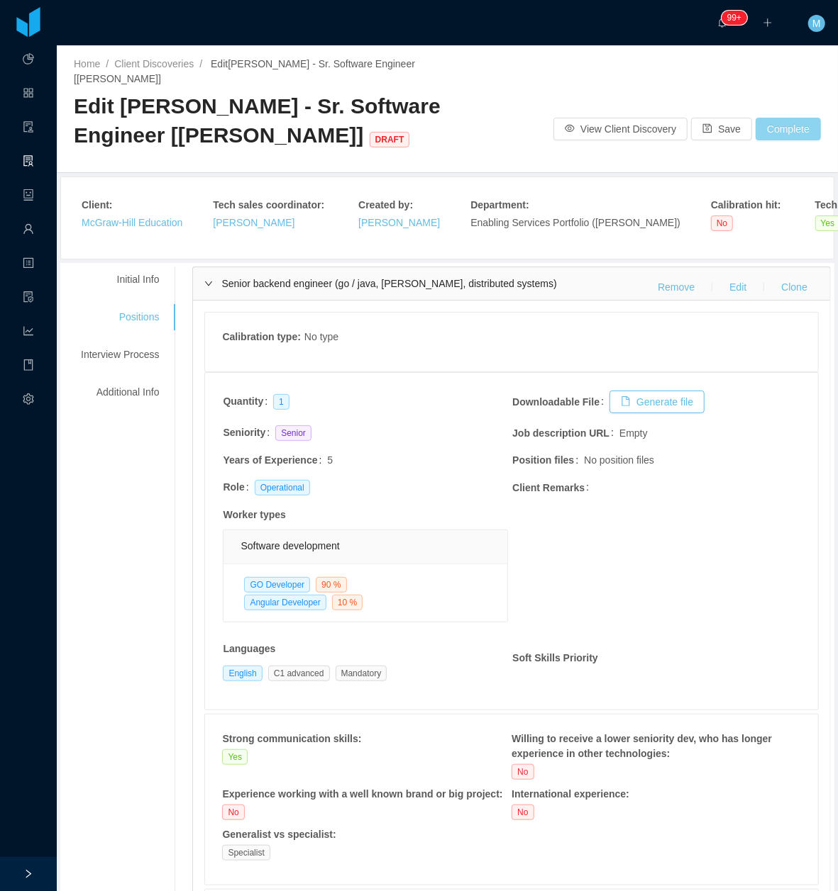
click at [797, 118] on button "Complete" at bounding box center [787, 129] width 65 height 23
click at [770, 67] on button "OK" at bounding box center [782, 73] width 26 height 17
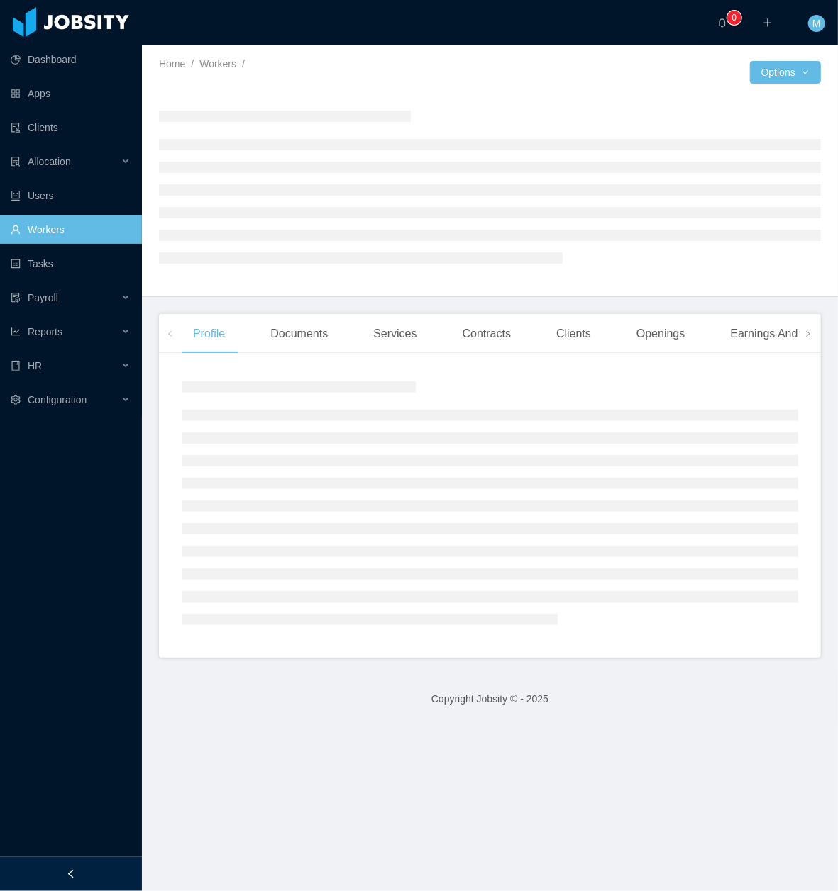
drag, startPoint x: 94, startPoint y: 850, endPoint x: 94, endPoint y: 861, distance: 11.4
click at [94, 857] on aside "Dashboard Apps Clients Allocation Users Workers Tasks Payroll Reports HR Config…" at bounding box center [71, 428] width 142 height 857
click at [92, 857] on aside "Dashboard Apps Clients Allocation Users Workers Tasks Payroll Reports HR Config…" at bounding box center [71, 428] width 142 height 857
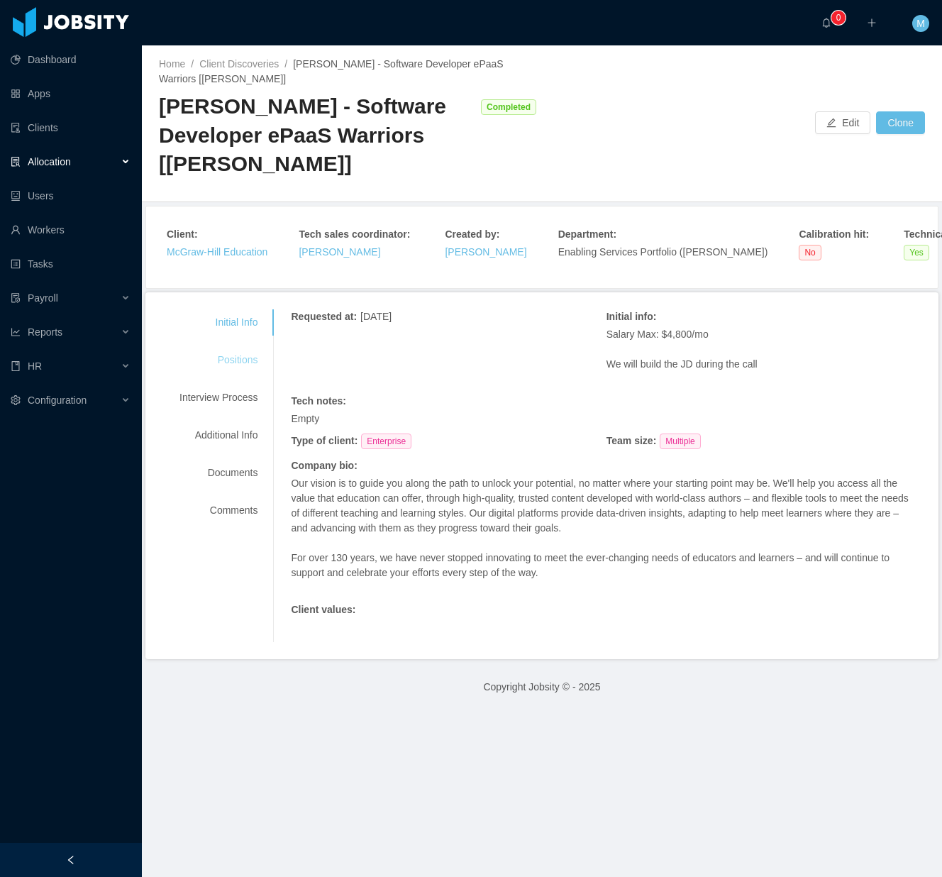
click at [228, 364] on div "Positions" at bounding box center [218, 360] width 112 height 26
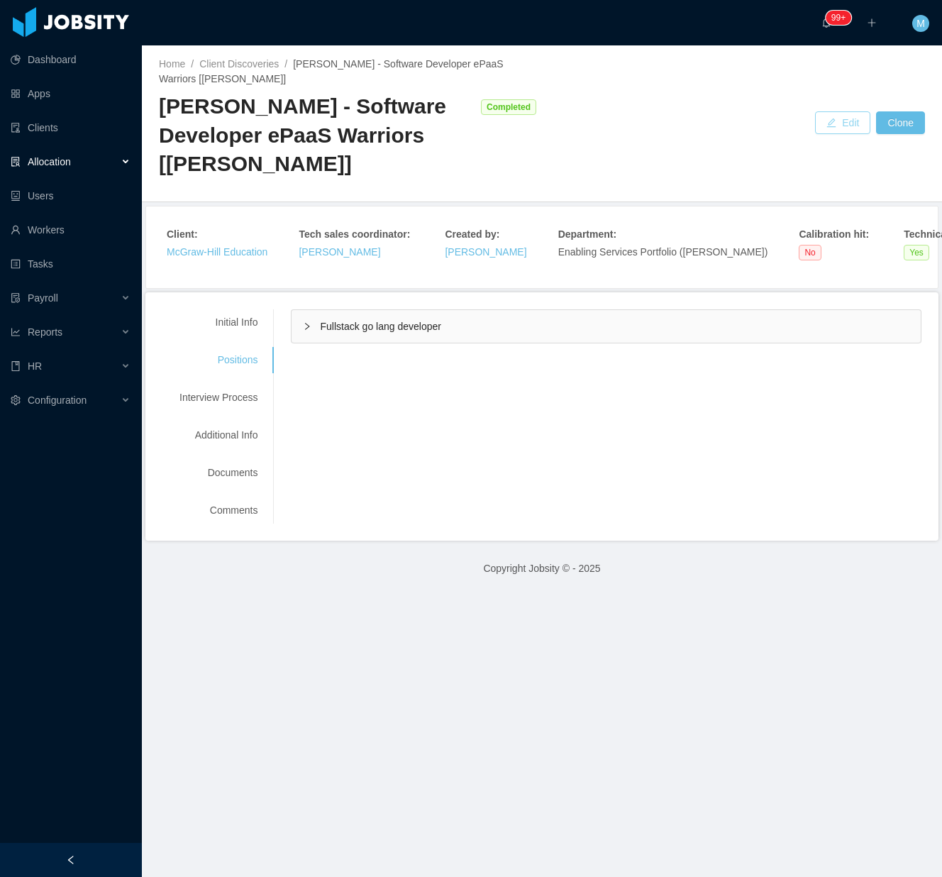
click at [821, 131] on button "Edit" at bounding box center [842, 122] width 55 height 23
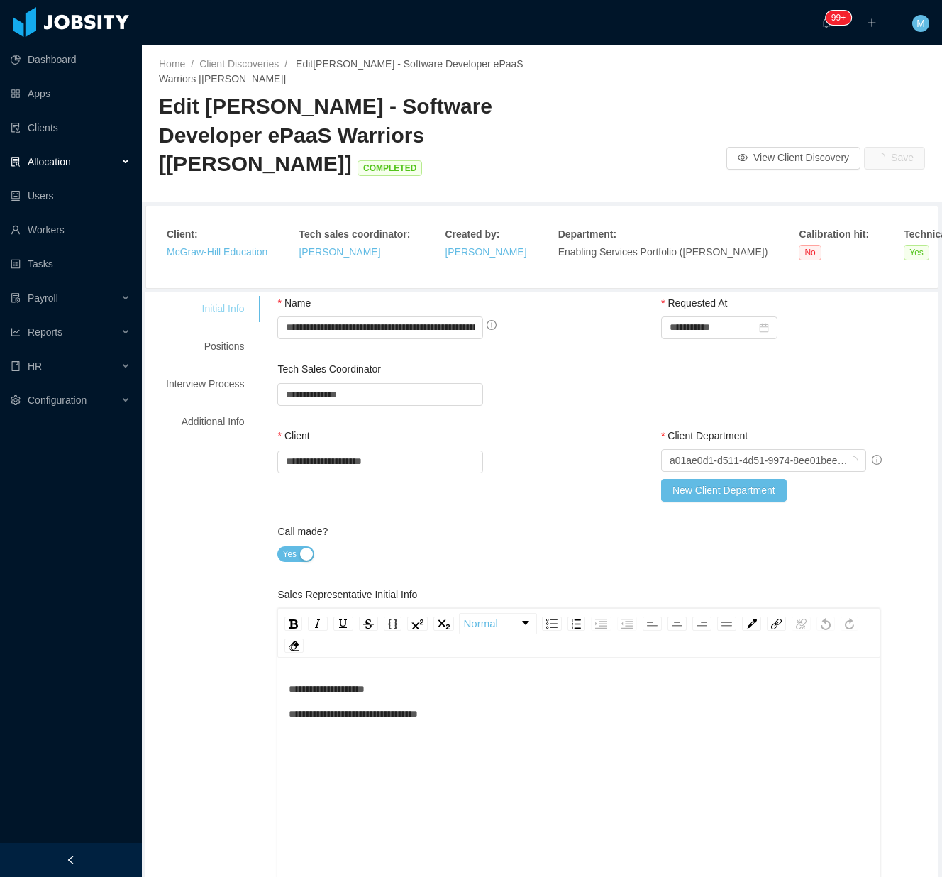
click at [203, 302] on div "Initial Info" at bounding box center [205, 309] width 112 height 26
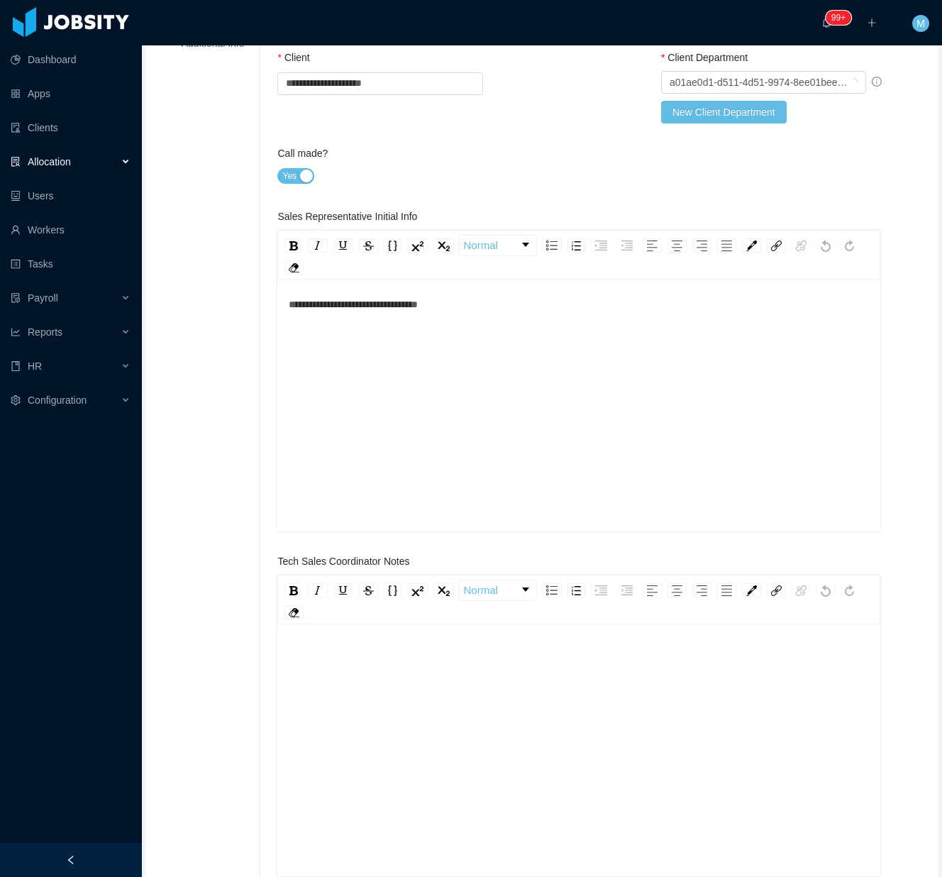
scroll to position [567, 0]
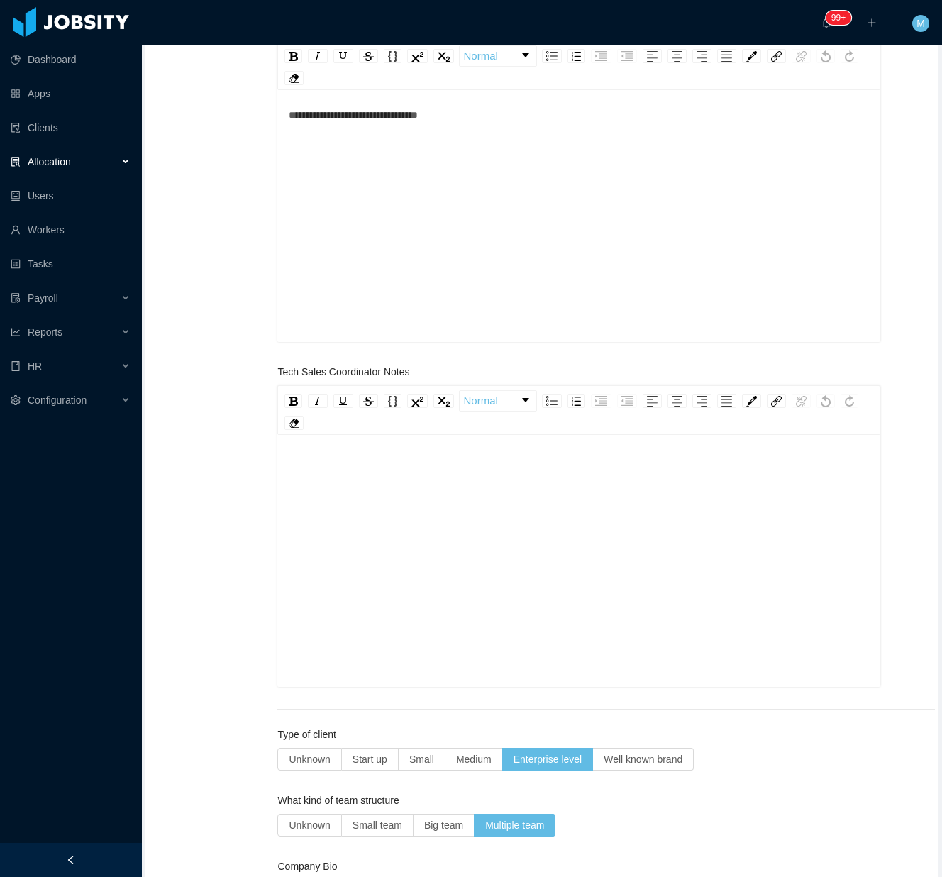
click at [486, 614] on div "rdw-editor" at bounding box center [579, 583] width 580 height 248
paste div "rdw-editor"
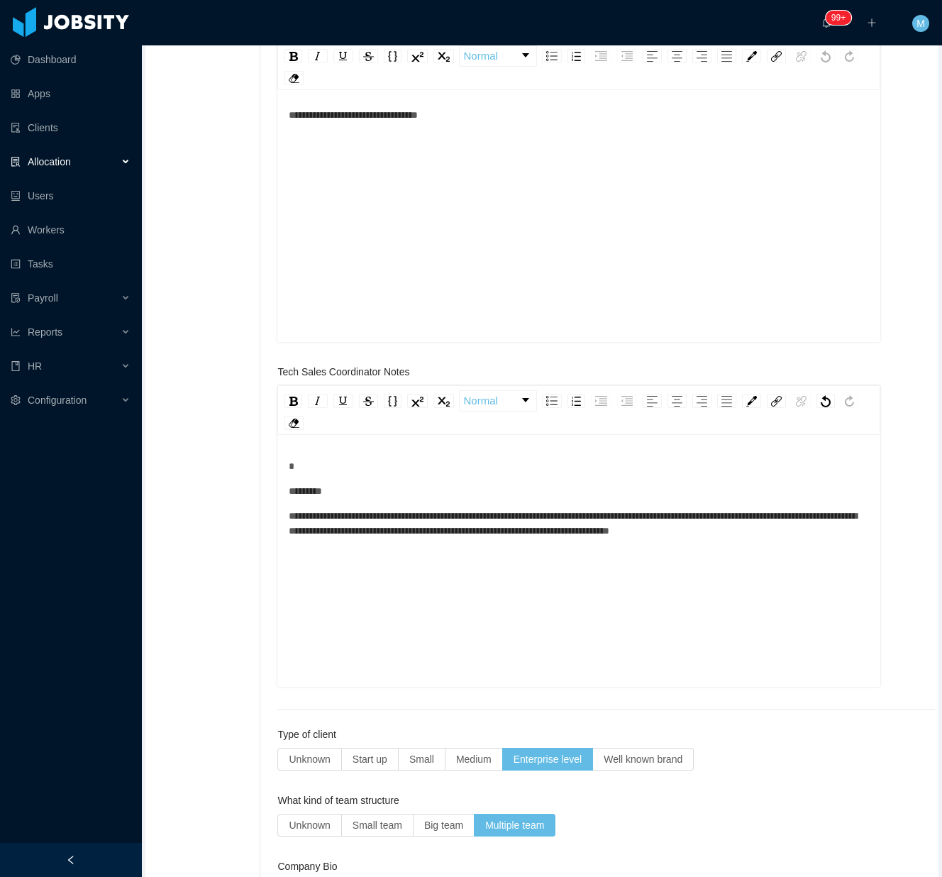
click at [316, 513] on span "**********" at bounding box center [573, 523] width 568 height 25
click at [292, 500] on div "**********" at bounding box center [579, 498] width 580 height 79
click at [384, 486] on div "*********" at bounding box center [579, 491] width 580 height 15
click at [352, 468] on div "rdw-editor" at bounding box center [579, 466] width 580 height 15
drag, startPoint x: 656, startPoint y: 512, endPoint x: 645, endPoint y: 528, distance: 19.5
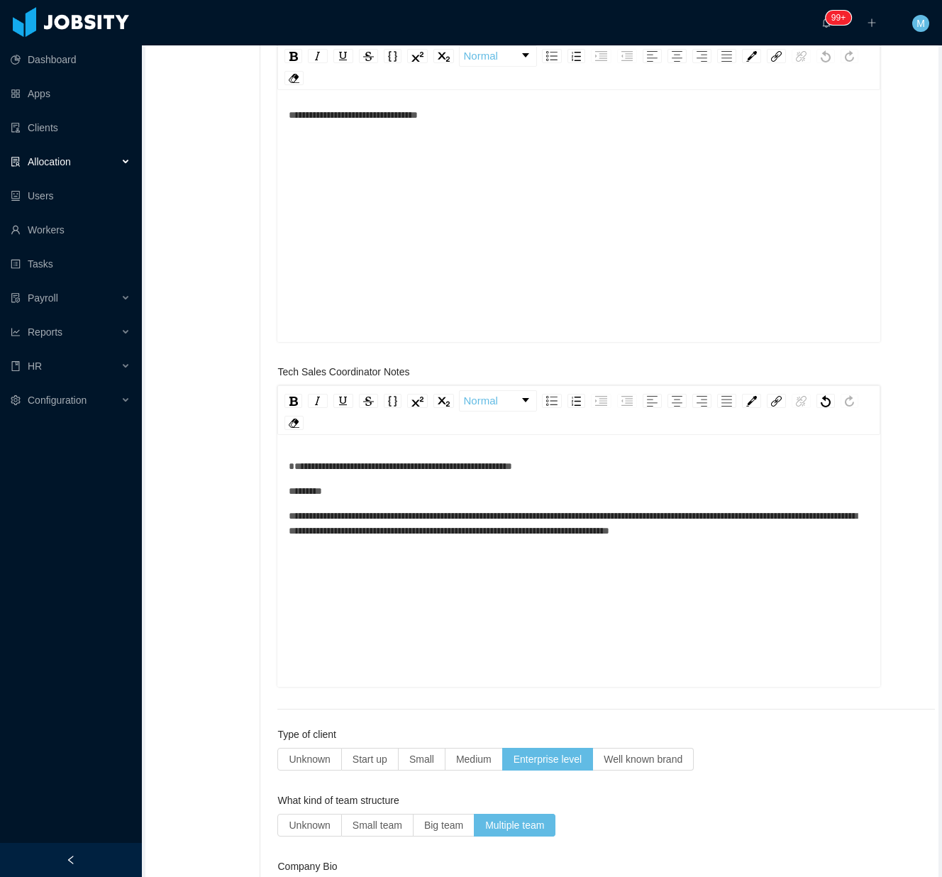
click at [651, 520] on span "**********" at bounding box center [573, 523] width 568 height 25
click at [384, 538] on div "**********" at bounding box center [579, 523] width 580 height 30
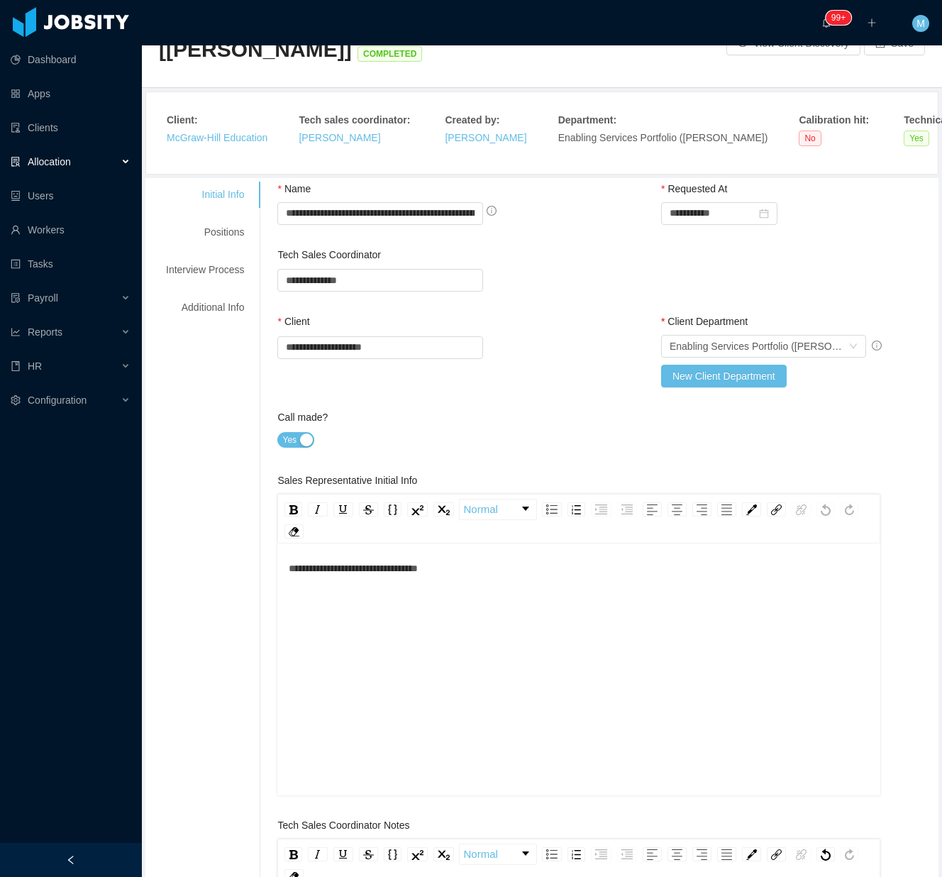
scroll to position [0, 0]
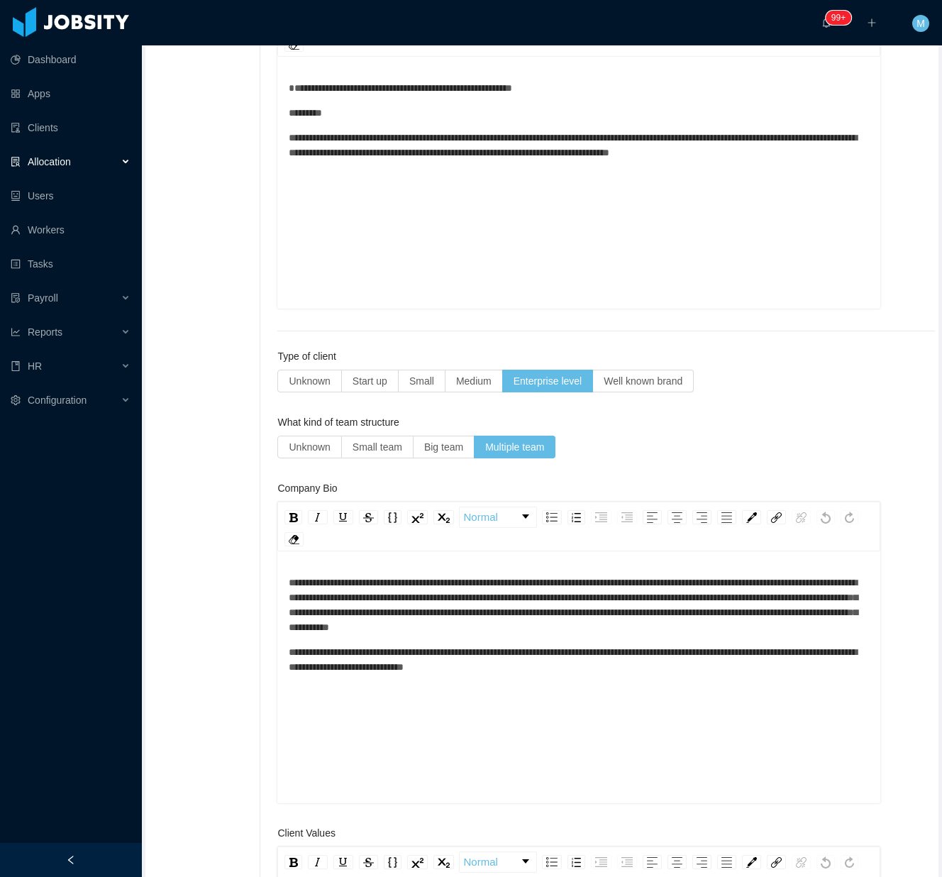
drag, startPoint x: 121, startPoint y: 848, endPoint x: 129, endPoint y: 776, distance: 72.8
click at [120, 848] on div at bounding box center [71, 860] width 142 height 34
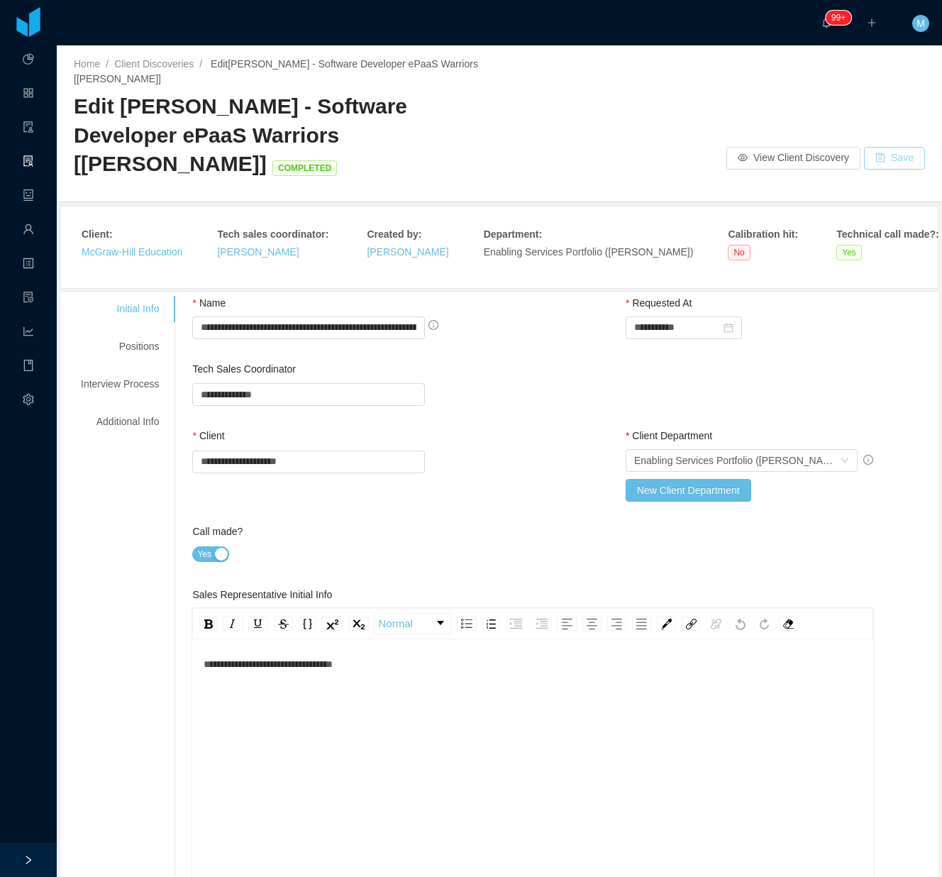
click at [891, 160] on button "Save" at bounding box center [894, 158] width 61 height 23
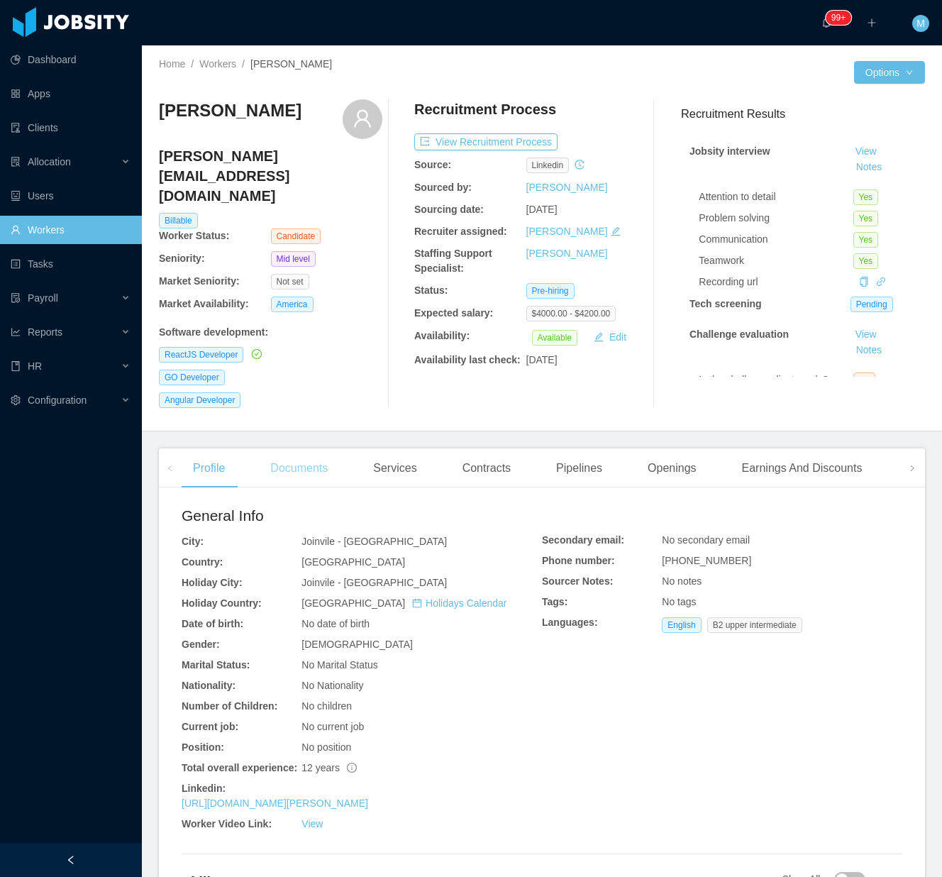
click at [332, 448] on div "Documents" at bounding box center [299, 468] width 80 height 40
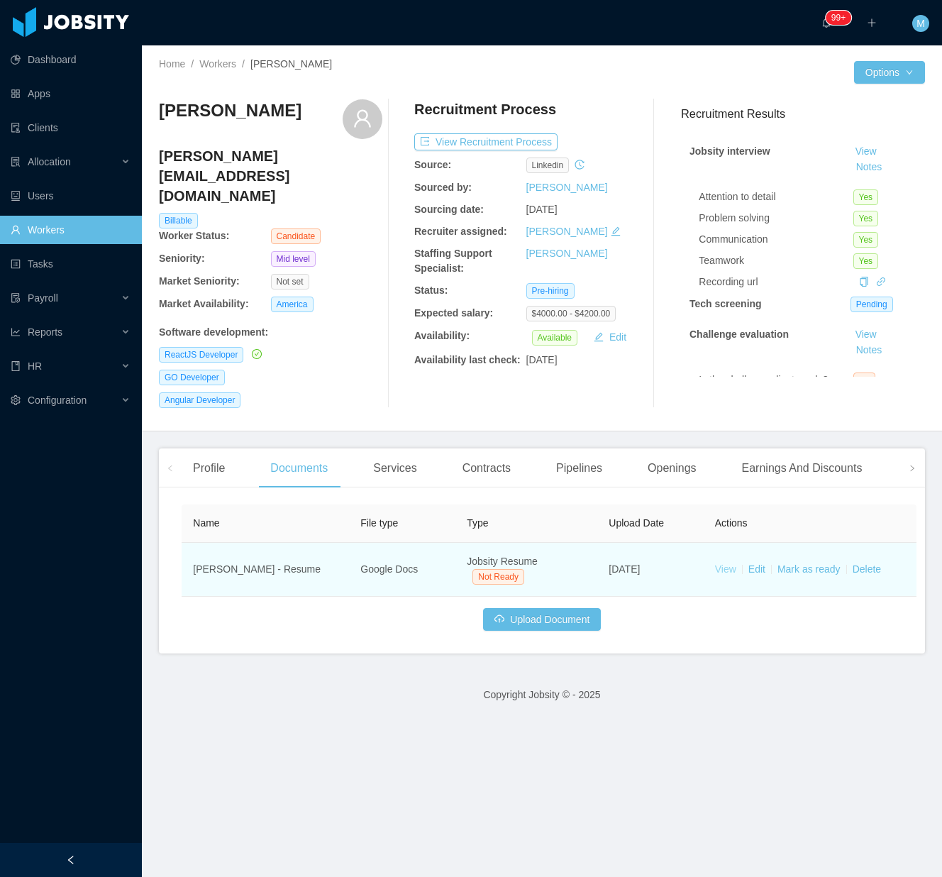
click at [735, 563] on link "View" at bounding box center [725, 568] width 21 height 11
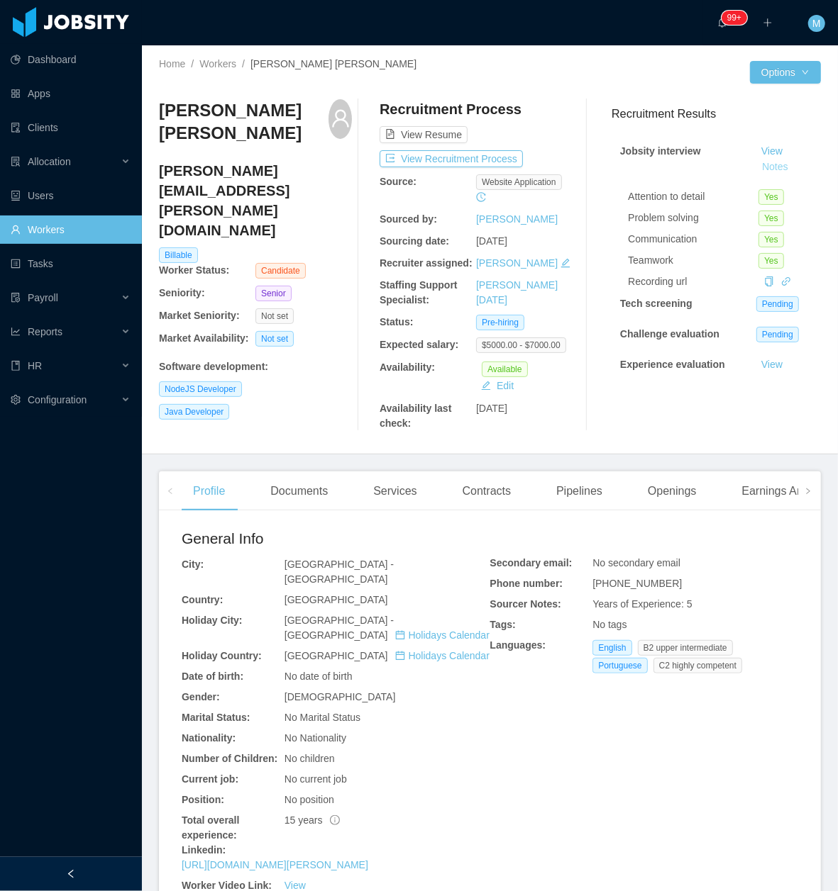
click at [756, 162] on button "Notes" at bounding box center [775, 167] width 38 height 17
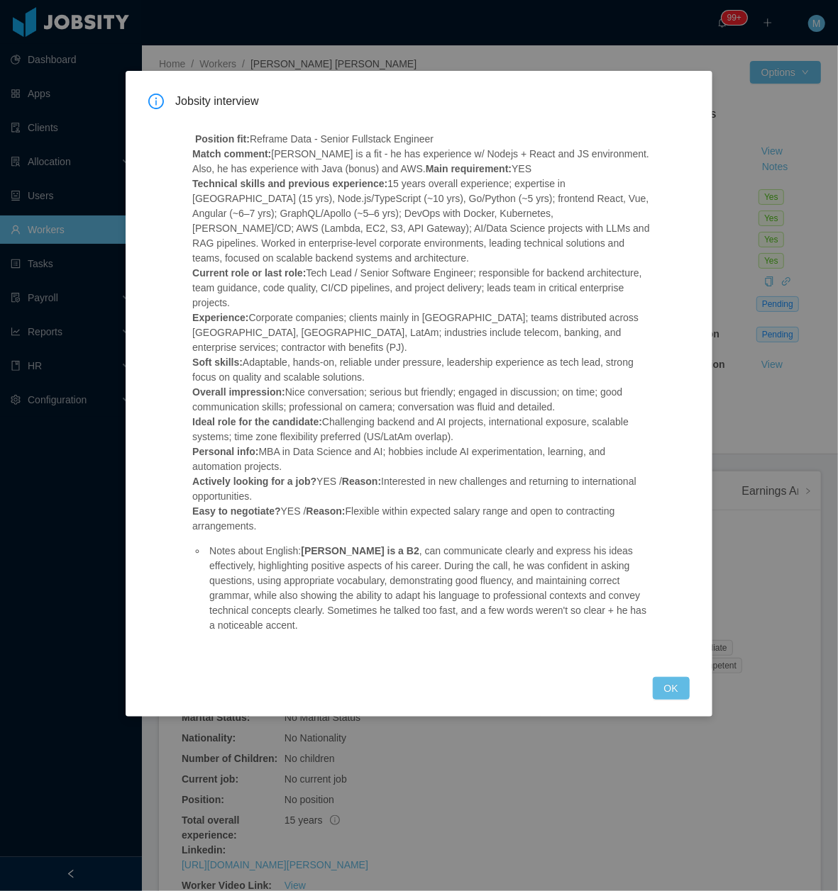
click at [480, 322] on p "Position fit: Reframe Data - Senior Fullstack Engineer Match comment: [PERSON_N…" at bounding box center [421, 333] width 458 height 402
click at [667, 677] on button "OK" at bounding box center [670, 688] width 37 height 23
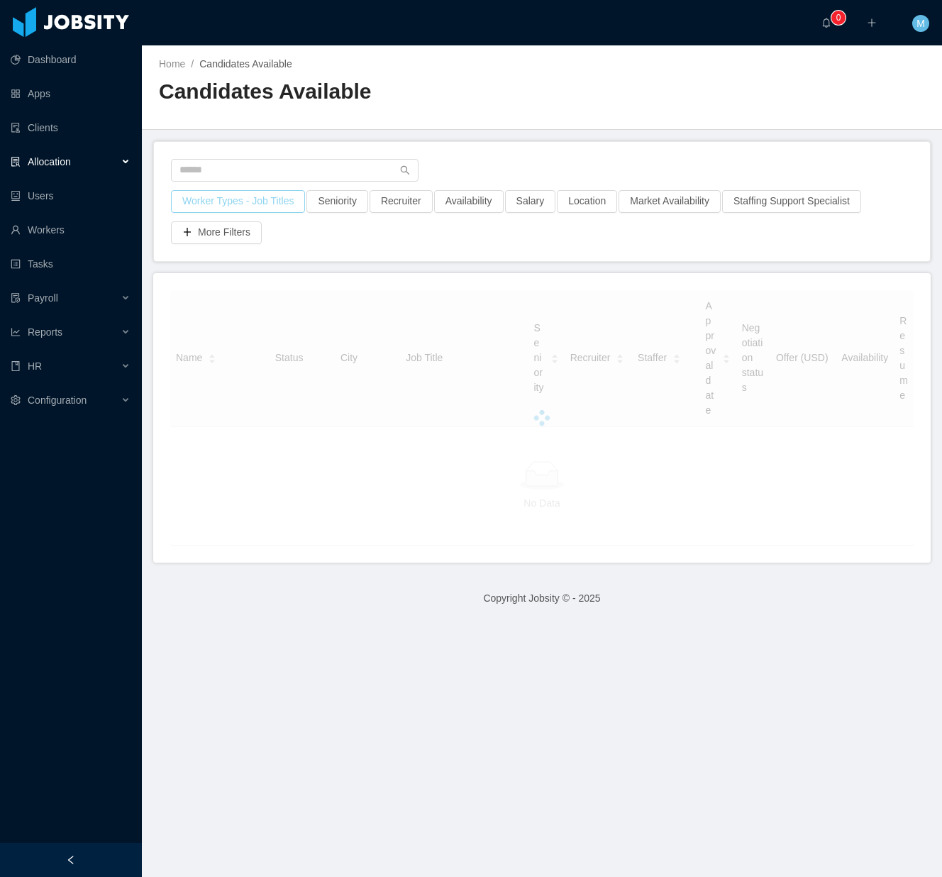
click at [242, 204] on button "Worker Types - Job Titles" at bounding box center [238, 201] width 134 height 23
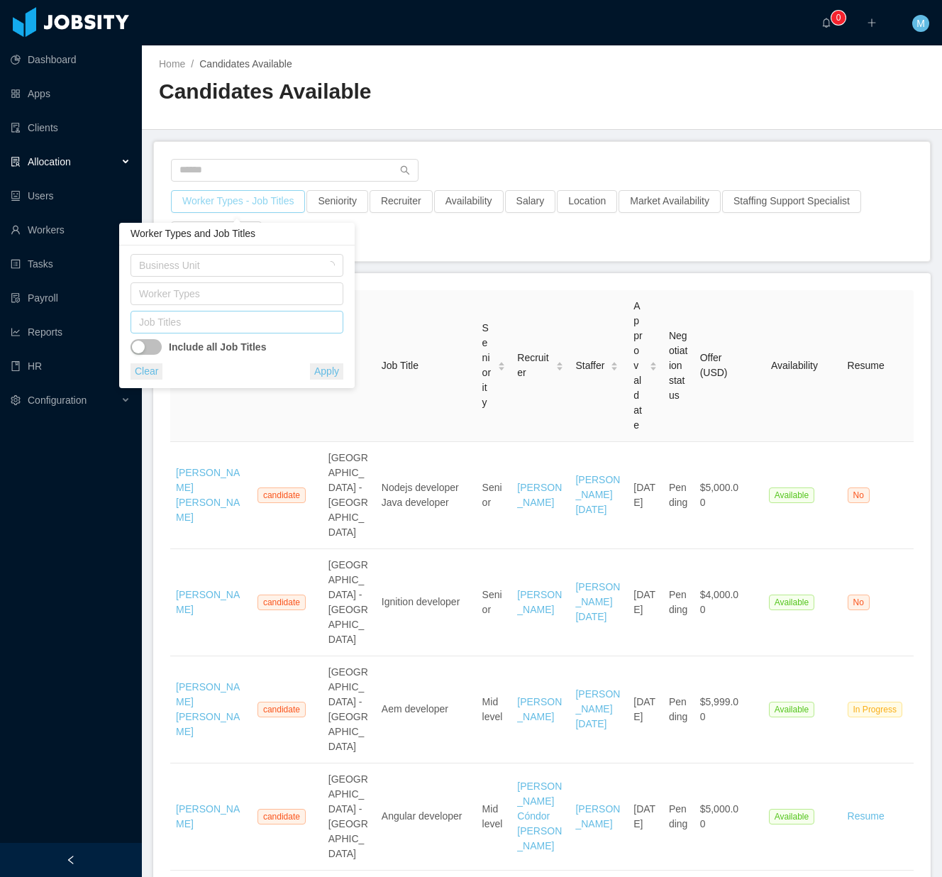
click at [228, 325] on div "Job Titles" at bounding box center [233, 322] width 189 height 14
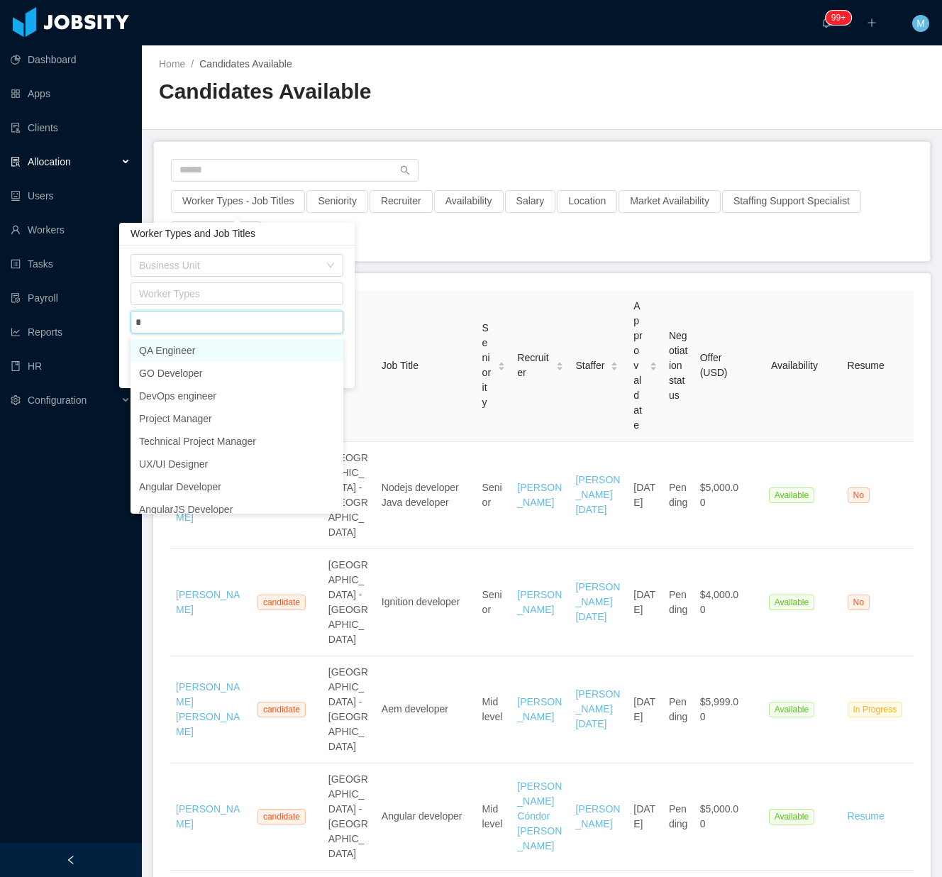
type input "**"
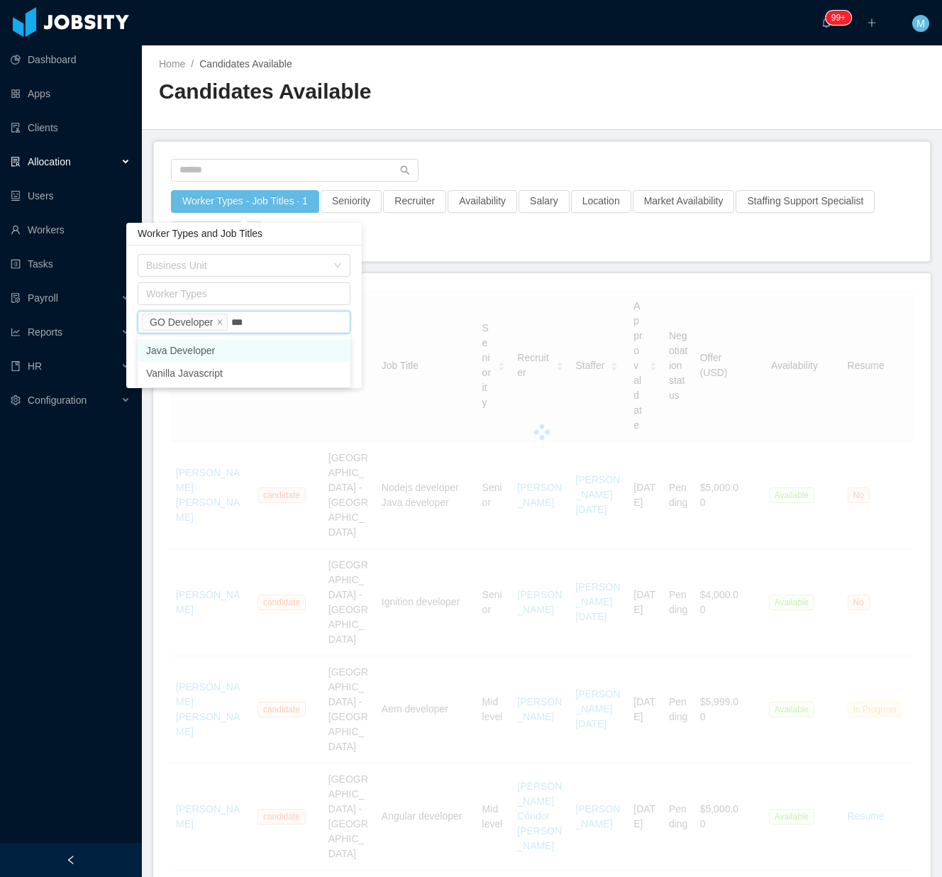
type input "****"
click at [231, 356] on li "Java Developer" at bounding box center [244, 350] width 213 height 23
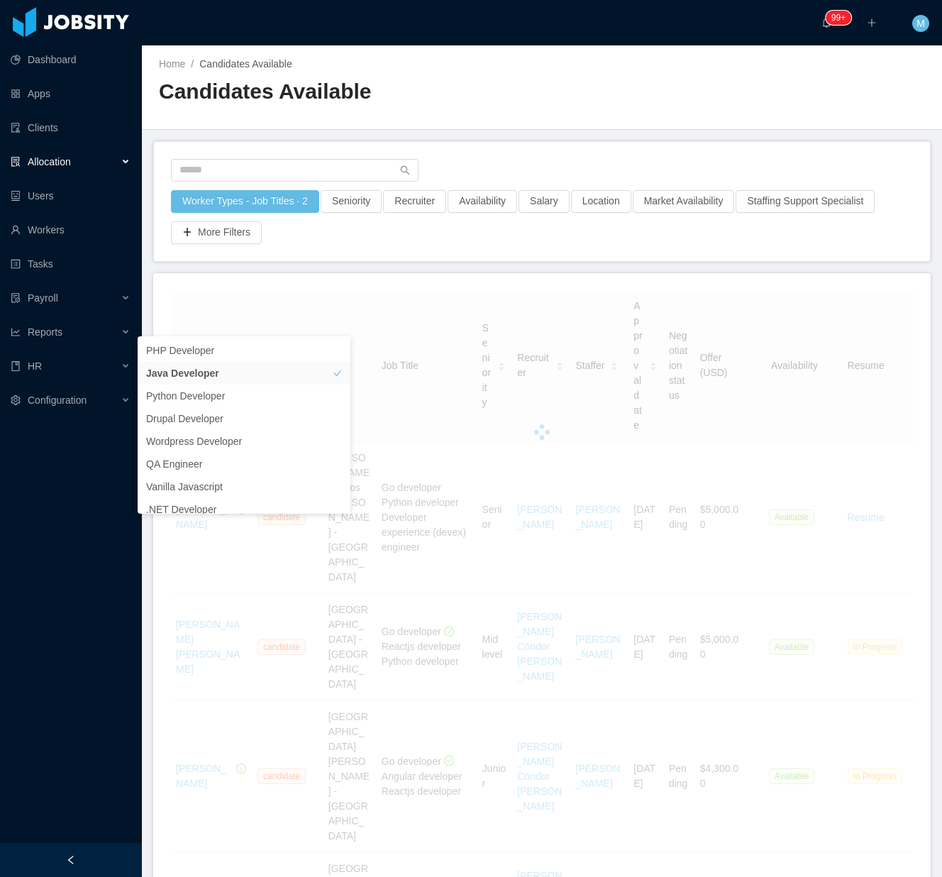
click at [417, 227] on div "Worker Types - Job Titles · 2 Seniority Recruiter Availability Salary Location …" at bounding box center [541, 217] width 743 height 54
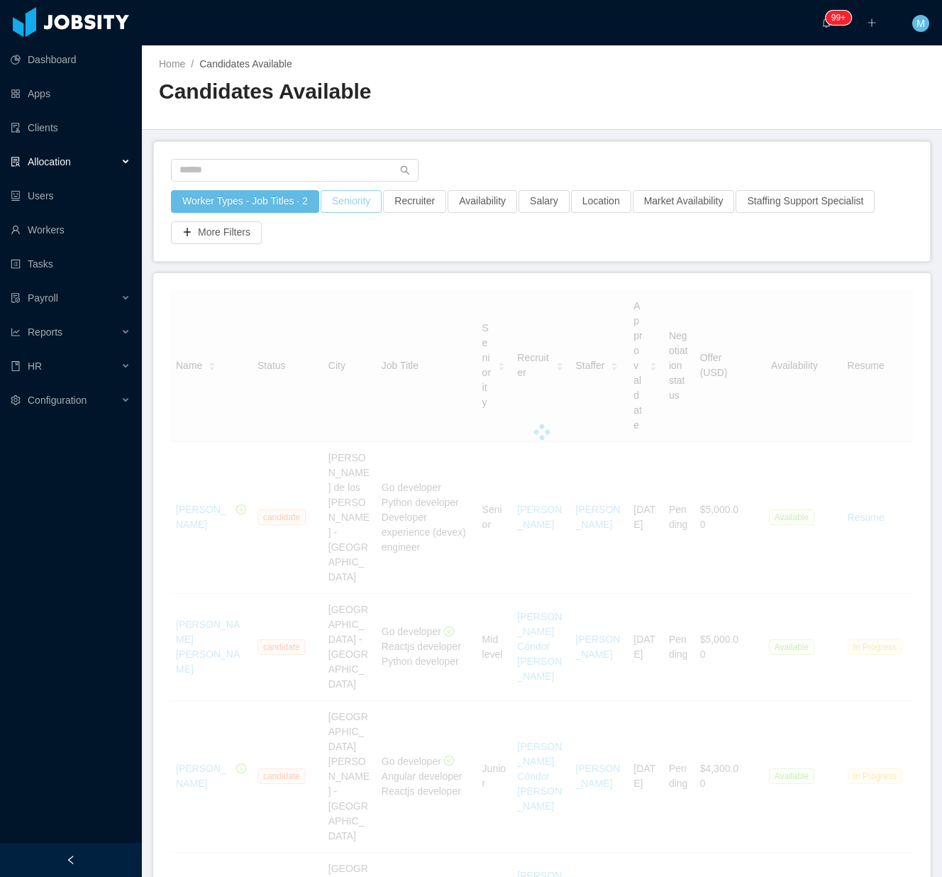
click at [352, 201] on button "Seniority" at bounding box center [351, 201] width 61 height 23
click at [355, 262] on div "Seniorities" at bounding box center [344, 265] width 189 height 14
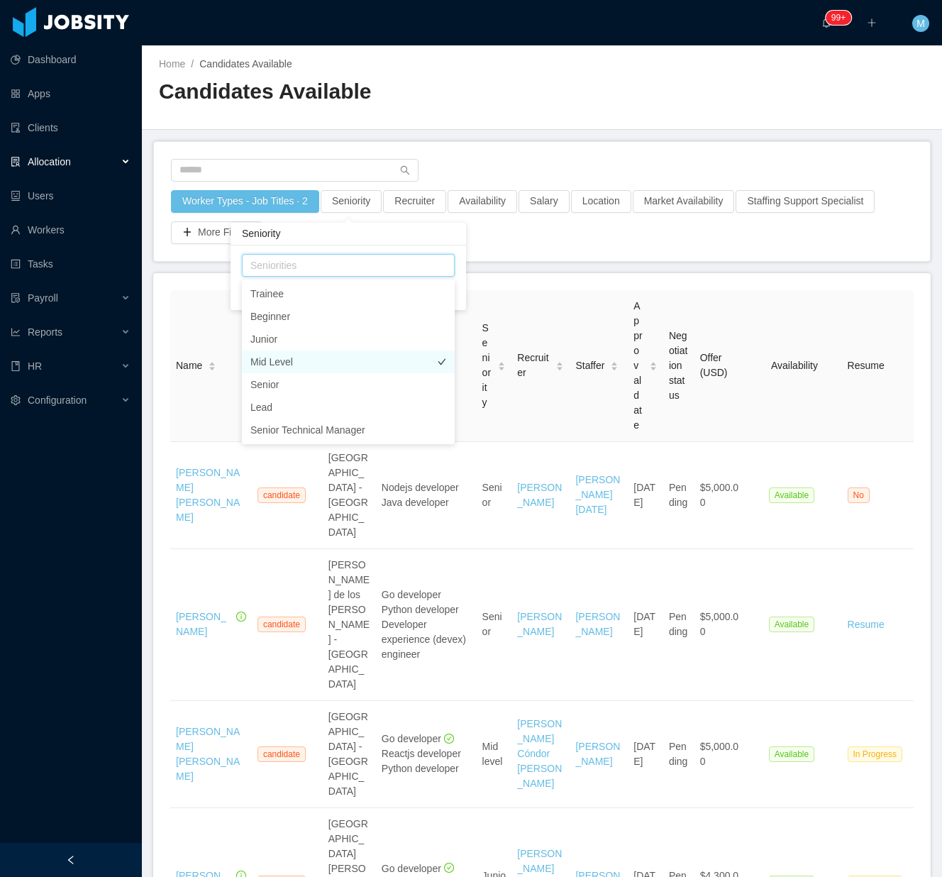
click at [281, 367] on li "Mid Level" at bounding box center [348, 361] width 213 height 23
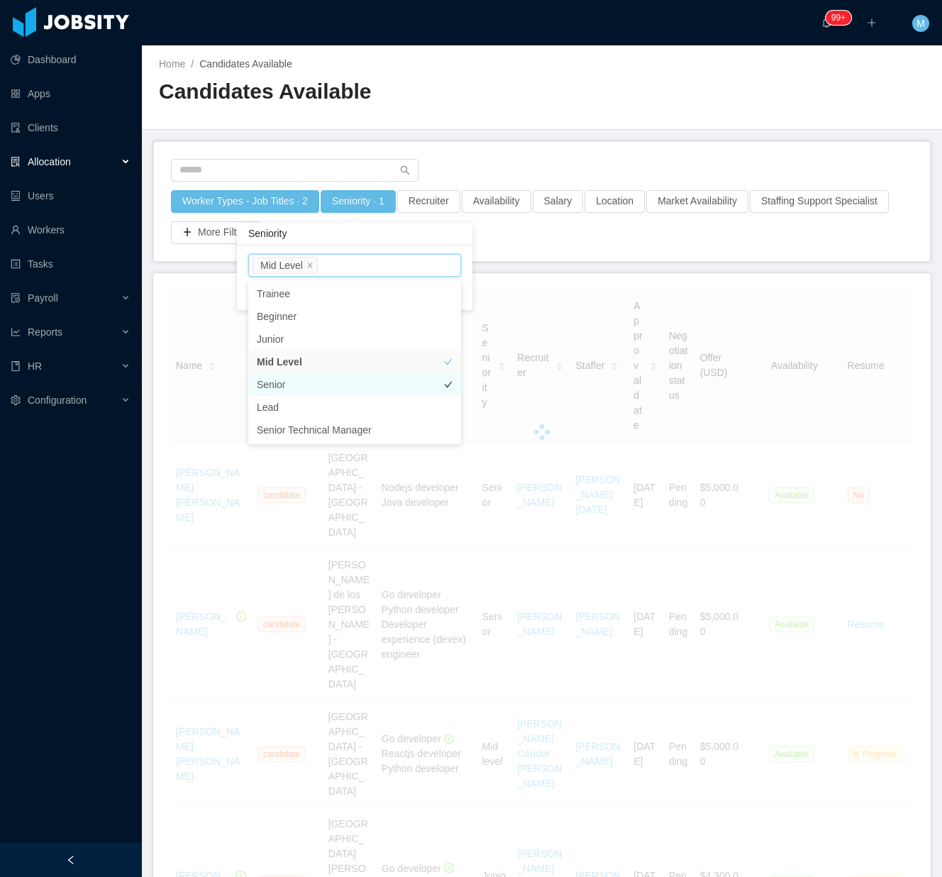
click at [282, 379] on li "Senior" at bounding box center [354, 384] width 213 height 23
click at [546, 265] on main "Home / Candidates Available / Candidates Available Worker Types - Job Titles · …" at bounding box center [542, 460] width 800 height 831
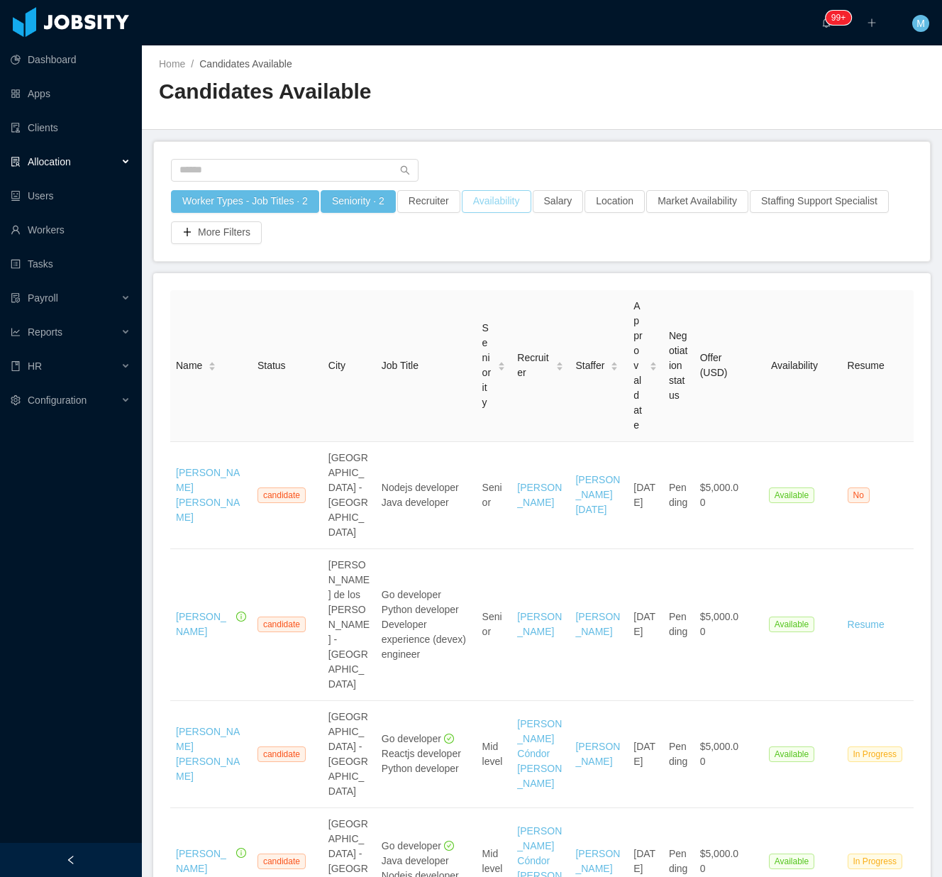
click at [513, 202] on button "Availability" at bounding box center [496, 201] width 69 height 23
drag, startPoint x: 517, startPoint y: 250, endPoint x: 512, endPoint y: 264, distance: 14.4
click at [517, 253] on div "Select one Clear Apply" at bounding box center [491, 277] width 235 height 65
drag, startPoint x: 512, startPoint y: 268, endPoint x: 475, endPoint y: 276, distance: 37.7
click at [512, 271] on div "Select one" at bounding box center [488, 265] width 189 height 14
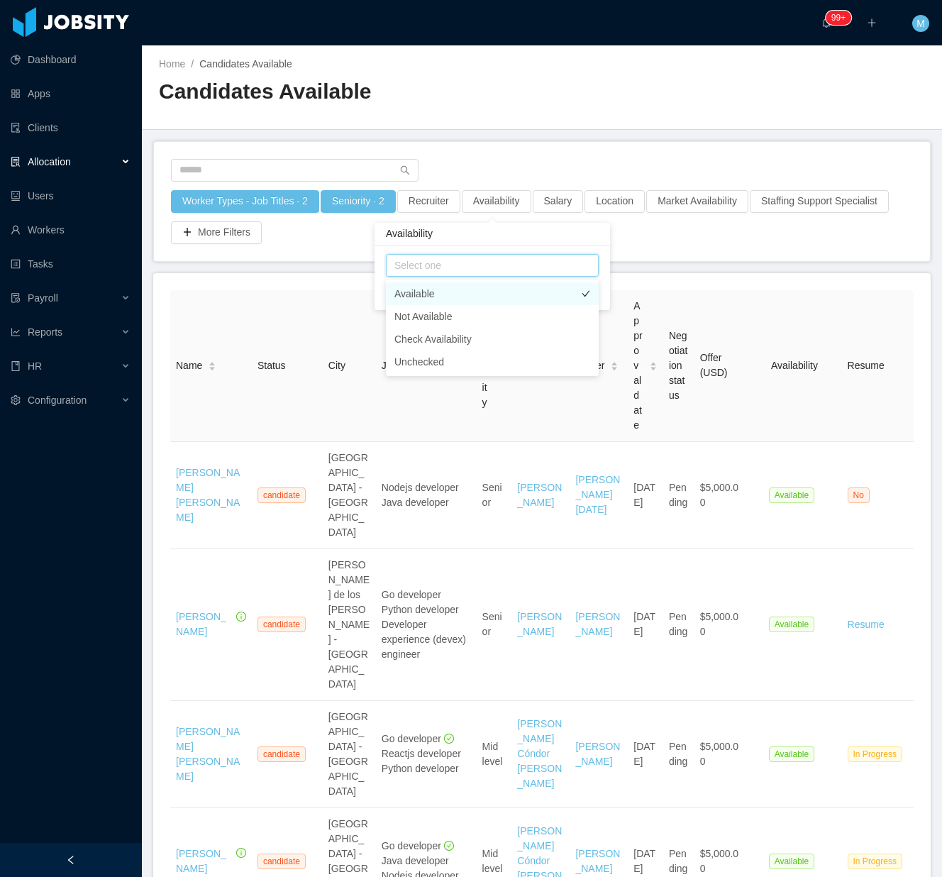
click at [458, 290] on li "Available" at bounding box center [492, 293] width 213 height 23
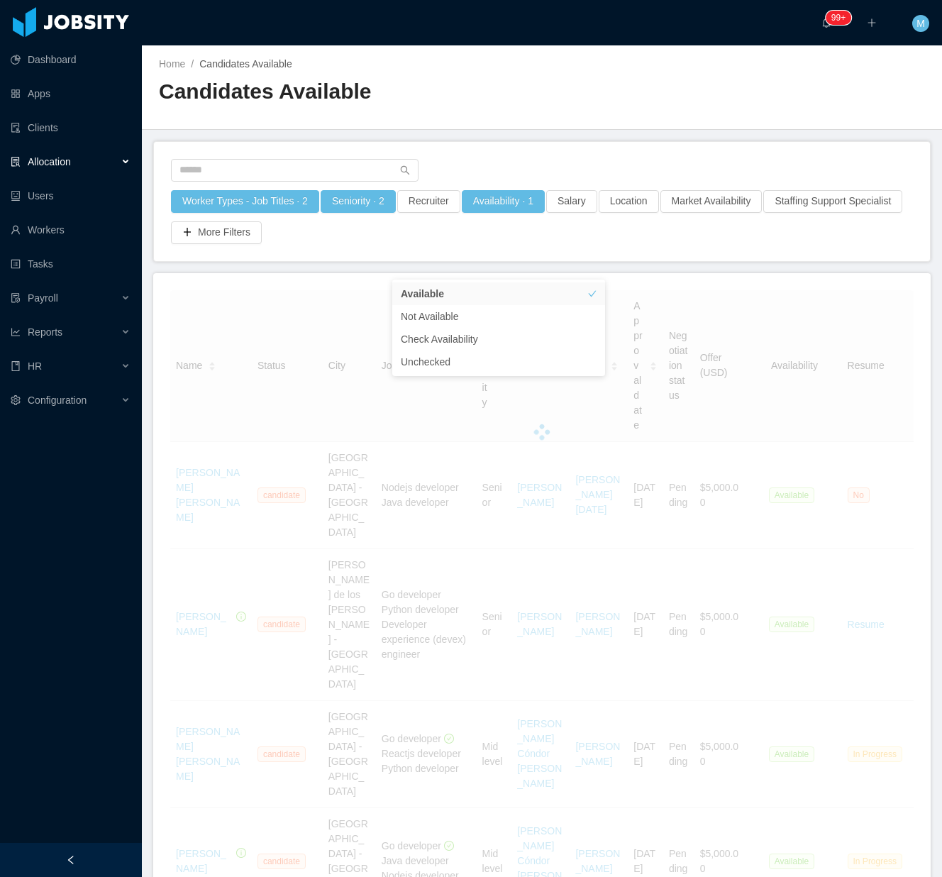
click at [559, 146] on div "Worker Types - Job Titles · 2 Seniority · 2 Recruiter Availability · 1 Salary L…" at bounding box center [542, 201] width 776 height 119
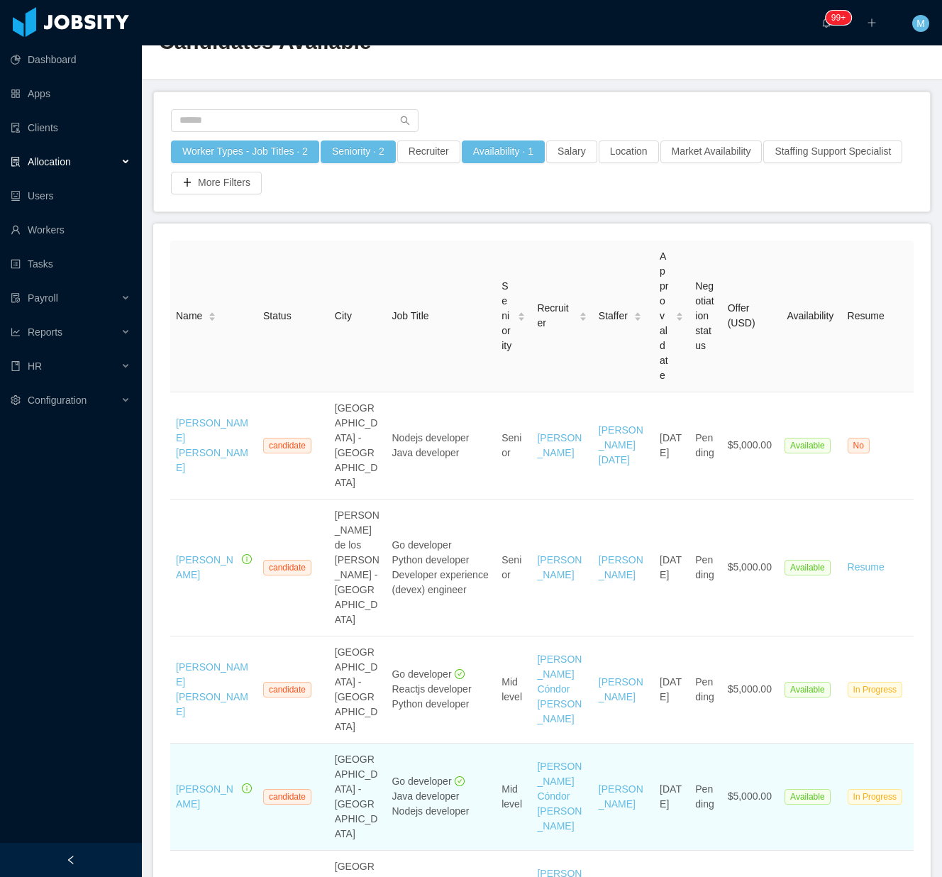
scroll to position [94, 0]
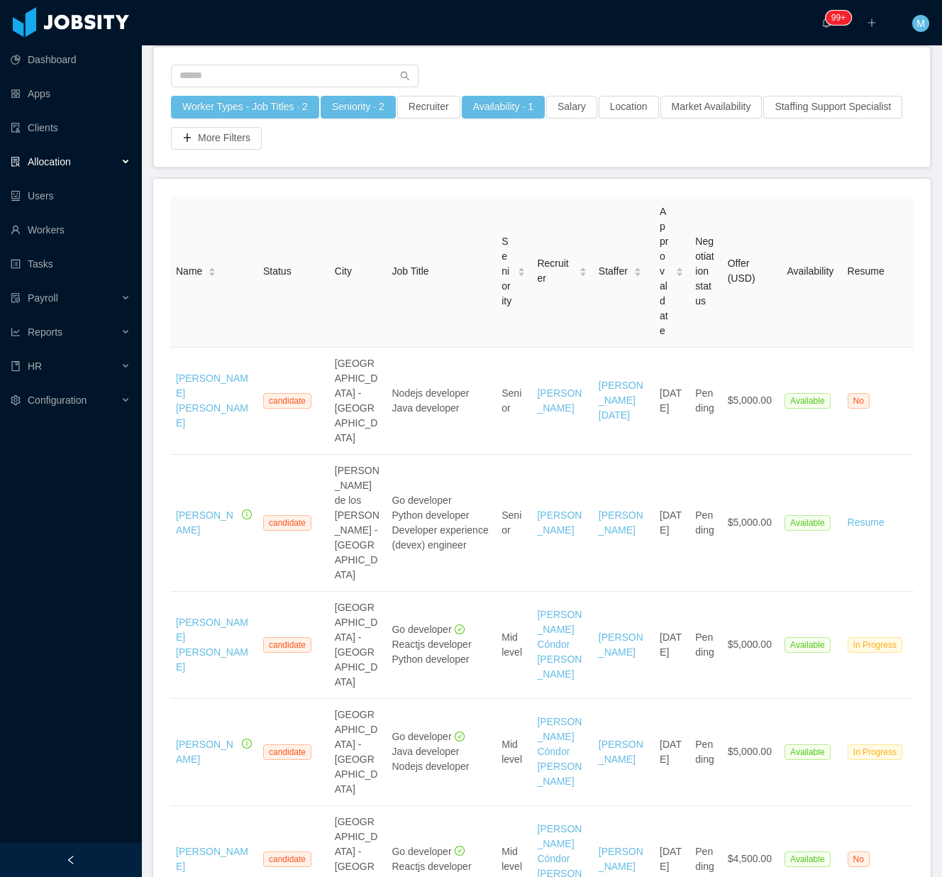
click at [125, 850] on div at bounding box center [71, 860] width 142 height 34
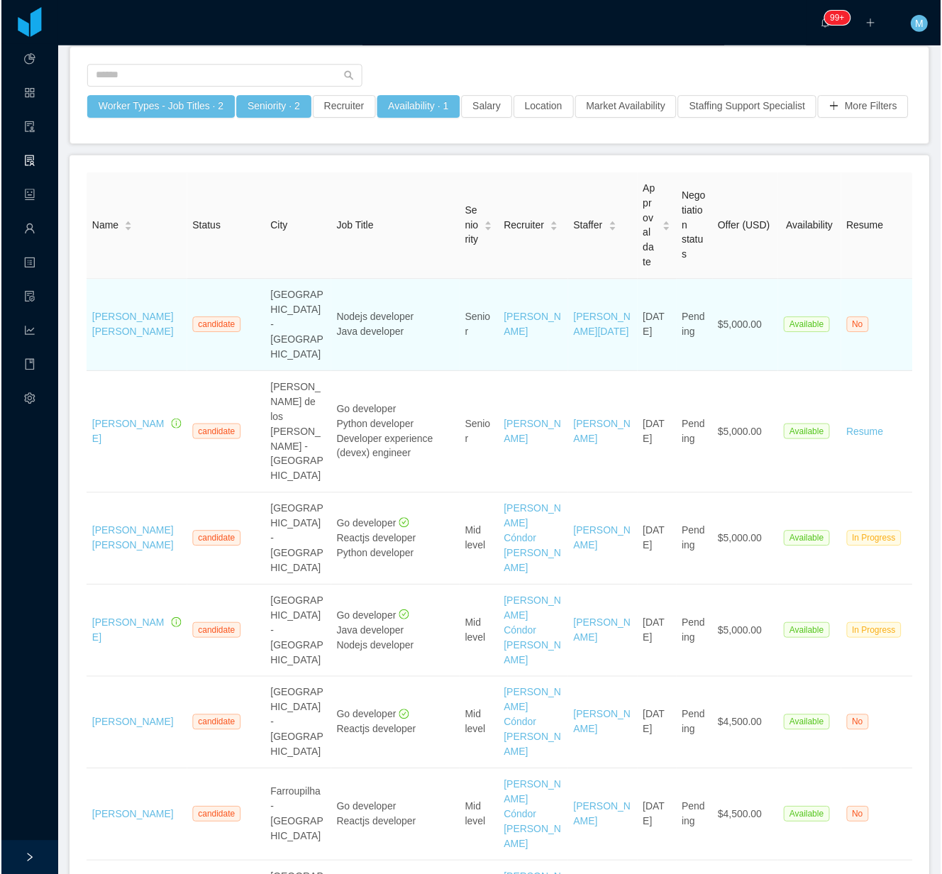
scroll to position [189, 0]
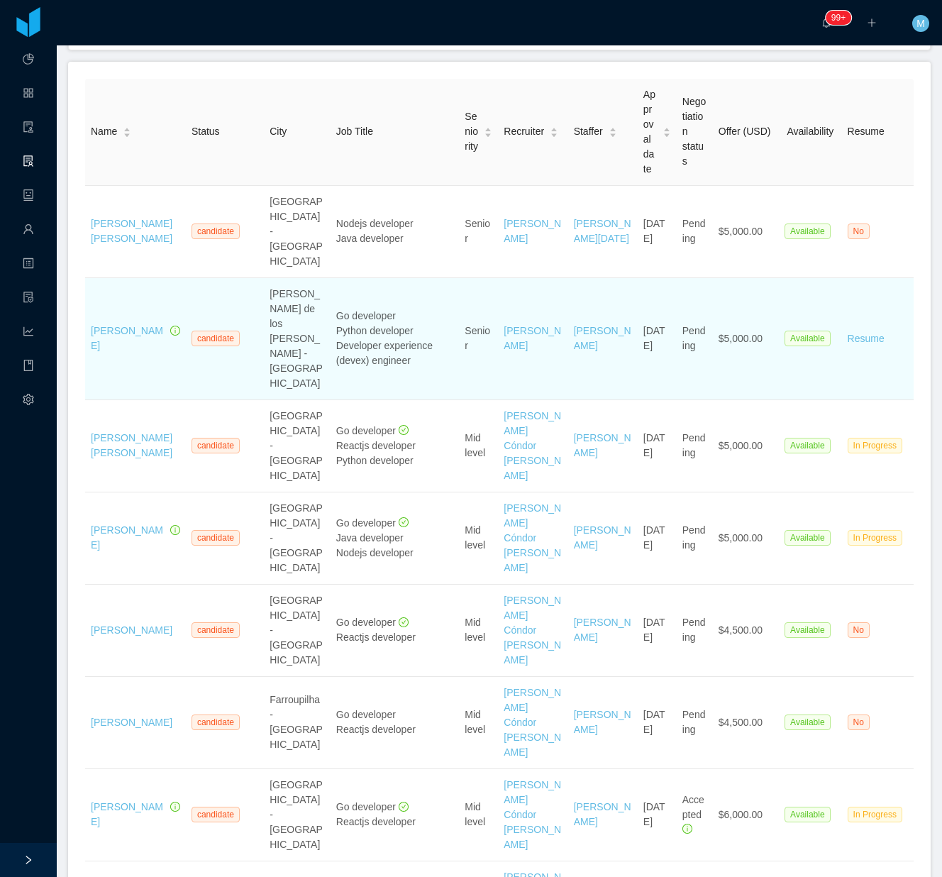
drag, startPoint x: 115, startPoint y: 308, endPoint x: 411, endPoint y: 298, distance: 296.6
click at [412, 323] on div "Python developer" at bounding box center [395, 330] width 118 height 15
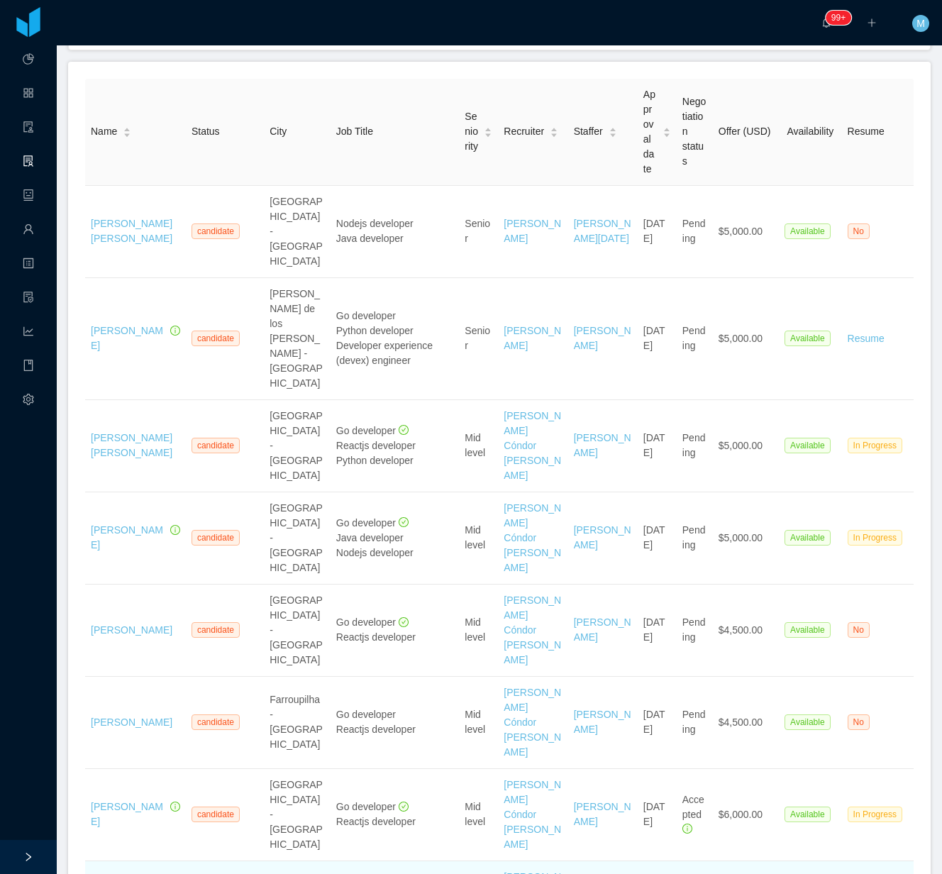
drag, startPoint x: 114, startPoint y: 682, endPoint x: 157, endPoint y: 719, distance: 56.8
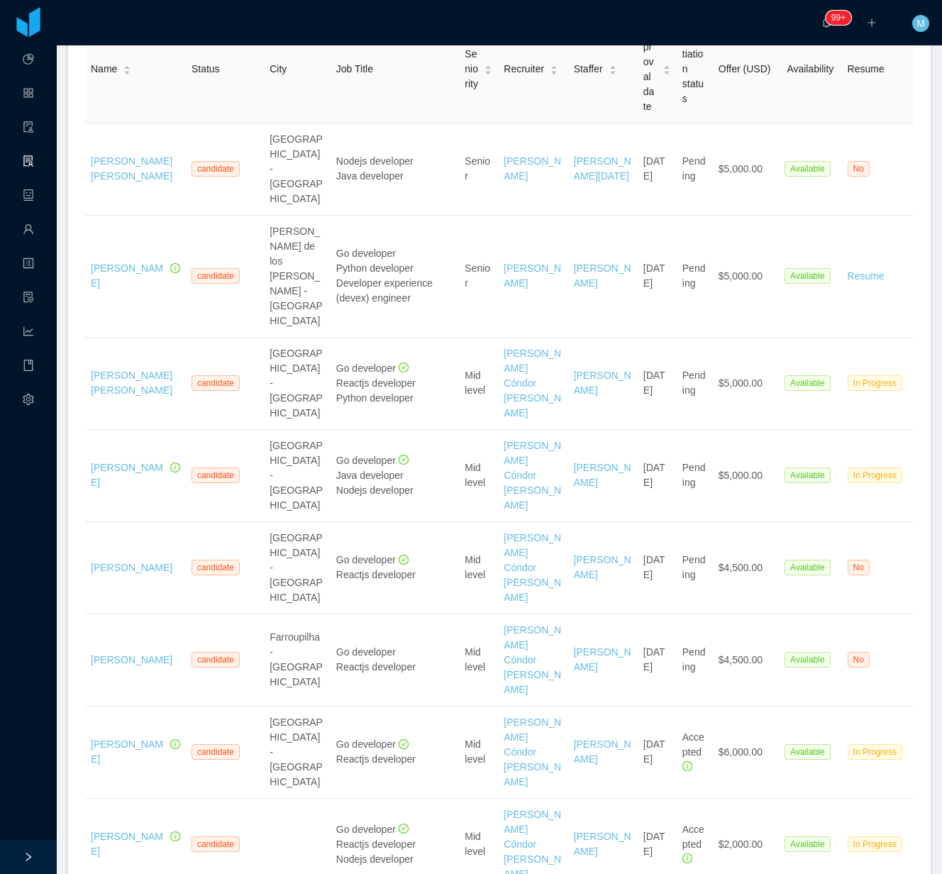
scroll to position [284, 0]
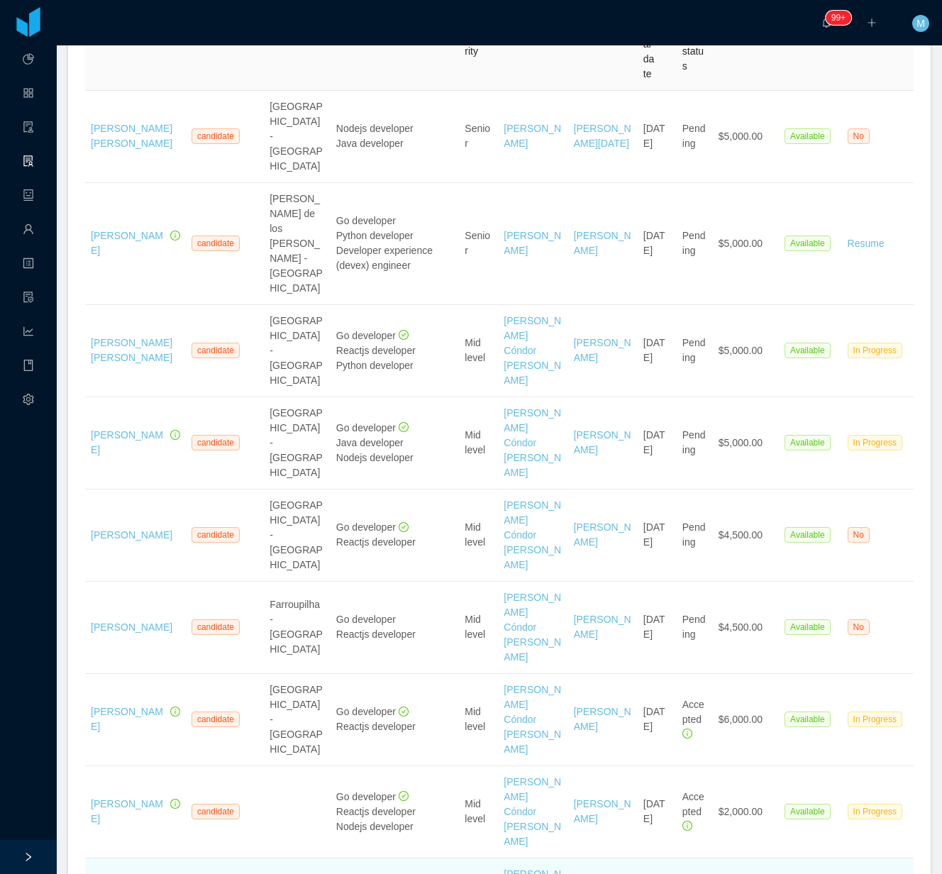
drag, startPoint x: 135, startPoint y: 652, endPoint x: 126, endPoint y: 664, distance: 14.2
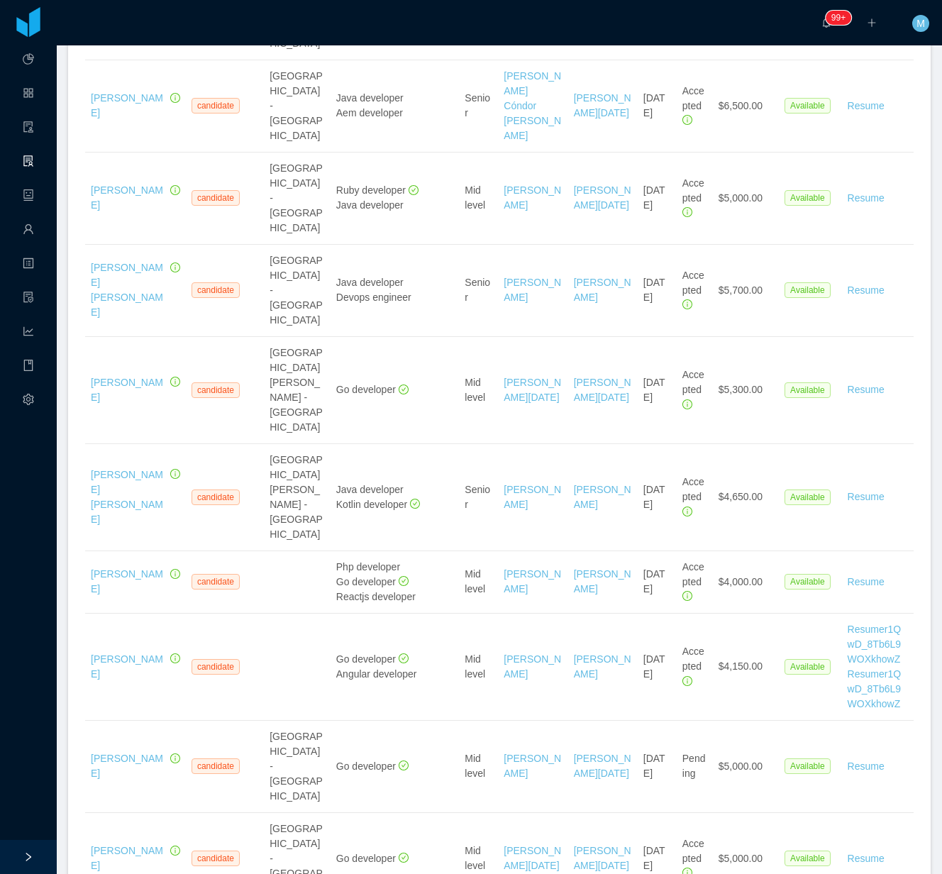
scroll to position [3220, 0]
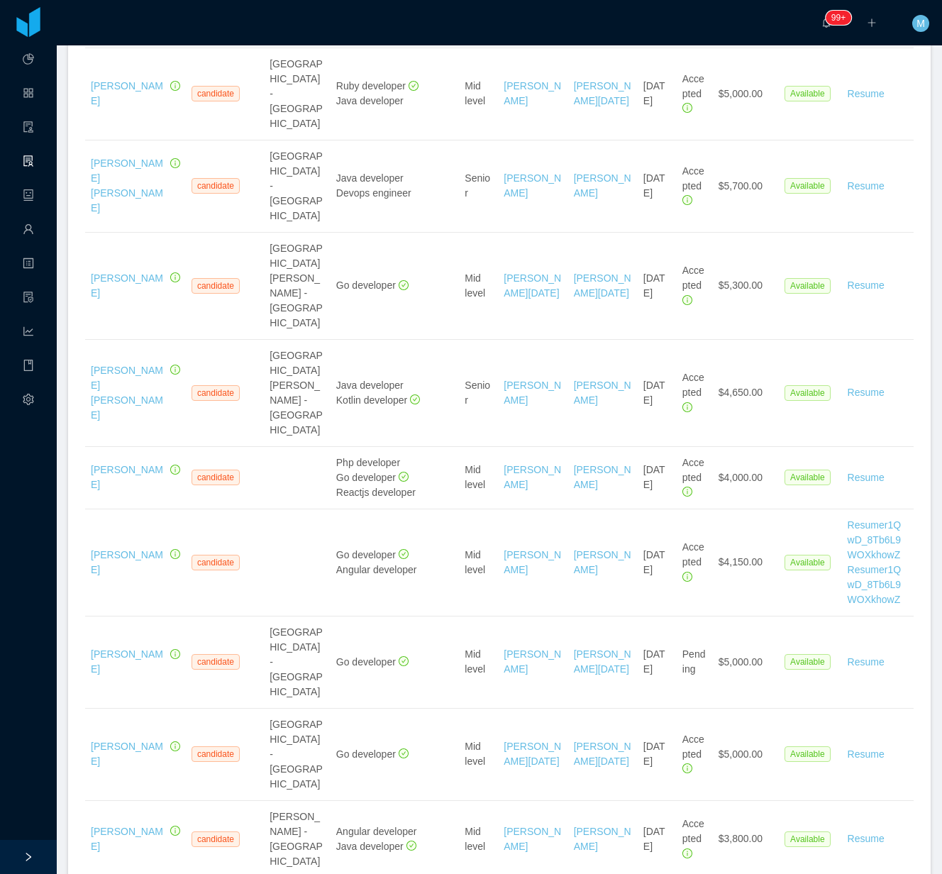
drag, startPoint x: 150, startPoint y: 528, endPoint x: 99, endPoint y: 509, distance: 54.3
drag, startPoint x: 132, startPoint y: 407, endPoint x: 299, endPoint y: 355, distance: 174.7
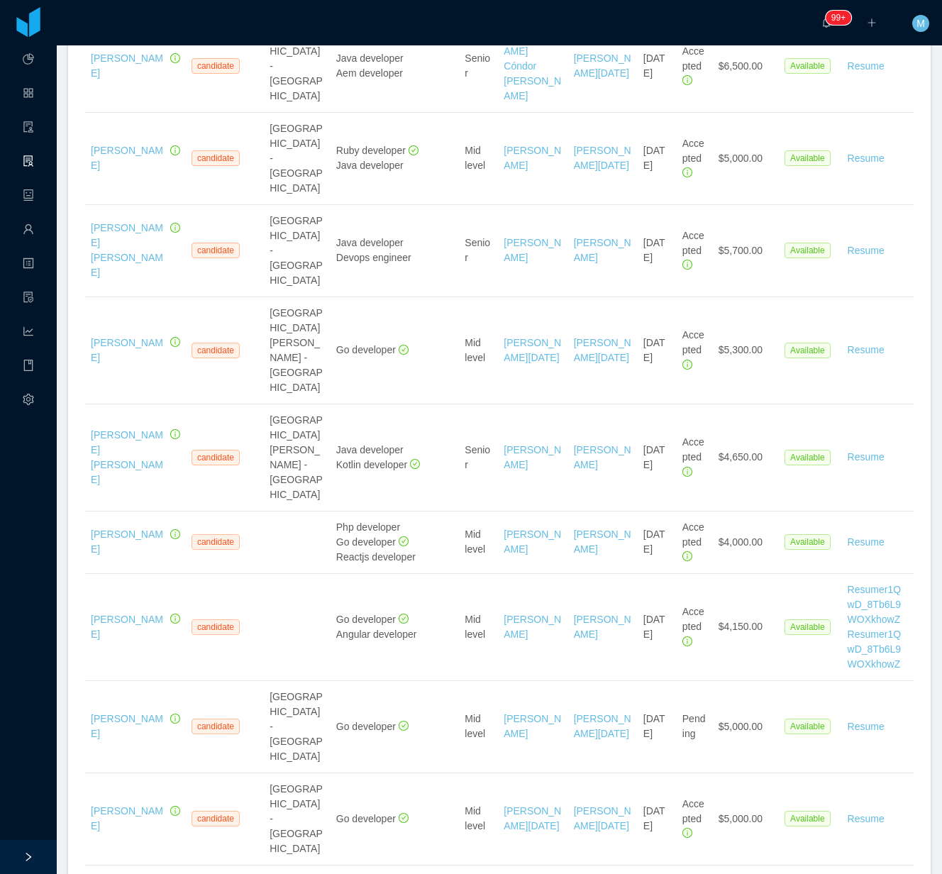
scroll to position [3125, 0]
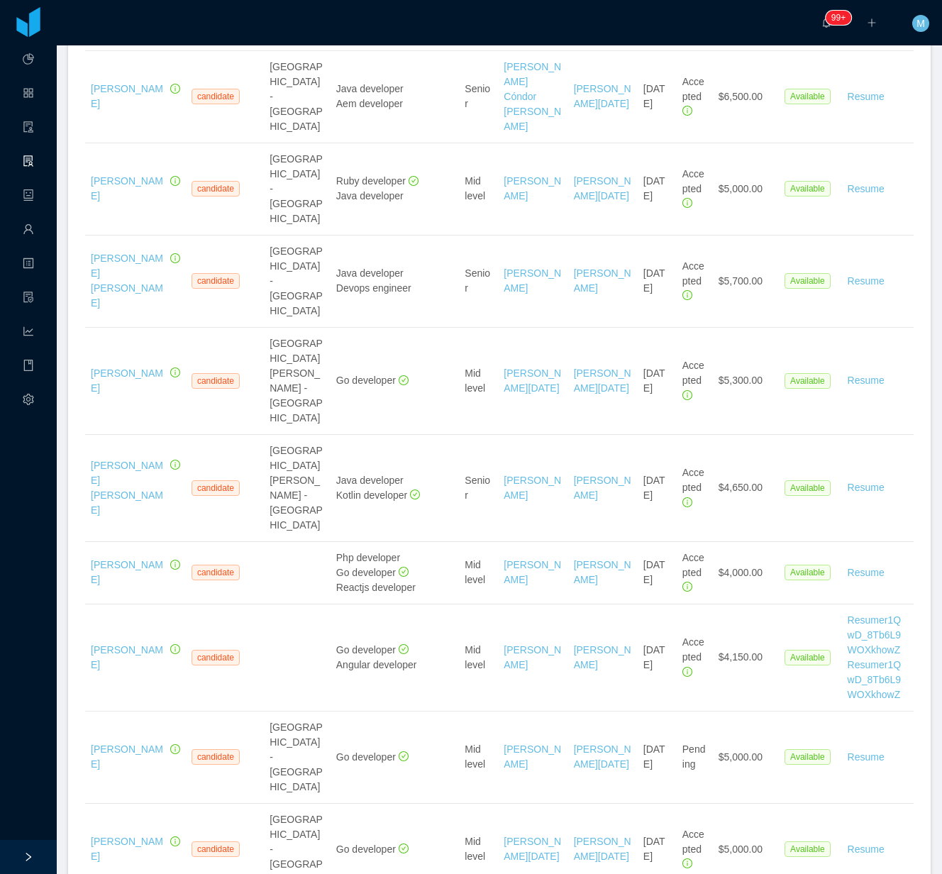
drag, startPoint x: 148, startPoint y: 126, endPoint x: 111, endPoint y: 99, distance: 45.8
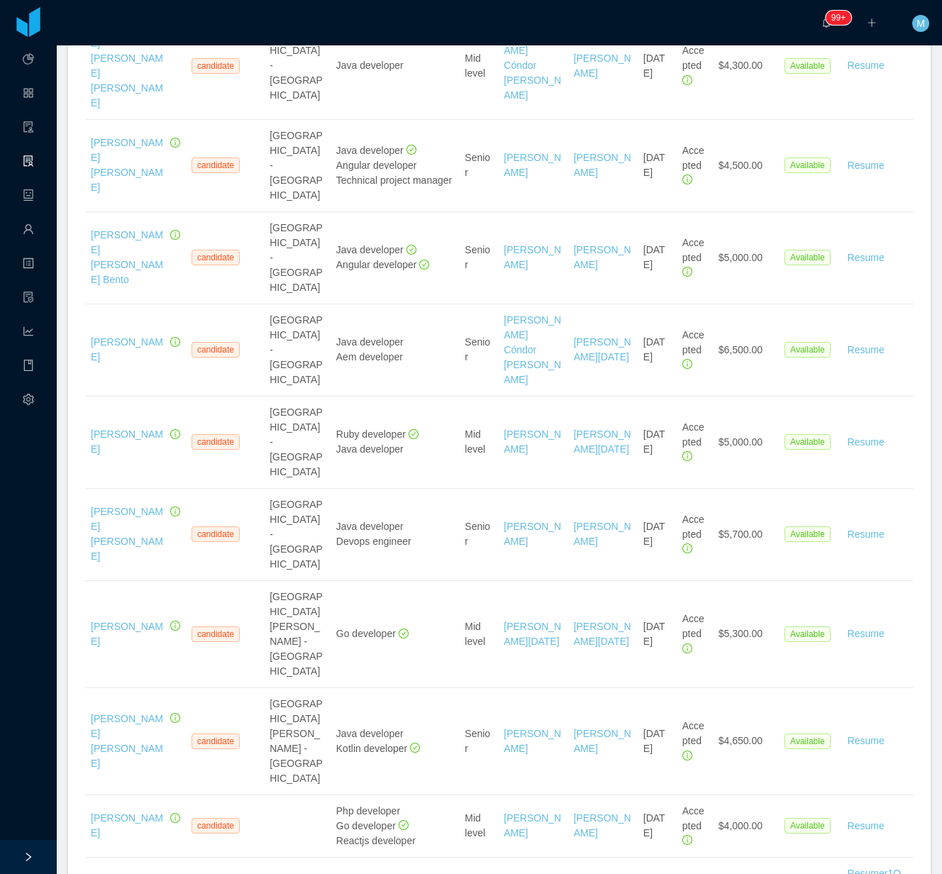
scroll to position [2747, 0]
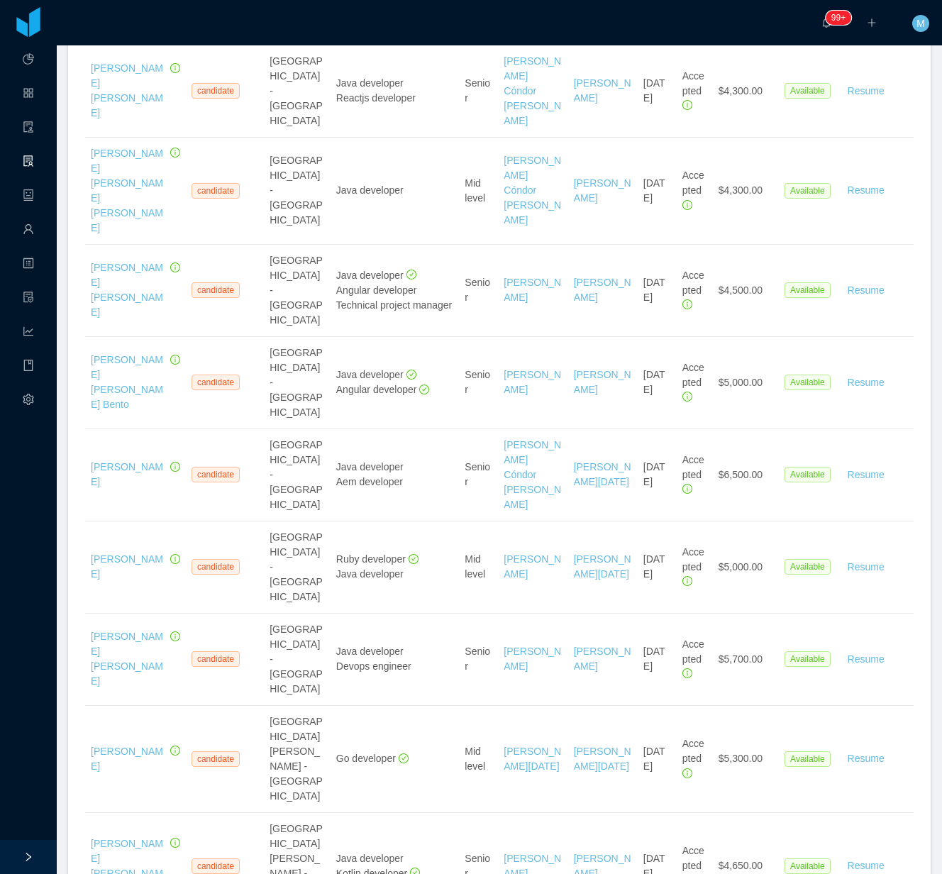
drag, startPoint x: 121, startPoint y: 170, endPoint x: 103, endPoint y: 143, distance: 32.3
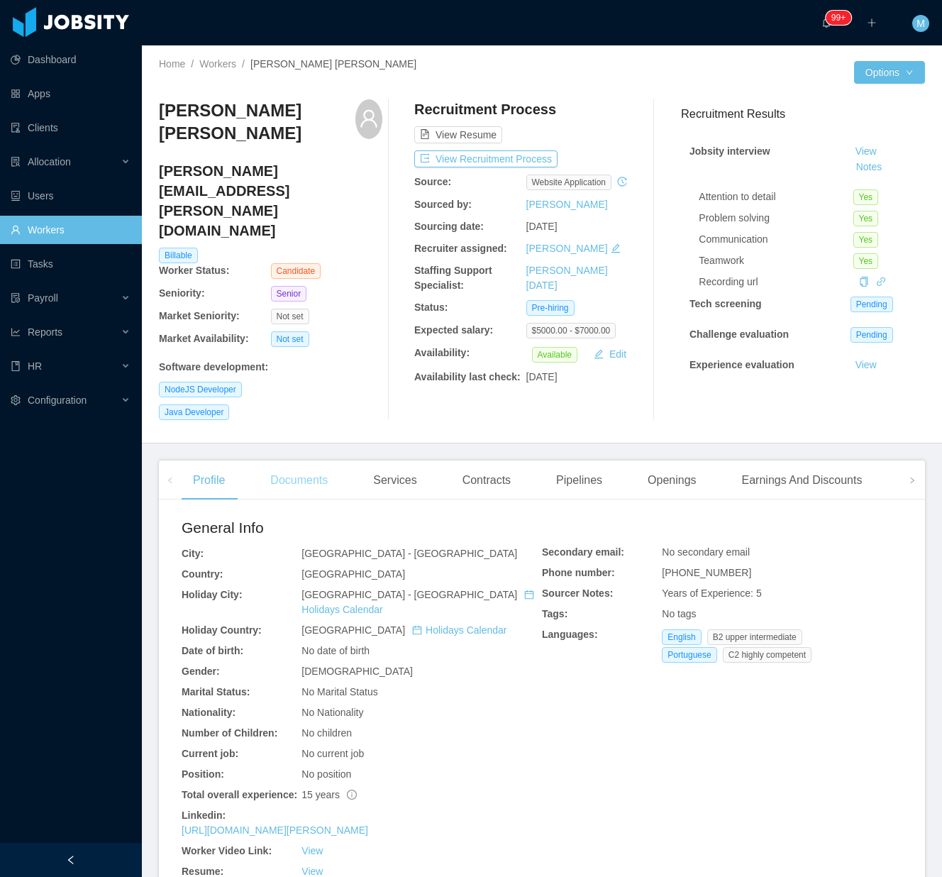
click at [296, 460] on div "Documents" at bounding box center [299, 480] width 80 height 40
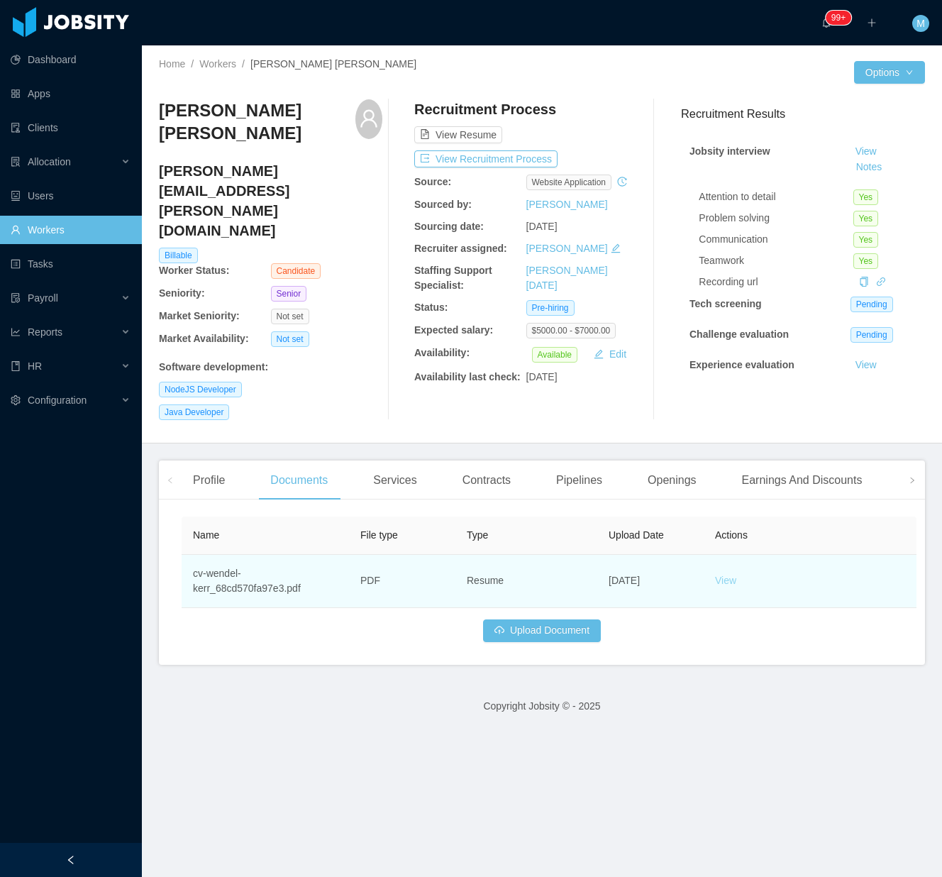
click at [723, 574] on link "View" at bounding box center [725, 579] width 21 height 11
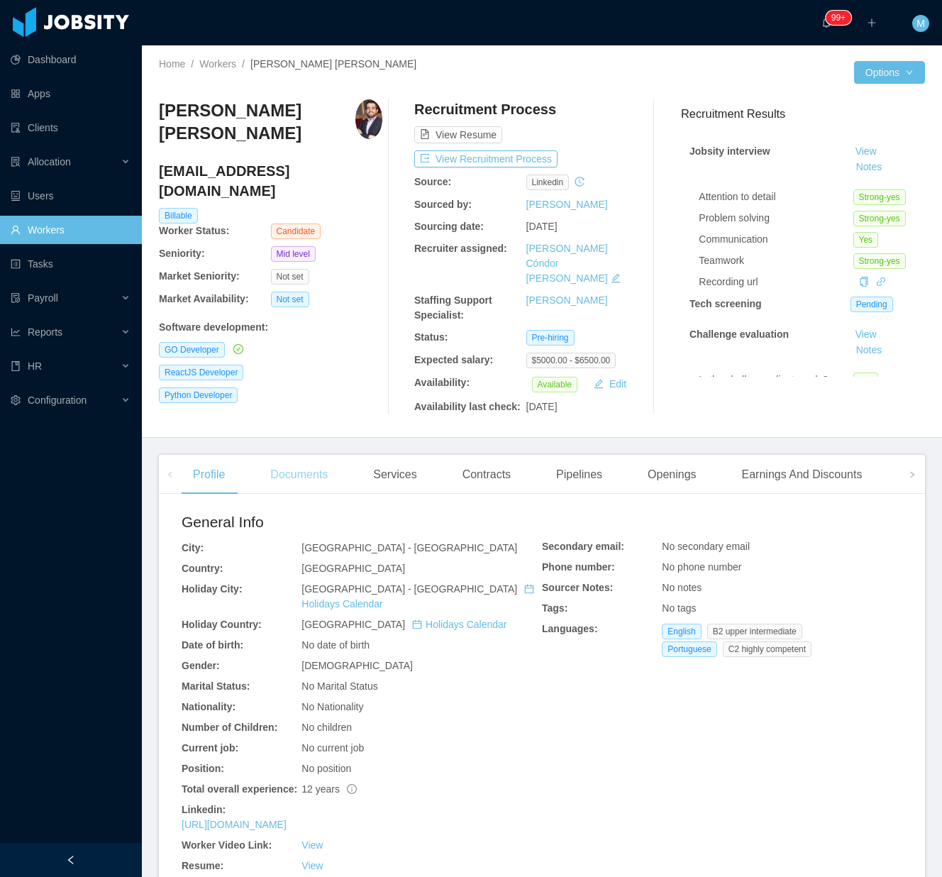
click at [321, 468] on div "Documents" at bounding box center [299, 475] width 80 height 40
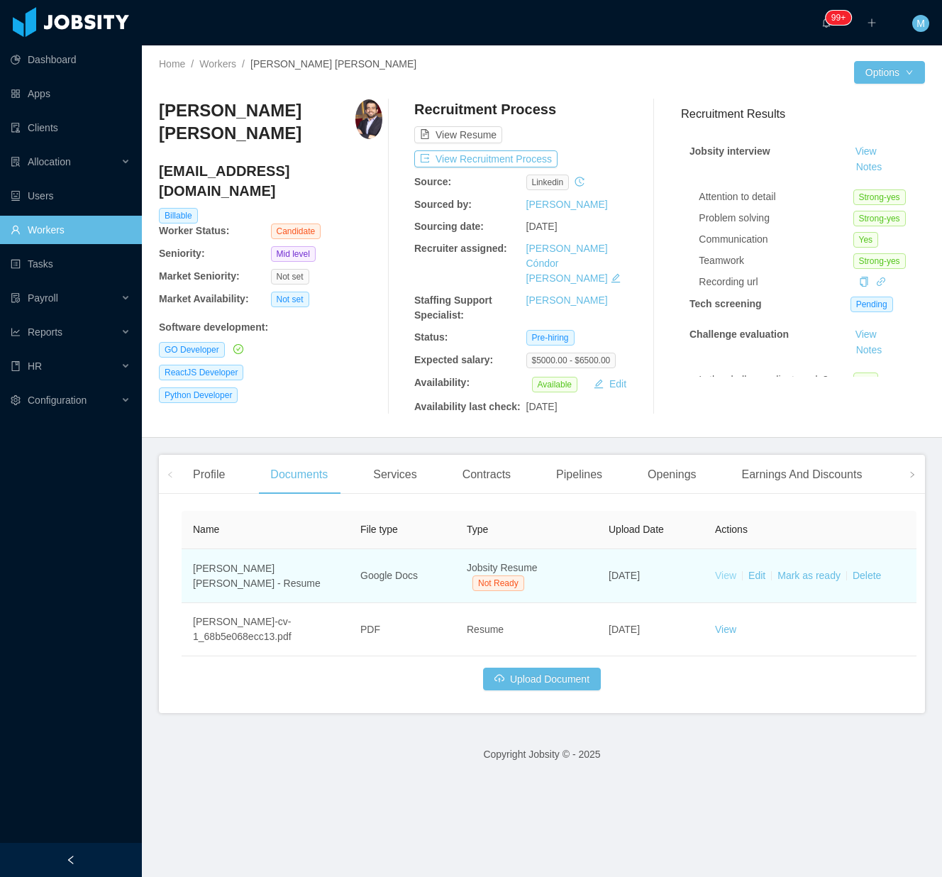
click at [721, 569] on link "View" at bounding box center [725, 574] width 21 height 11
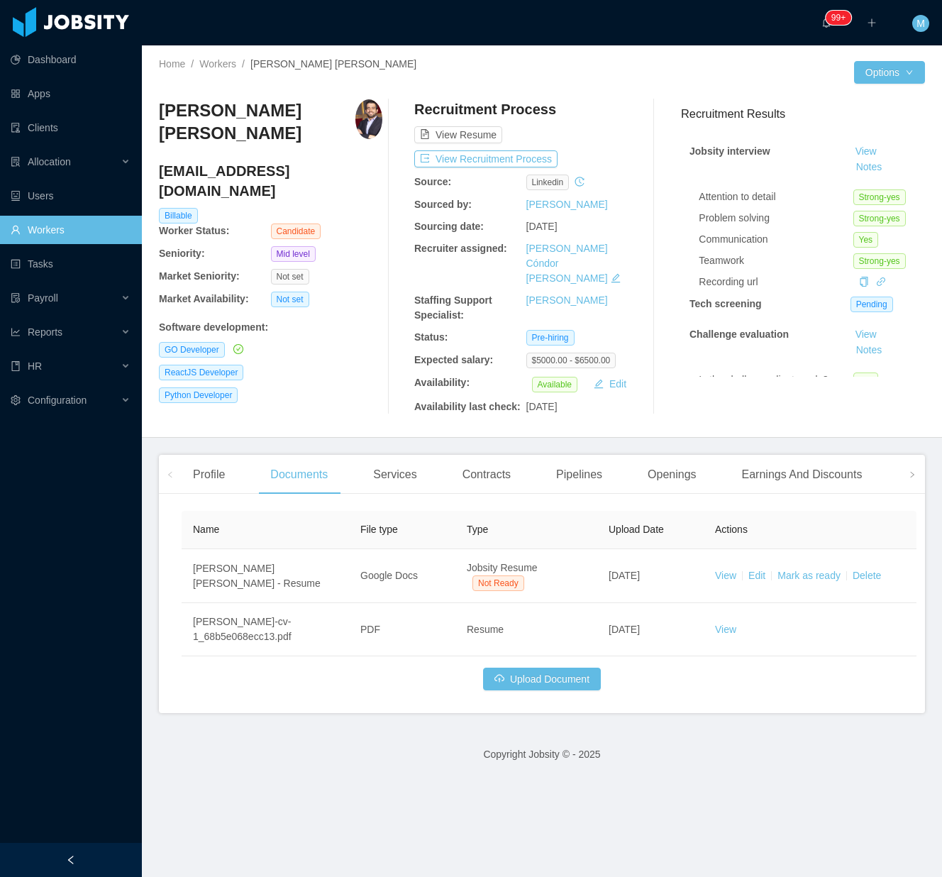
click at [223, 440] on main "Home / Workers / [PERSON_NAME] [PERSON_NAME] / Options [PERSON_NAME] [PERSON_NA…" at bounding box center [542, 460] width 800 height 831
click at [216, 464] on div "Profile" at bounding box center [209, 475] width 55 height 40
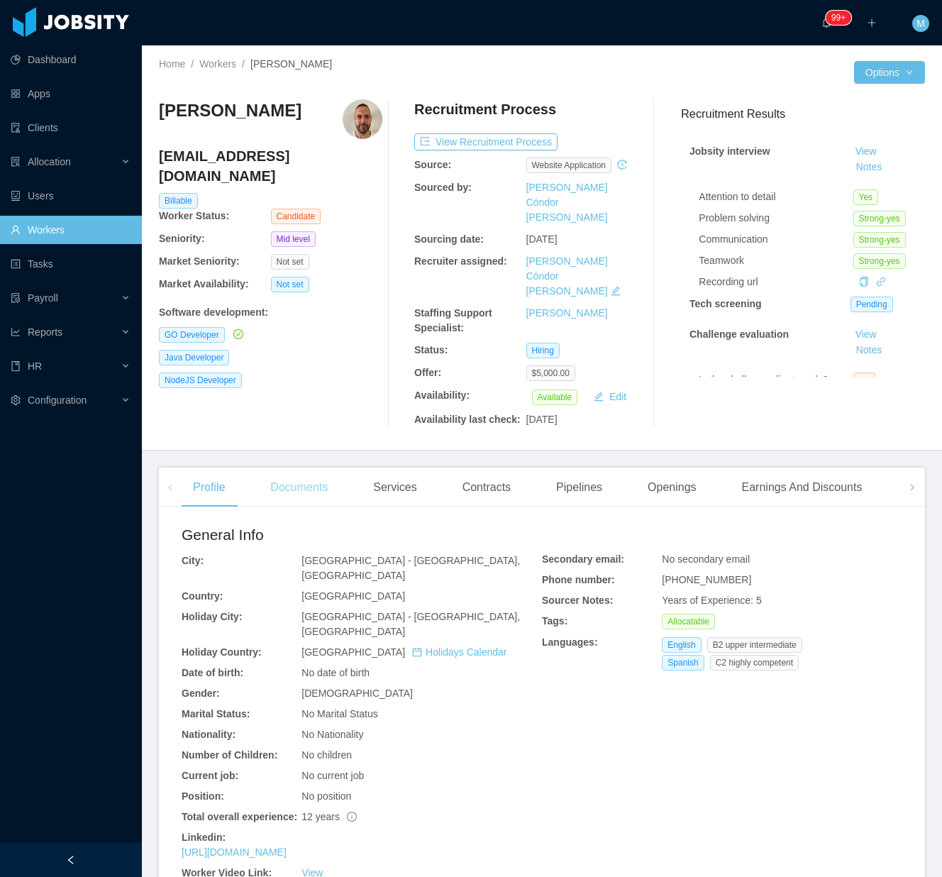
click at [308, 467] on div "Documents" at bounding box center [299, 487] width 80 height 40
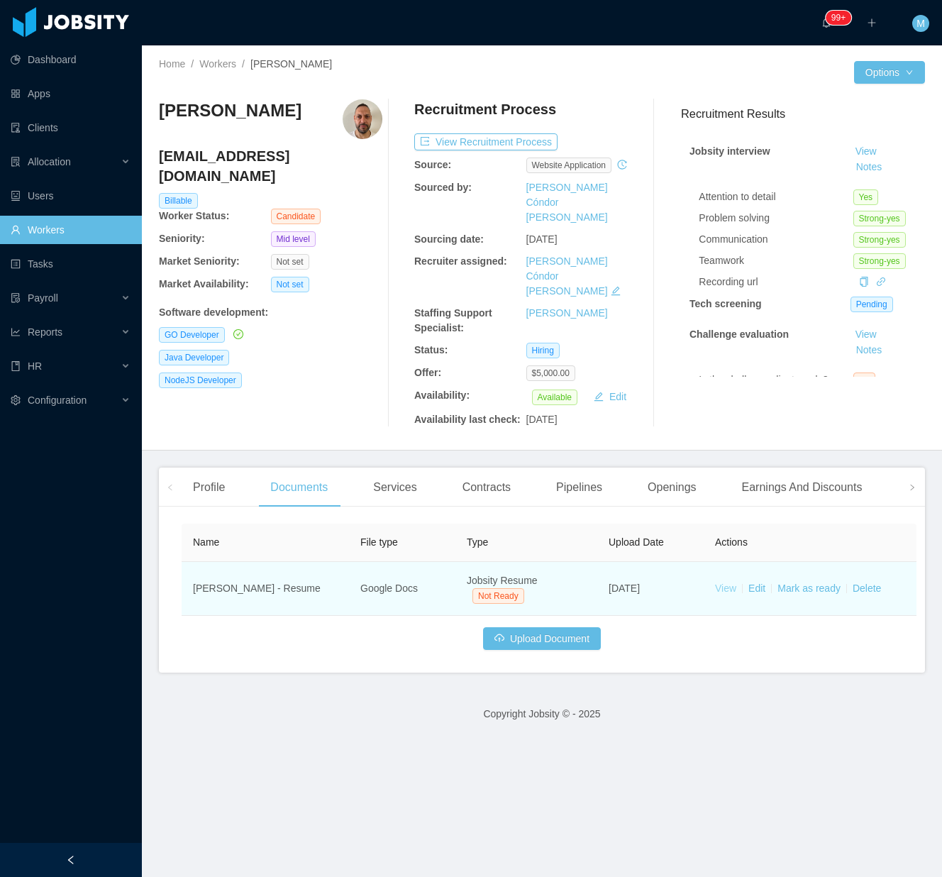
click at [726, 582] on link "View" at bounding box center [725, 587] width 21 height 11
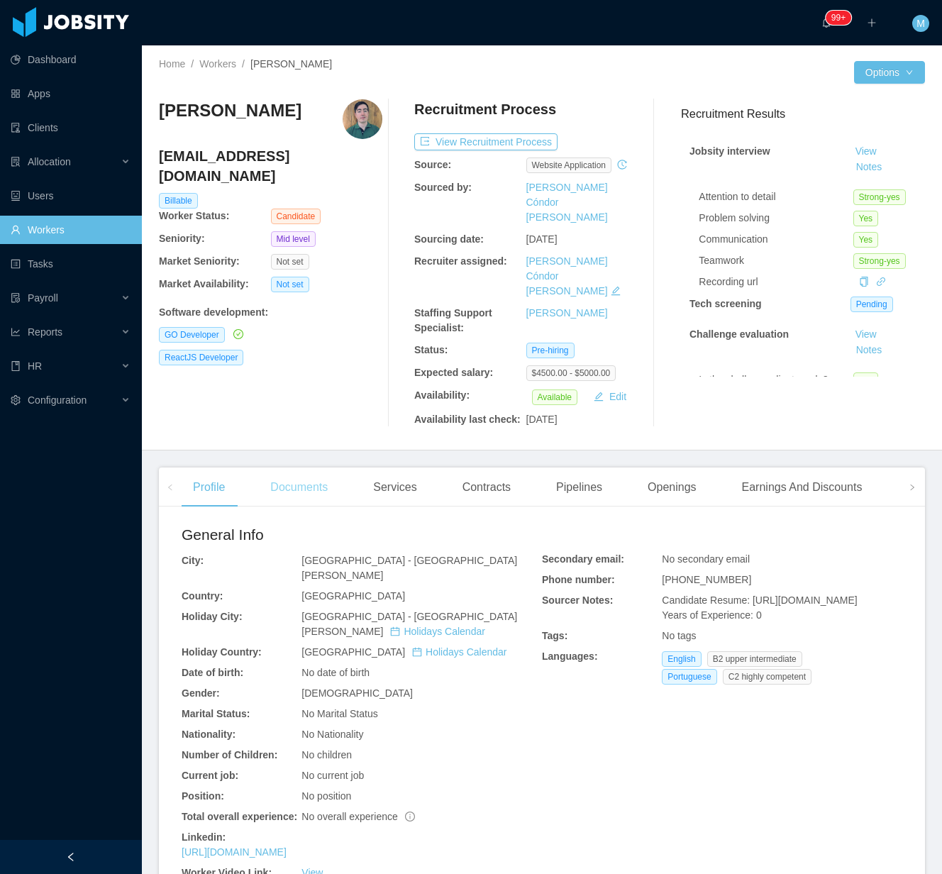
click at [293, 467] on div "Documents" at bounding box center [299, 487] width 80 height 40
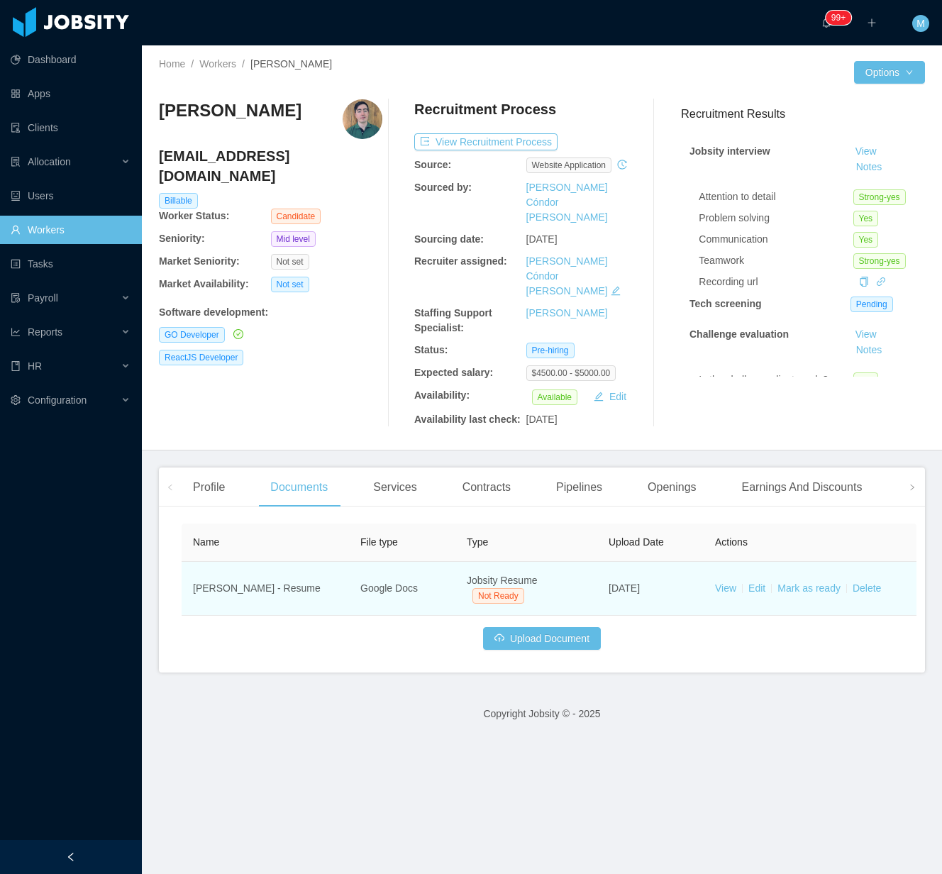
click at [736, 562] on td "View Edit [PERSON_NAME] as ready Delete" at bounding box center [810, 589] width 213 height 54
click at [725, 582] on link "View" at bounding box center [725, 587] width 21 height 11
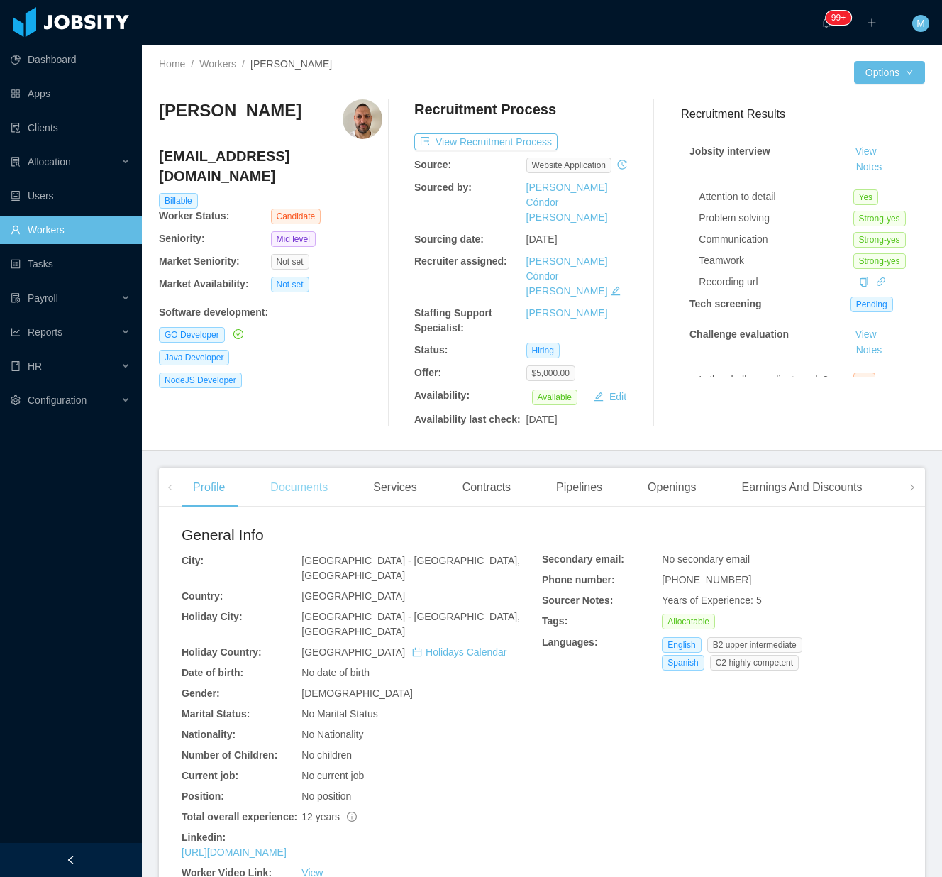
click at [321, 467] on div "Documents" at bounding box center [299, 487] width 80 height 40
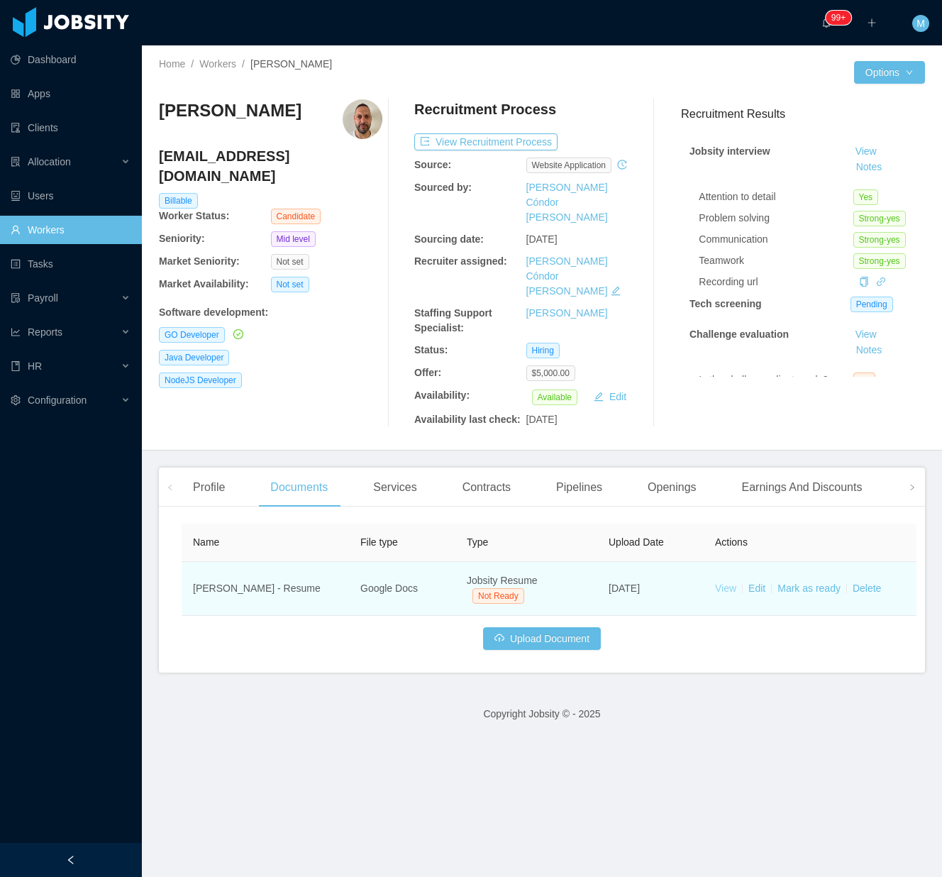
click at [725, 582] on link "View" at bounding box center [725, 587] width 21 height 11
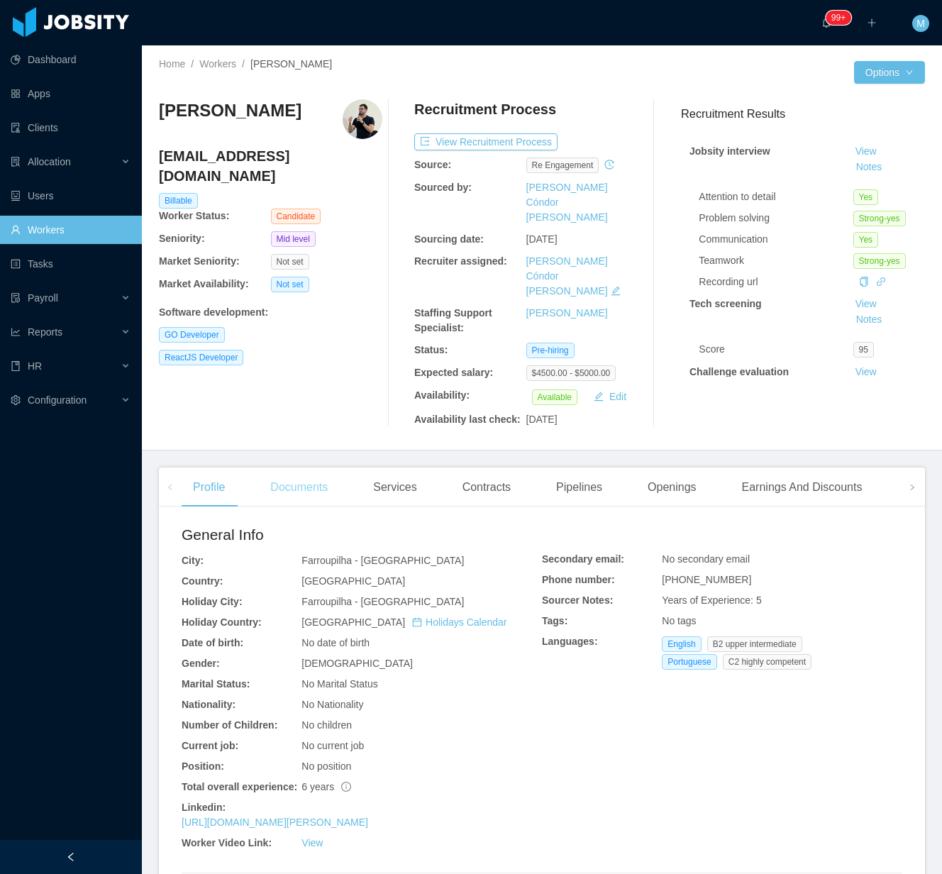
click at [292, 424] on main "Home / Workers / [PERSON_NAME] / Options [PERSON_NAME] [EMAIL_ADDRESS][DOMAIN_N…" at bounding box center [542, 459] width 800 height 828
click at [290, 467] on div "Documents" at bounding box center [299, 487] width 80 height 40
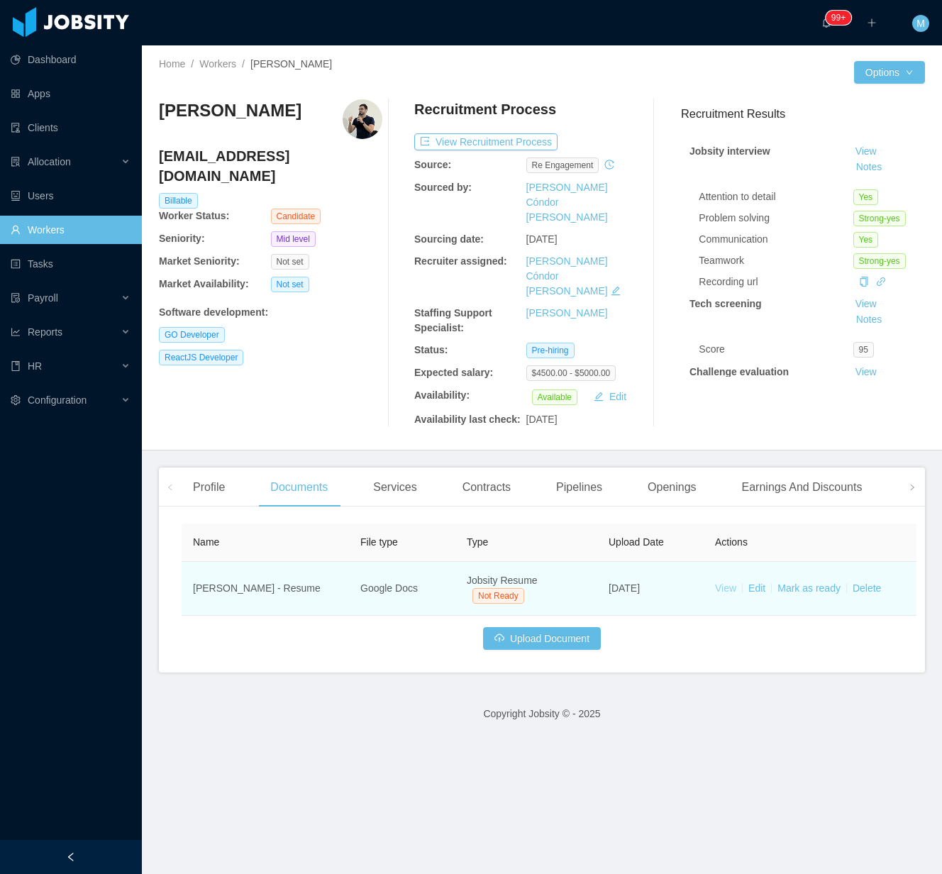
click at [728, 582] on link "View" at bounding box center [725, 587] width 21 height 11
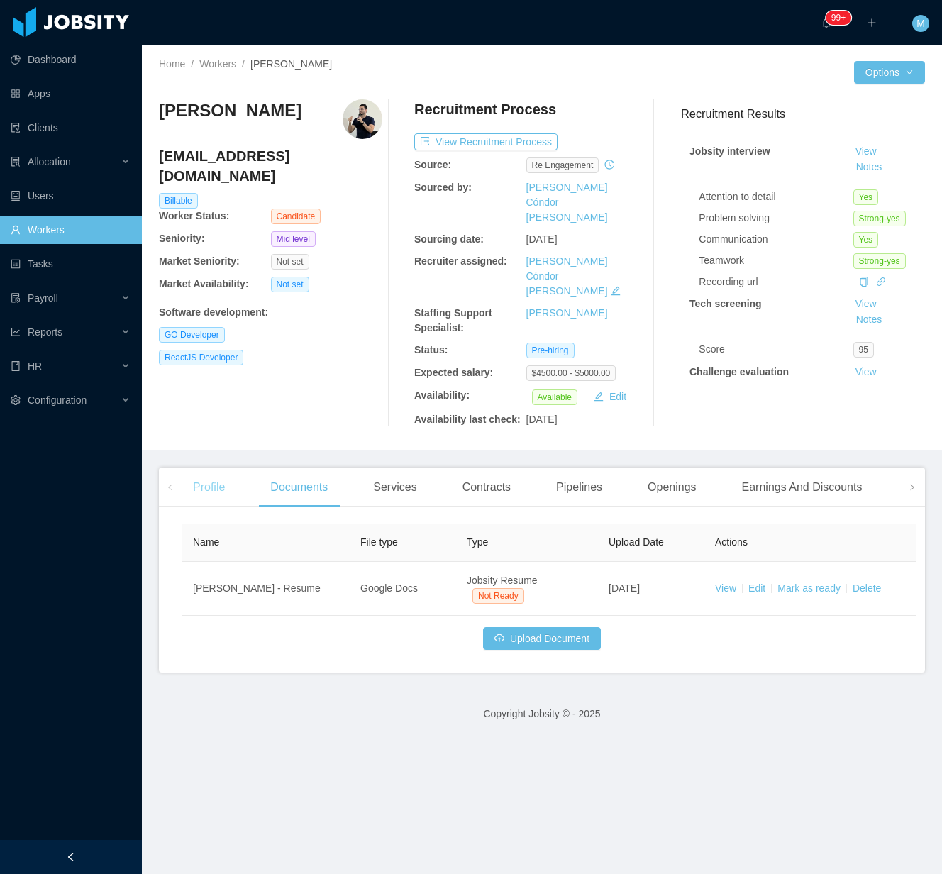
click at [226, 467] on div "Profile" at bounding box center [209, 487] width 55 height 40
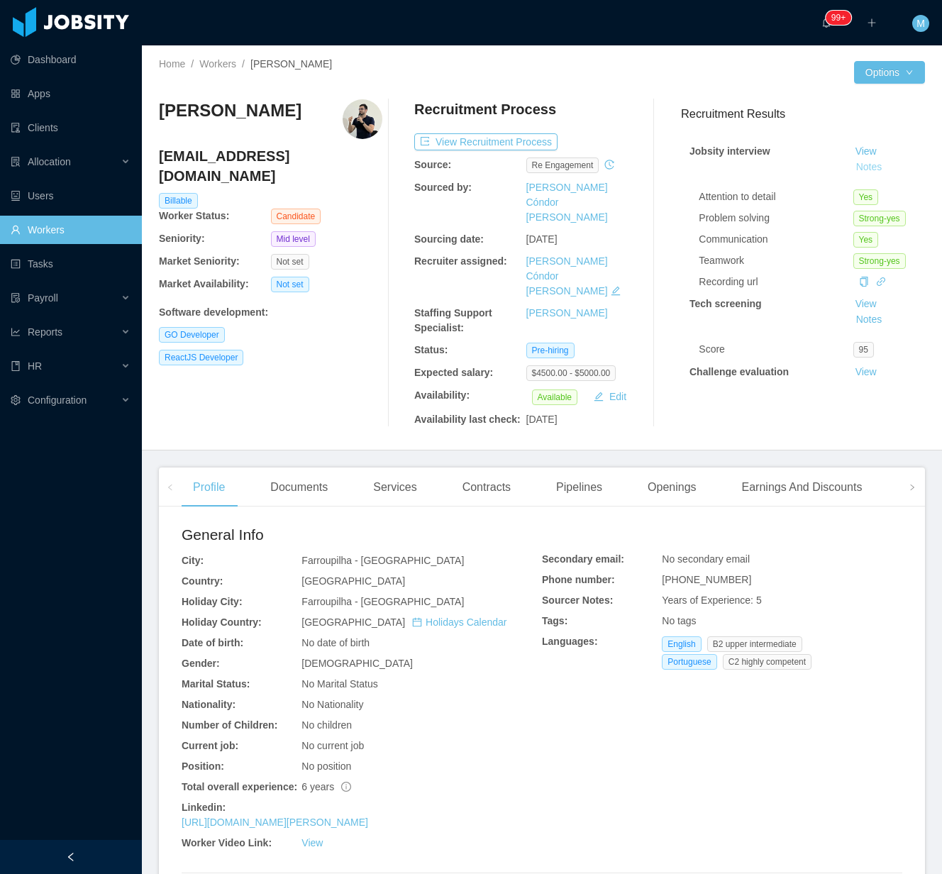
click at [850, 168] on button "Notes" at bounding box center [869, 167] width 38 height 17
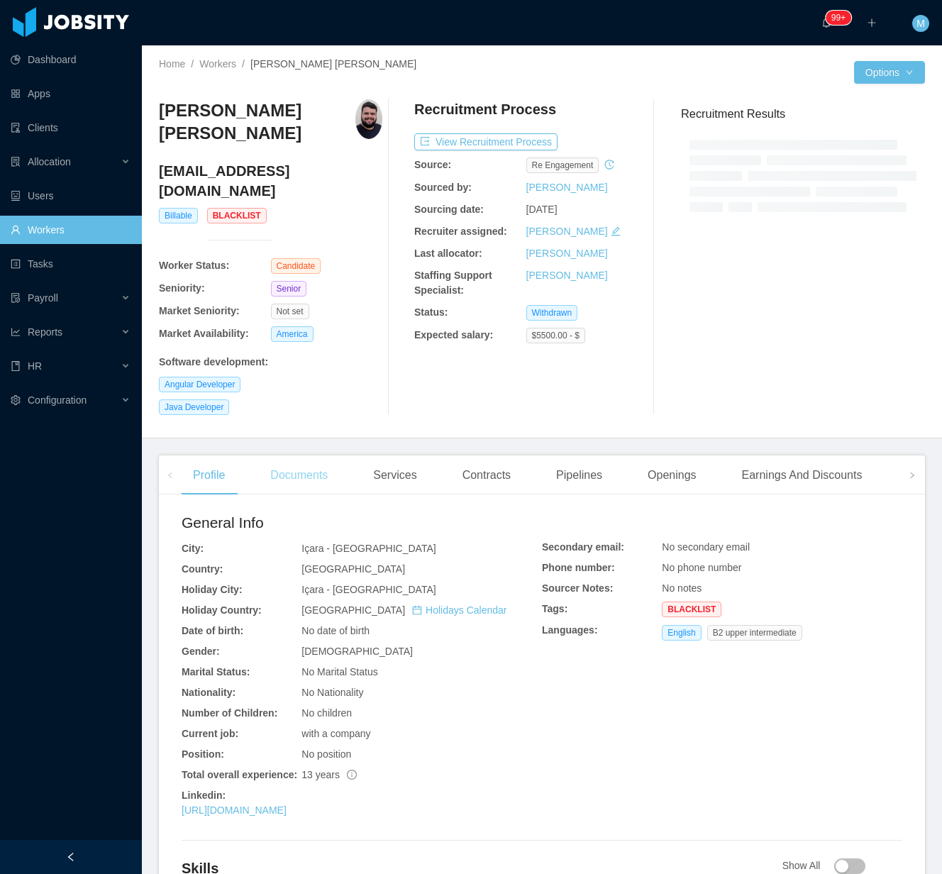
click at [304, 455] on div "Documents" at bounding box center [299, 475] width 80 height 40
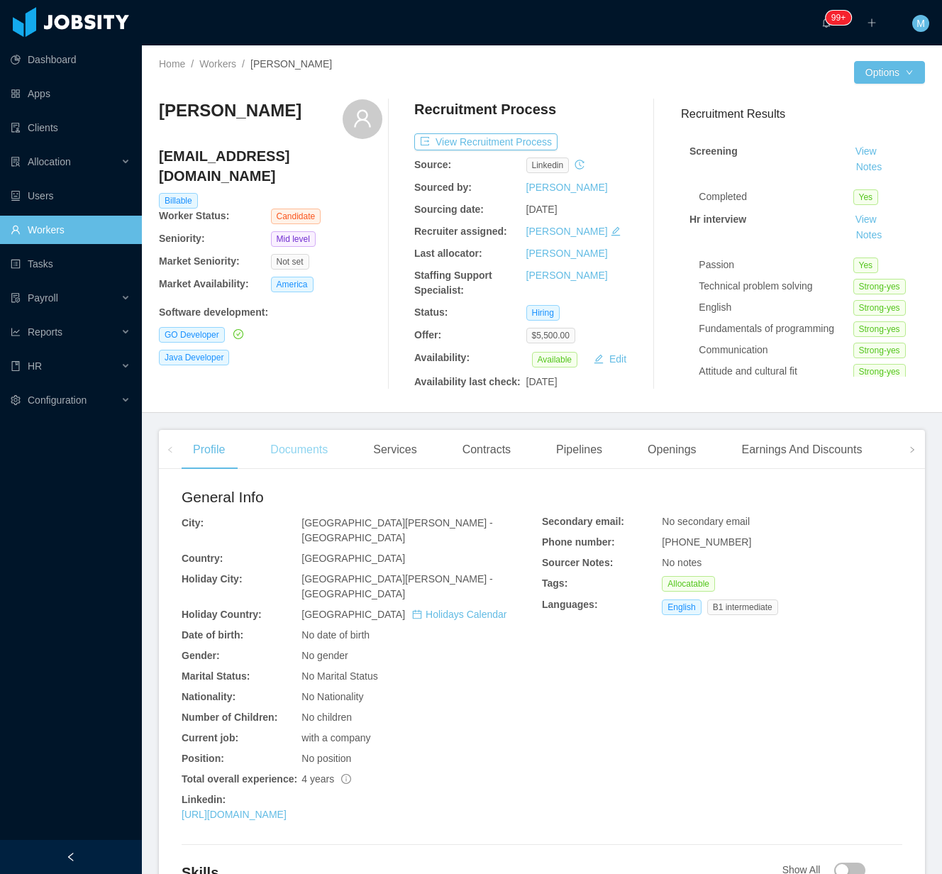
click at [282, 455] on div "Documents" at bounding box center [299, 450] width 80 height 40
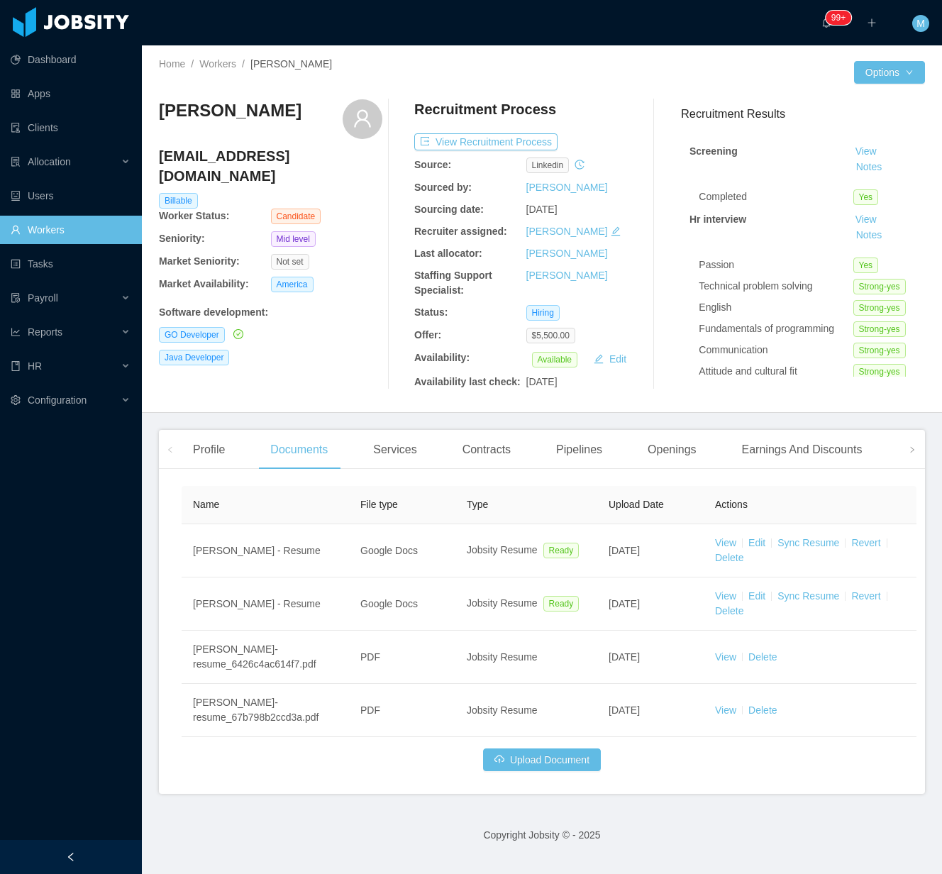
click at [296, 389] on div "Leonardo Wlach leonardowlach@gmail.com Billable Worker Status: Candidate Senior…" at bounding box center [270, 244] width 223 height 290
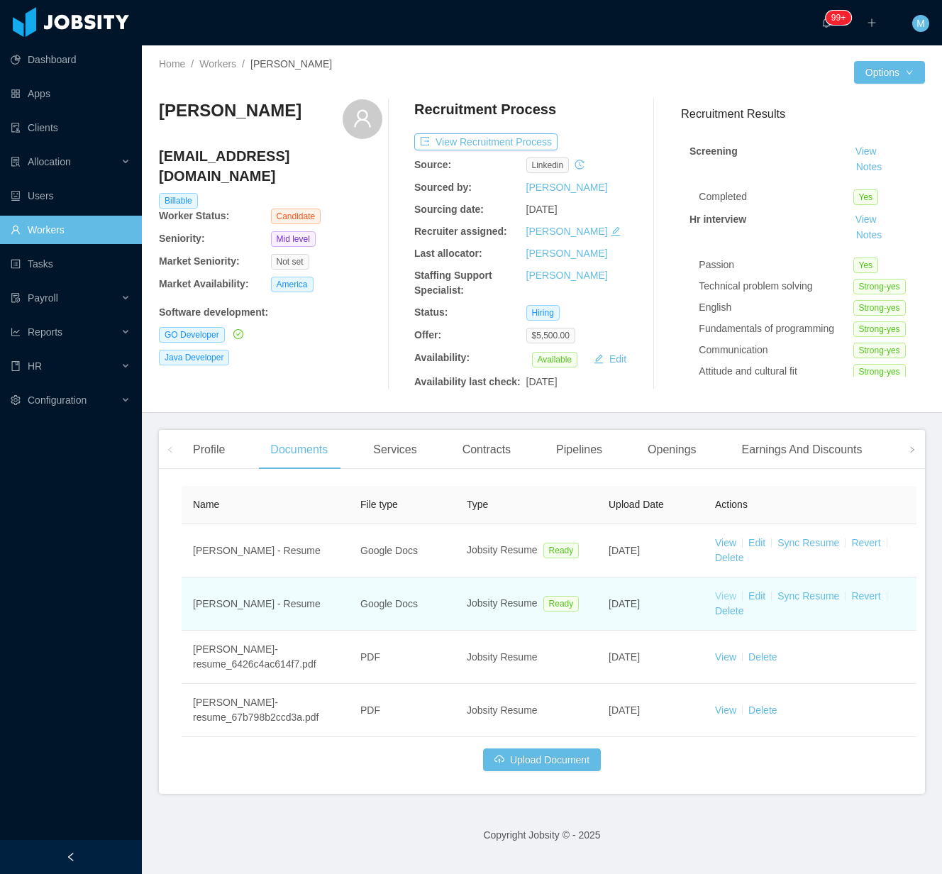
click at [716, 596] on link "View" at bounding box center [725, 595] width 21 height 11
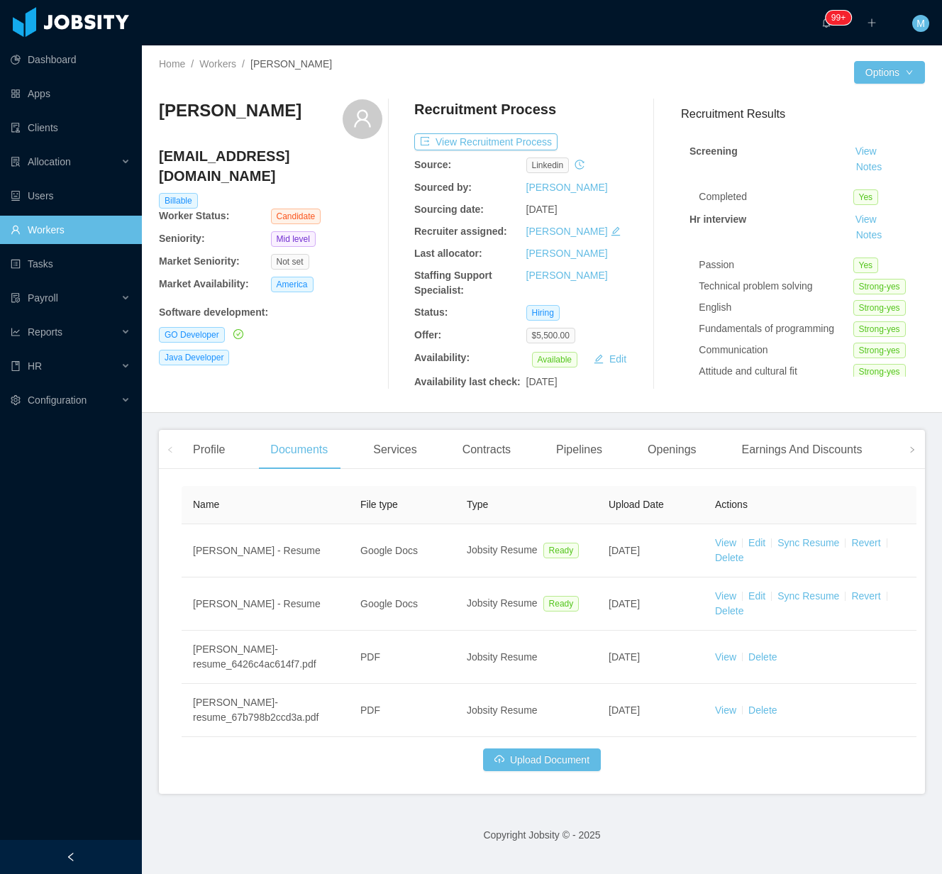
drag, startPoint x: 245, startPoint y: 112, endPoint x: 162, endPoint y: 109, distance: 83.0
click at [162, 109] on div "Leonardo Wlach" at bounding box center [270, 119] width 223 height 40
copy h3 "Leonardo Wlach"
click at [588, 430] on main "Home / Workers / Leonardo Wlach / Options Leonardo Wlach leonardowlach@gmail.co…" at bounding box center [542, 459] width 800 height 828
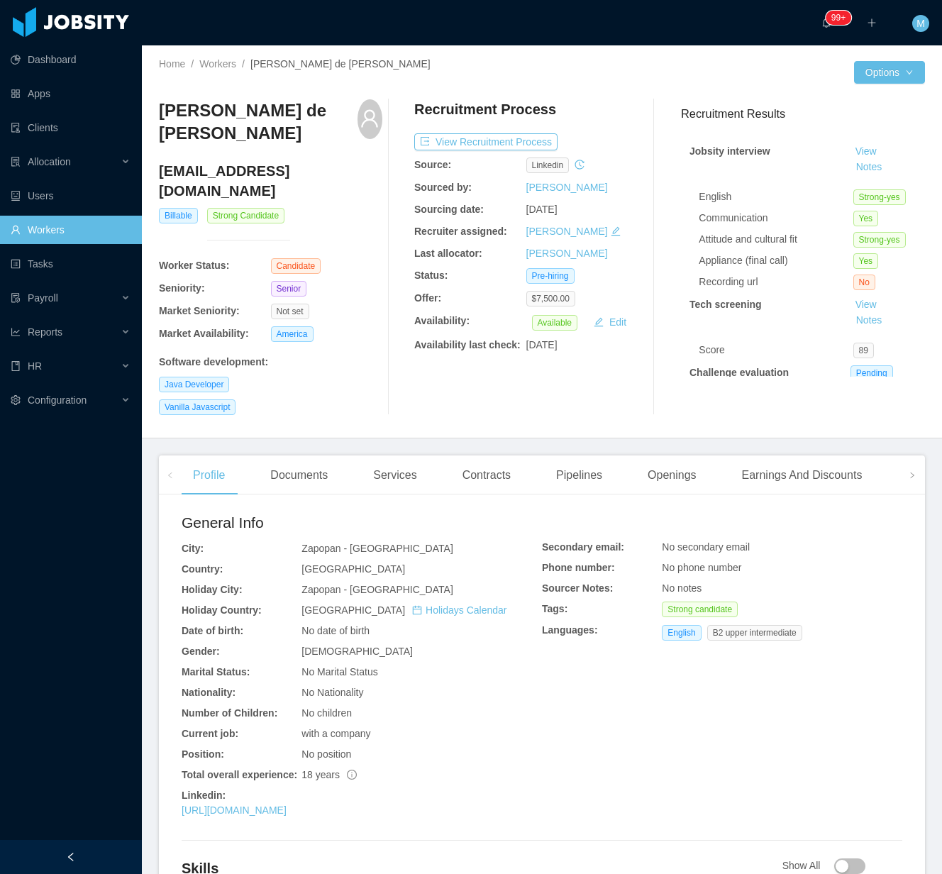
drag, startPoint x: 338, startPoint y: 374, endPoint x: 352, endPoint y: 341, distance: 36.2
click at [338, 377] on div "Java Developer" at bounding box center [270, 385] width 223 height 16
drag, startPoint x: 387, startPoint y: 370, endPoint x: 325, endPoint y: 88, distance: 288.9
click at [387, 369] on div at bounding box center [398, 257] width 32 height 316
click at [704, 393] on div "Recruitment Results Jobsity interview View Notes English Strong-yes Communicati…" at bounding box center [796, 257] width 255 height 316
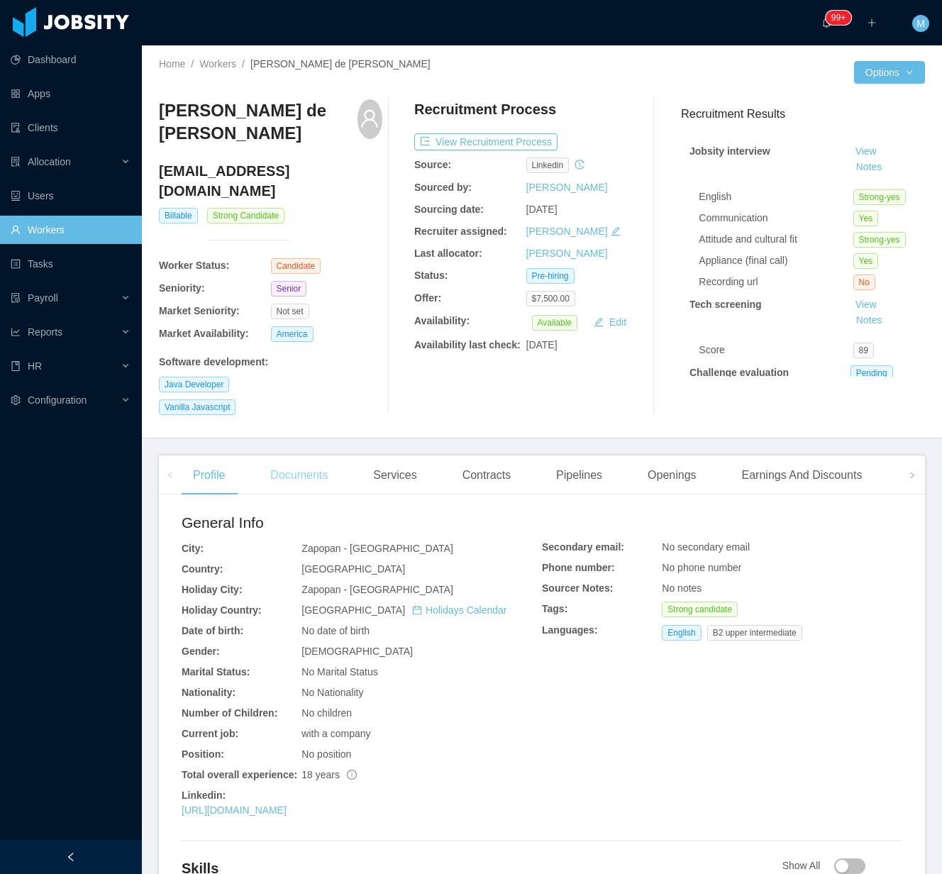
click at [308, 472] on div "Documents" at bounding box center [299, 475] width 80 height 40
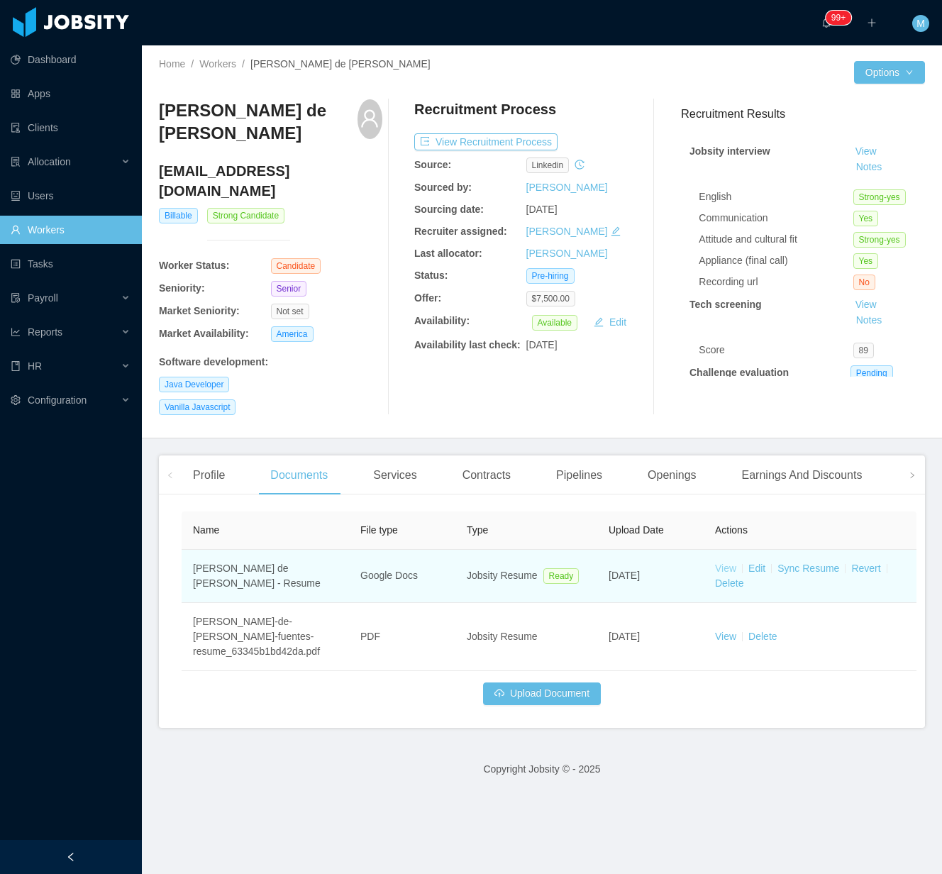
click at [730, 562] on link "View" at bounding box center [725, 567] width 21 height 11
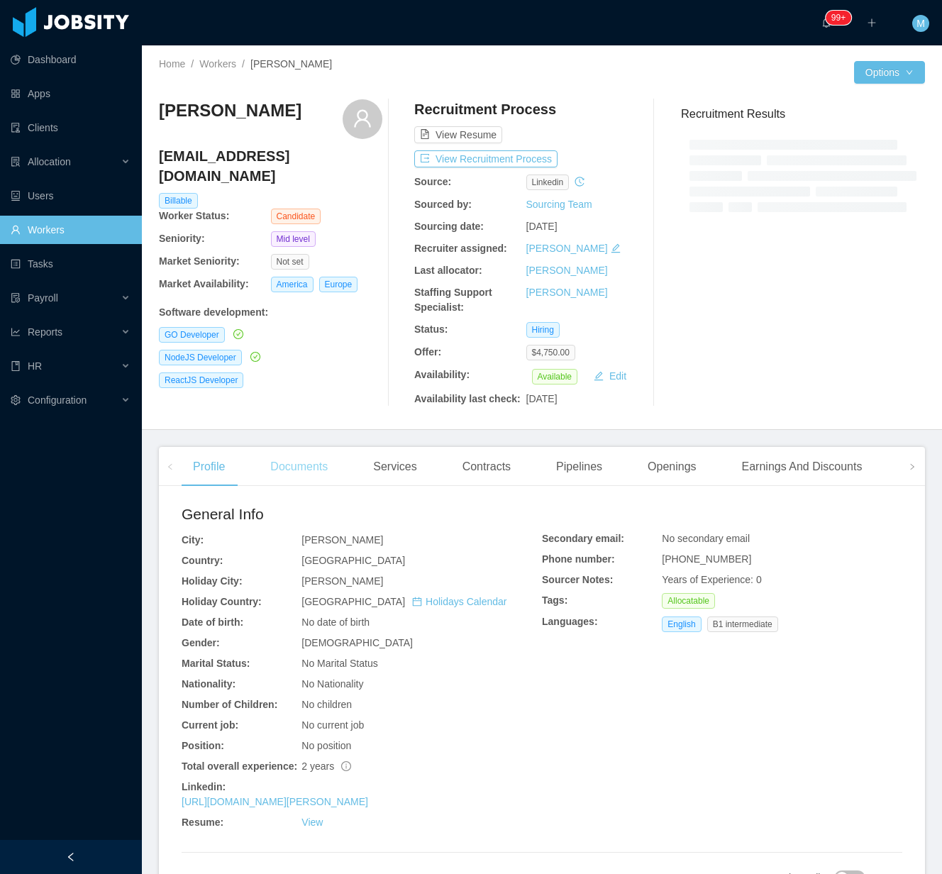
click at [299, 466] on div "Documents" at bounding box center [299, 467] width 80 height 40
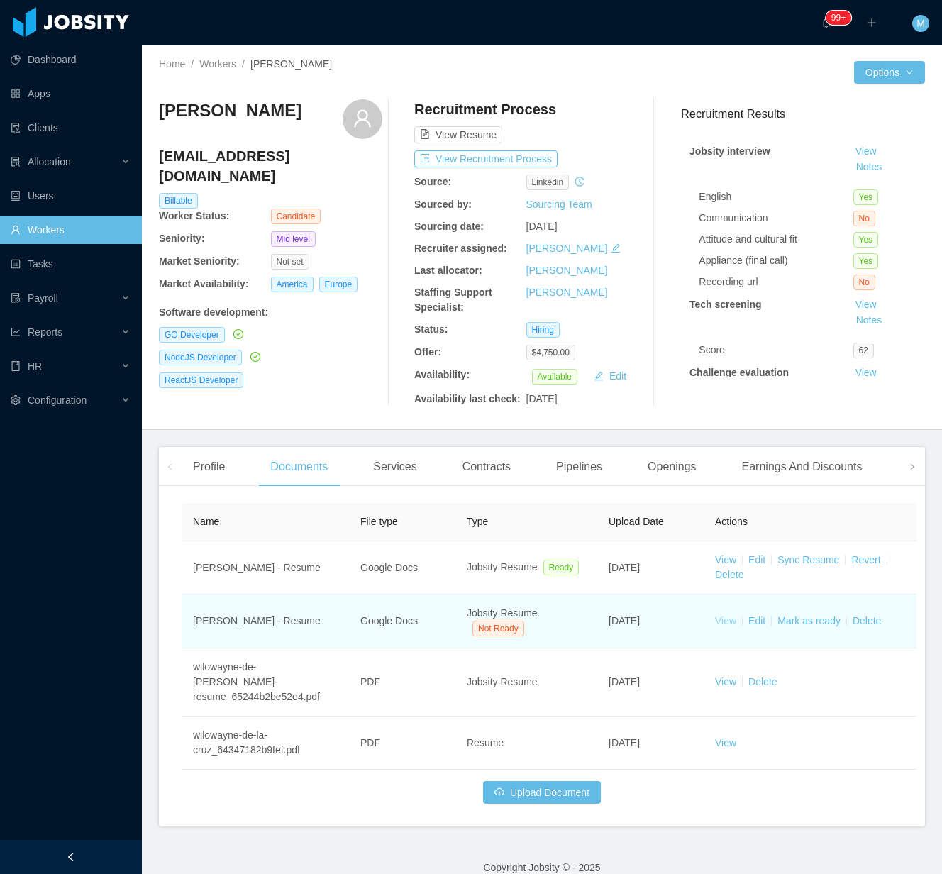
click at [728, 620] on link "View" at bounding box center [725, 620] width 21 height 11
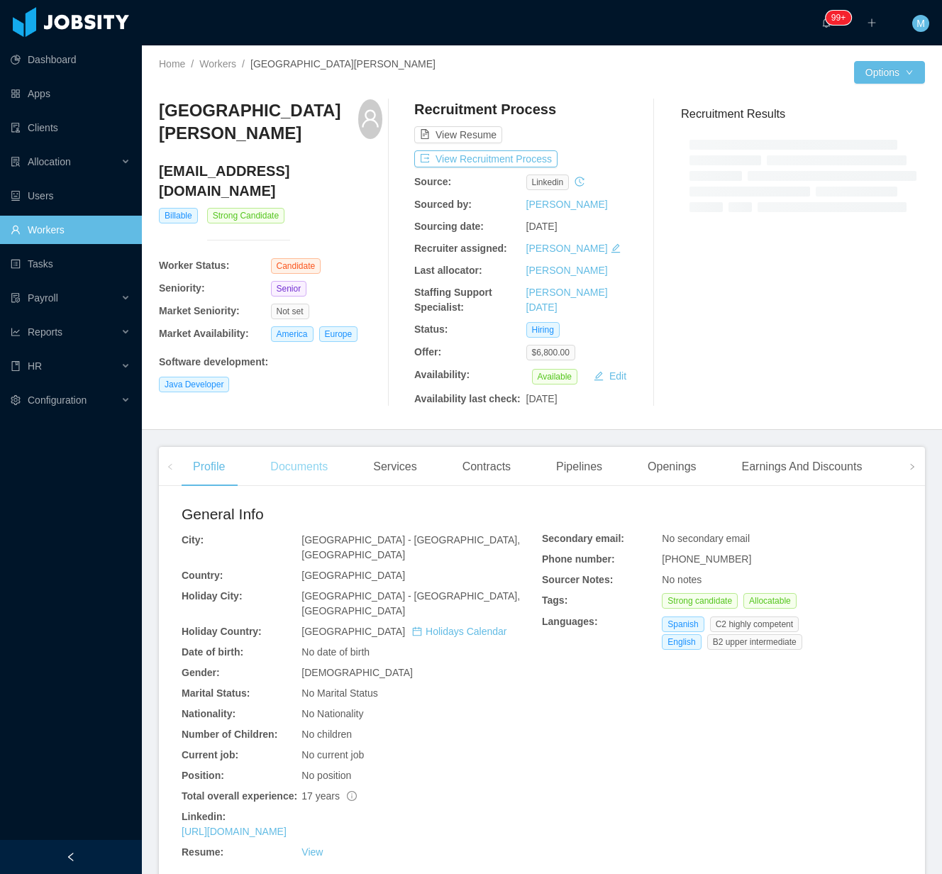
click at [324, 461] on div "Documents" at bounding box center [299, 467] width 80 height 40
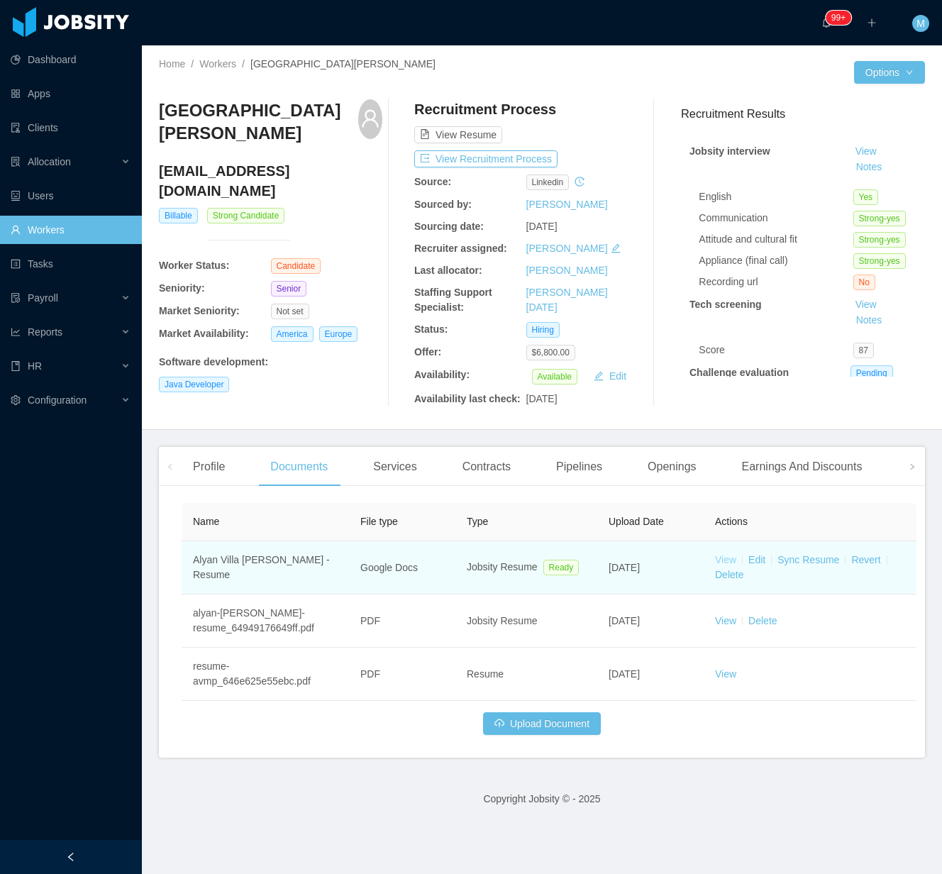
click at [727, 556] on link "View" at bounding box center [725, 559] width 21 height 11
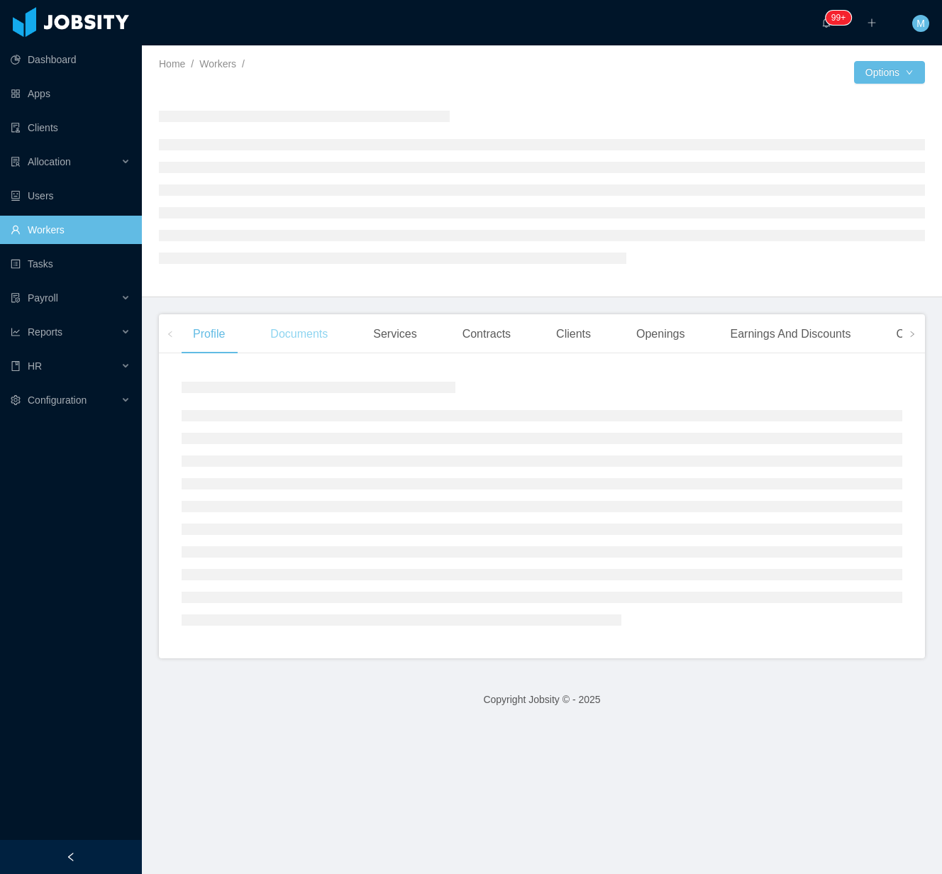
click at [307, 352] on div "Documents" at bounding box center [299, 334] width 80 height 40
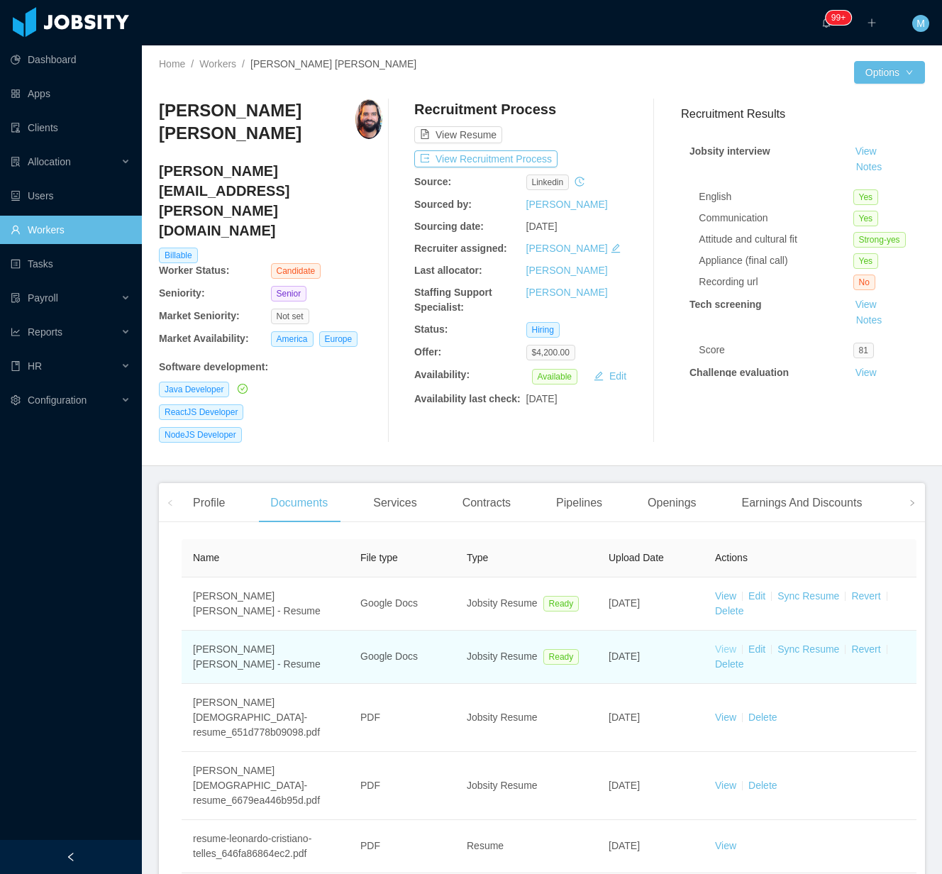
click at [729, 643] on link "View" at bounding box center [725, 648] width 21 height 11
